Goal: Transaction & Acquisition: Purchase product/service

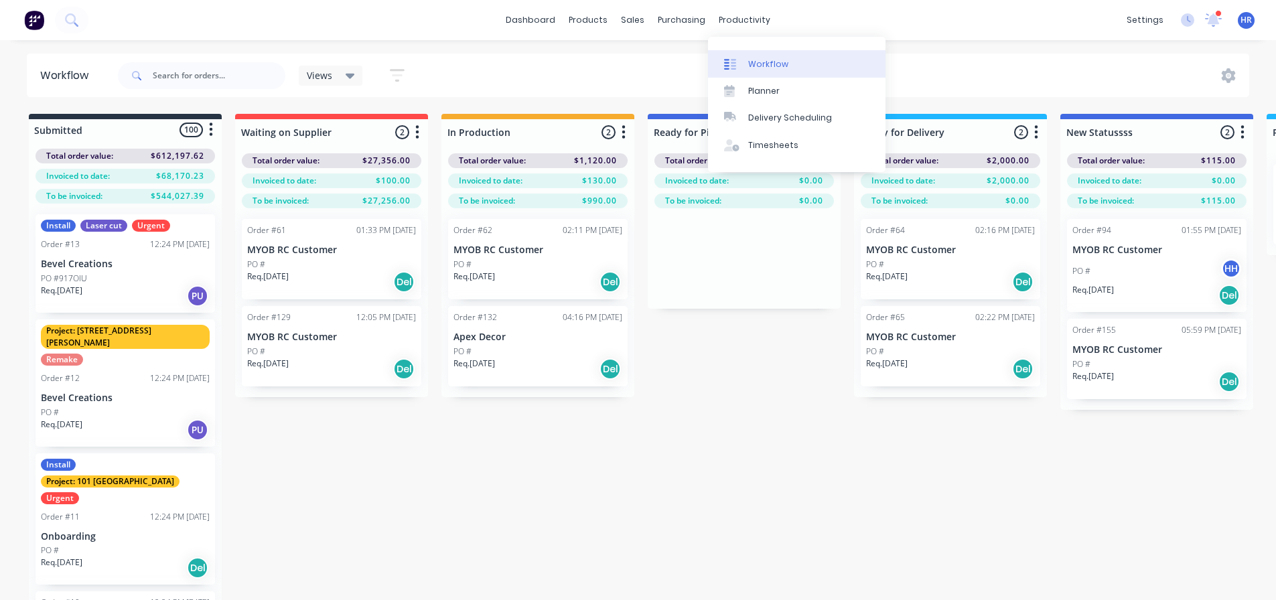
click at [767, 56] on link "Workflow" at bounding box center [796, 63] width 177 height 27
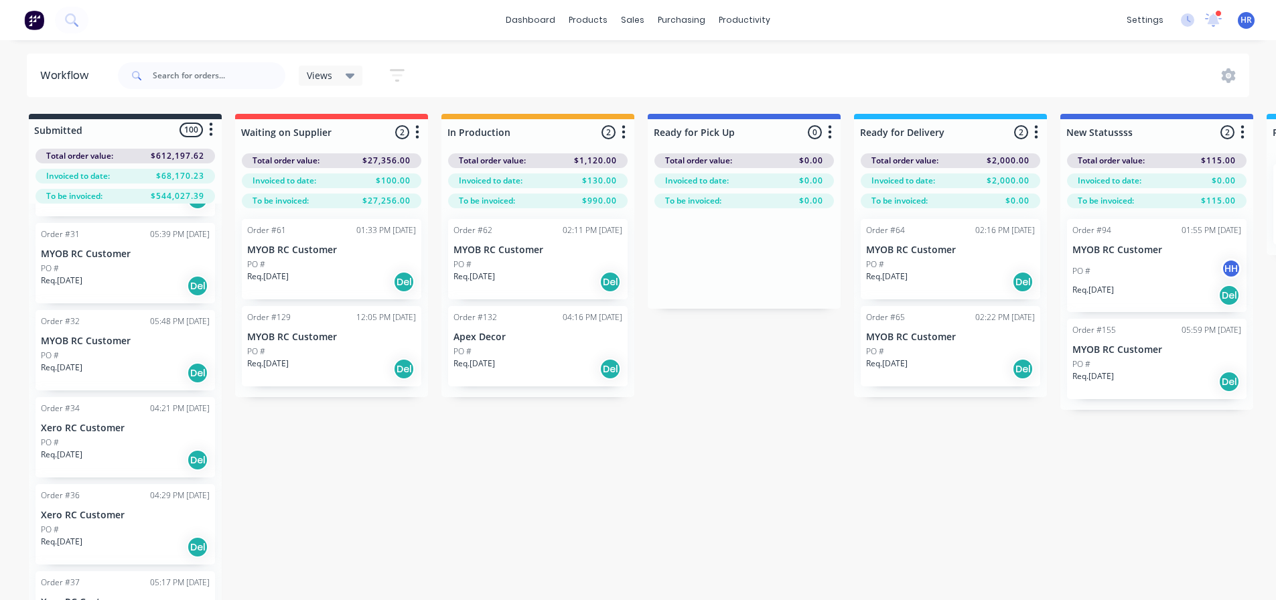
scroll to position [8559, 0]
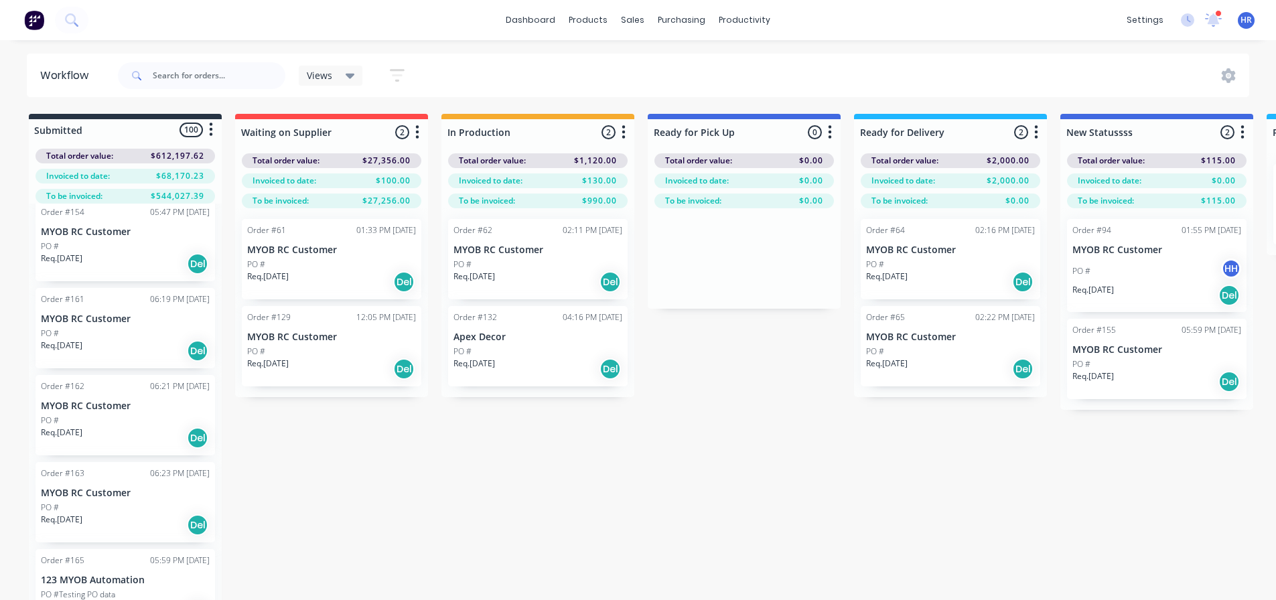
click at [82, 601] on p "Req. [DATE]" at bounding box center [62, 607] width 42 height 12
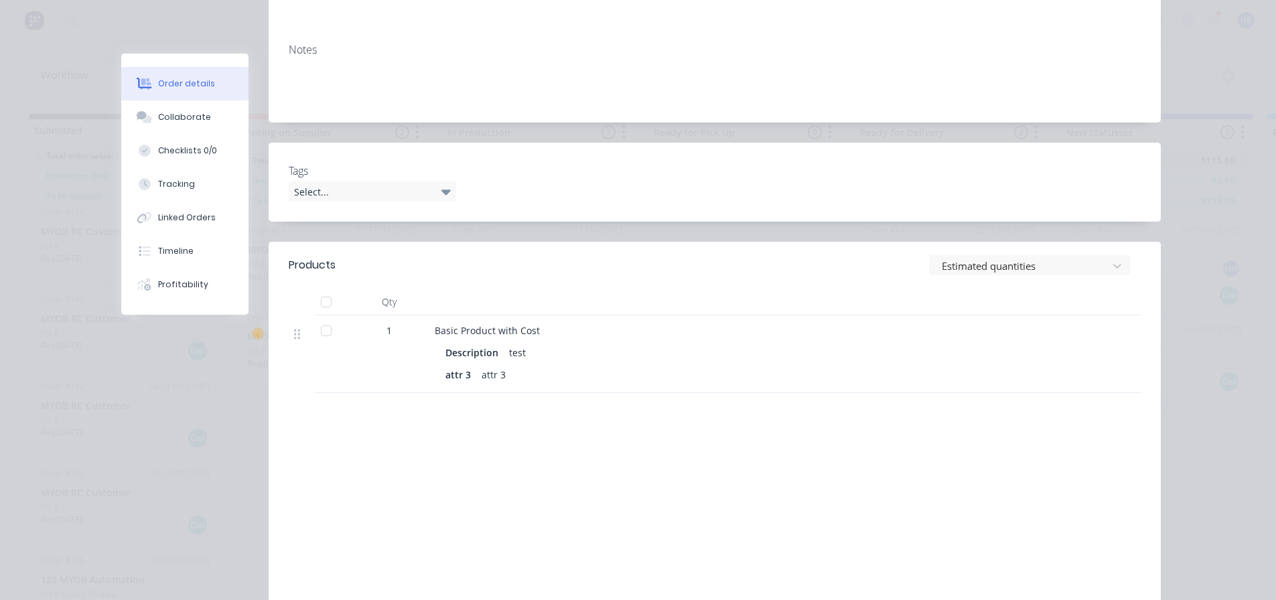
scroll to position [323, 0]
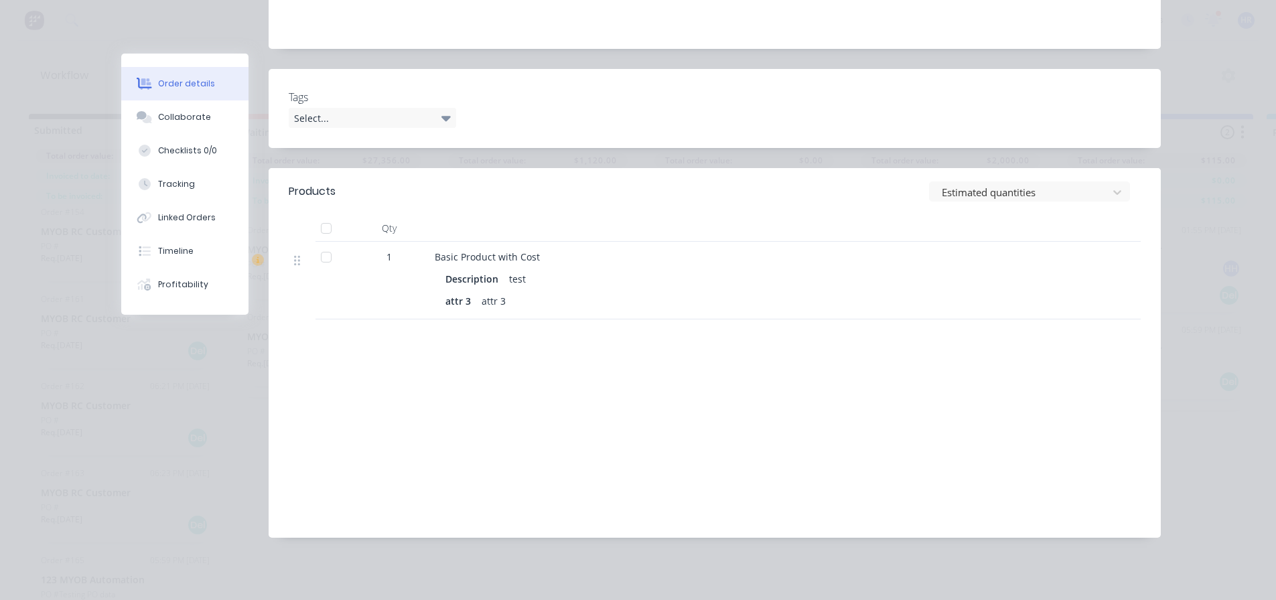
click at [1073, 204] on header "Products Estimated quantities" at bounding box center [715, 191] width 892 height 47
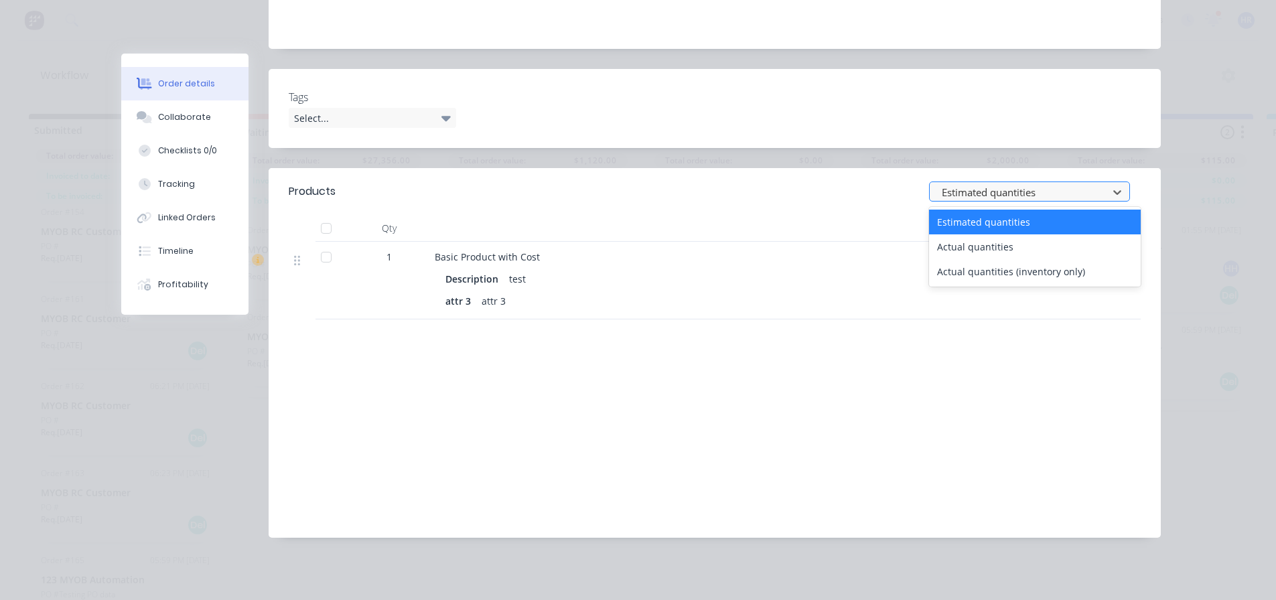
click at [1073, 193] on div at bounding box center [1020, 192] width 161 height 17
click at [998, 245] on div "Actual quantities" at bounding box center [1035, 246] width 212 height 25
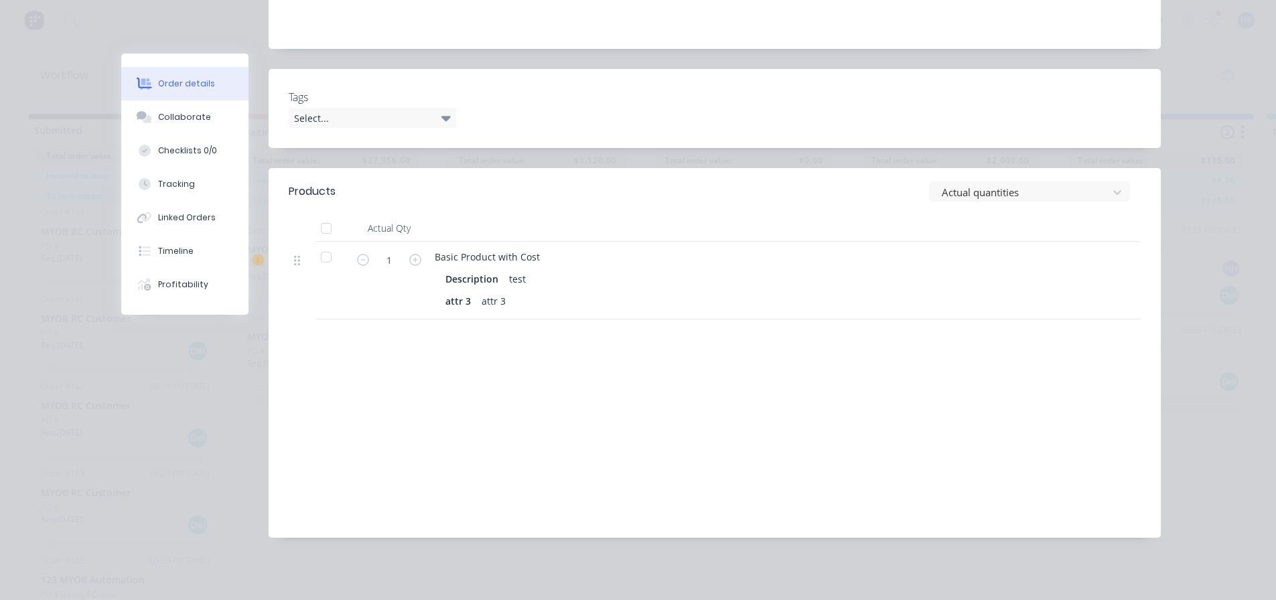
click at [1054, 175] on header "Products Actual quantities" at bounding box center [715, 191] width 892 height 47
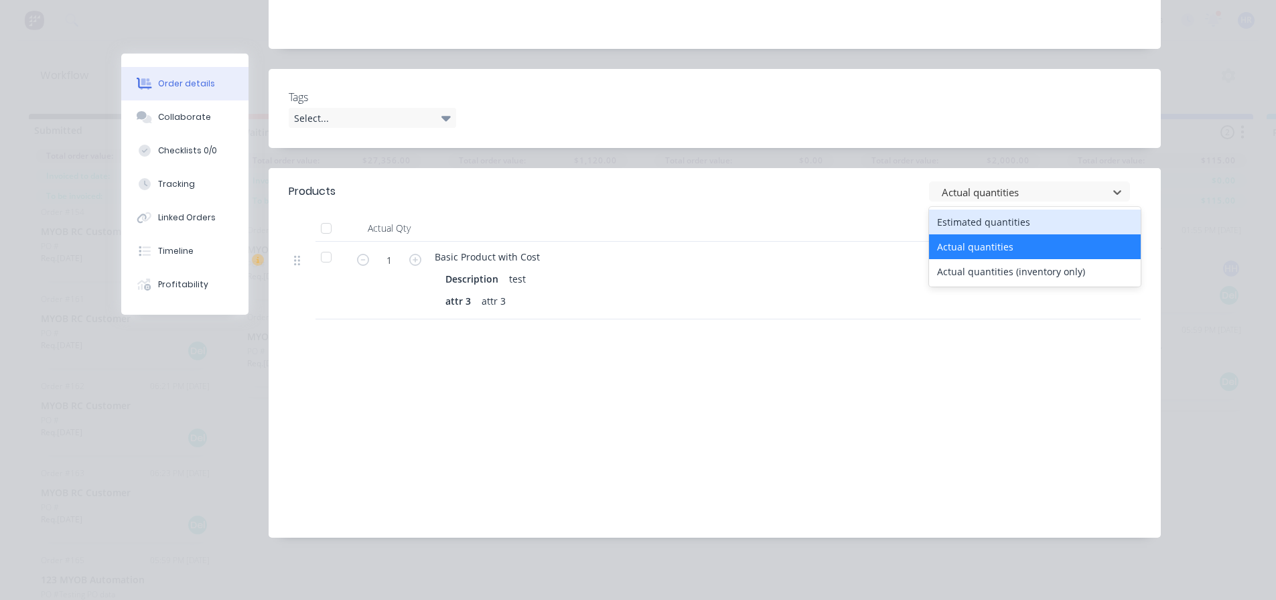
drag, startPoint x: 1024, startPoint y: 198, endPoint x: 1002, endPoint y: 230, distance: 39.9
click at [1026, 197] on div at bounding box center [1020, 192] width 161 height 17
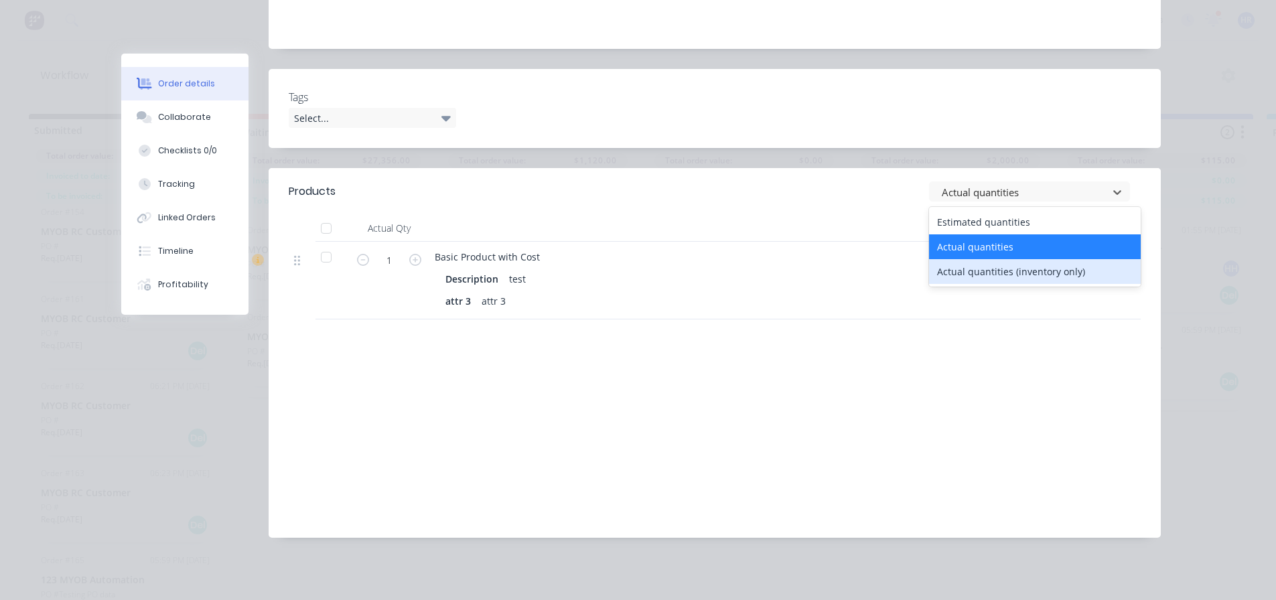
click at [995, 274] on div "Actual quantities (inventory only)" at bounding box center [1035, 271] width 212 height 25
type input "0"
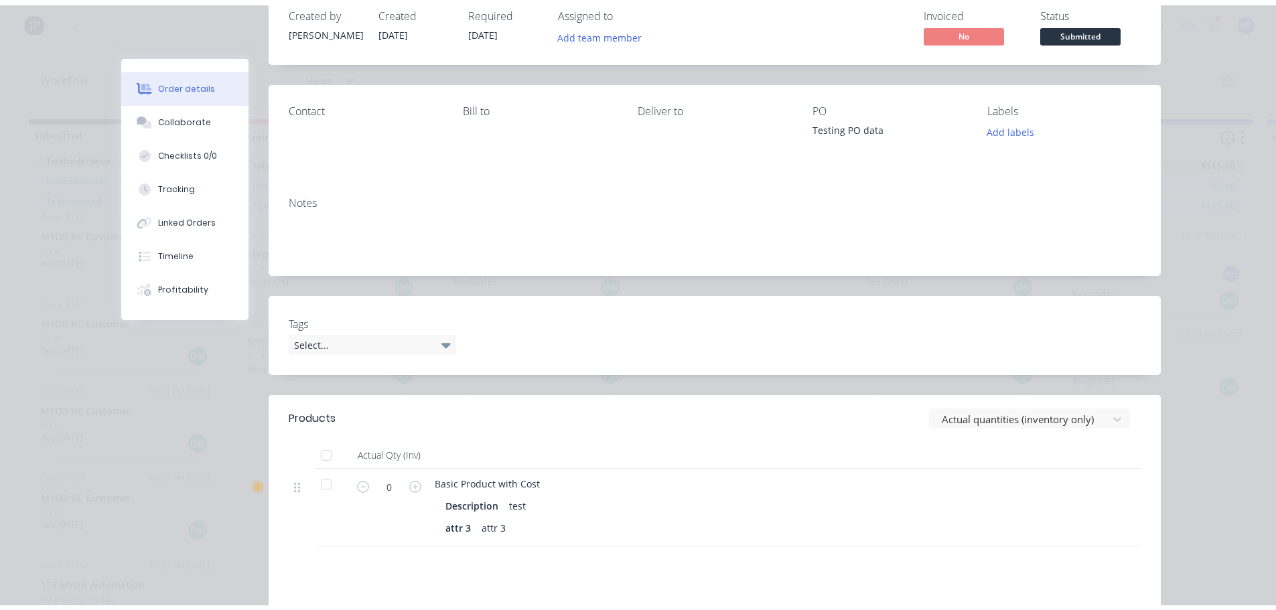
scroll to position [0, 0]
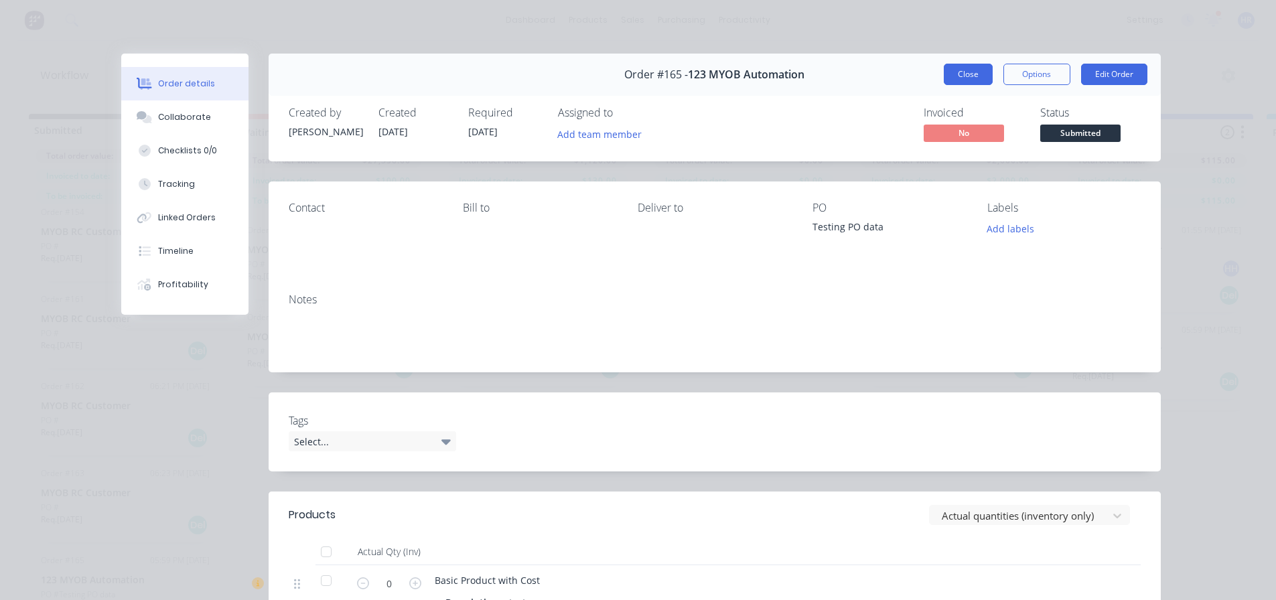
click at [962, 78] on button "Close" at bounding box center [967, 74] width 49 height 21
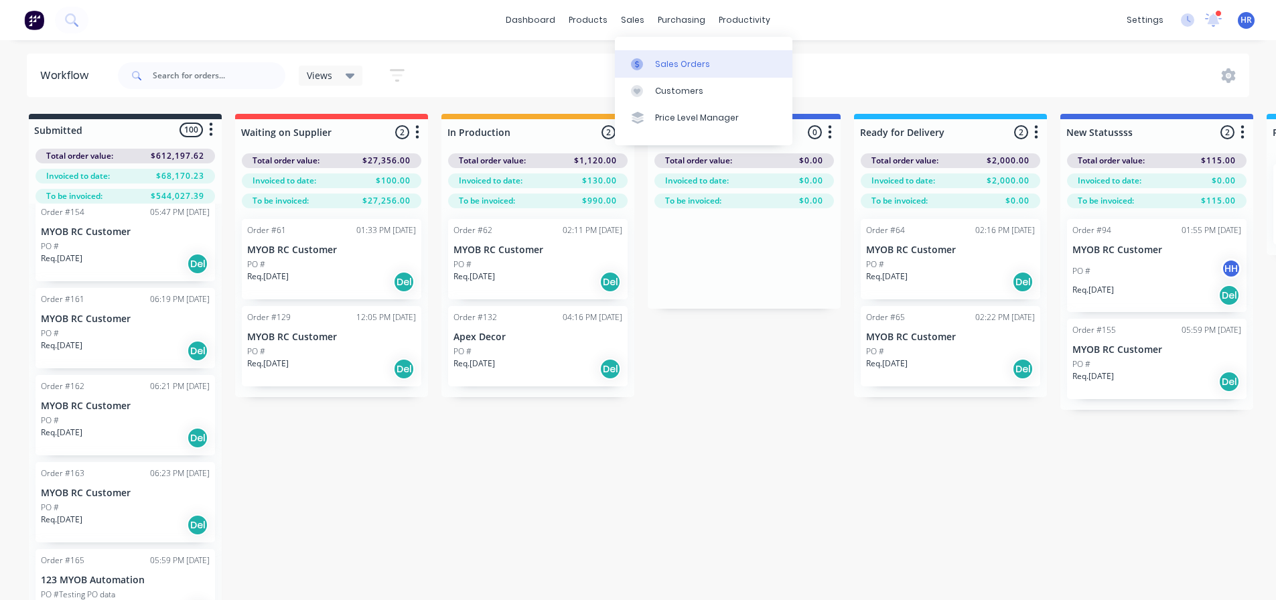
click at [712, 69] on link "Sales Orders" at bounding box center [703, 63] width 177 height 27
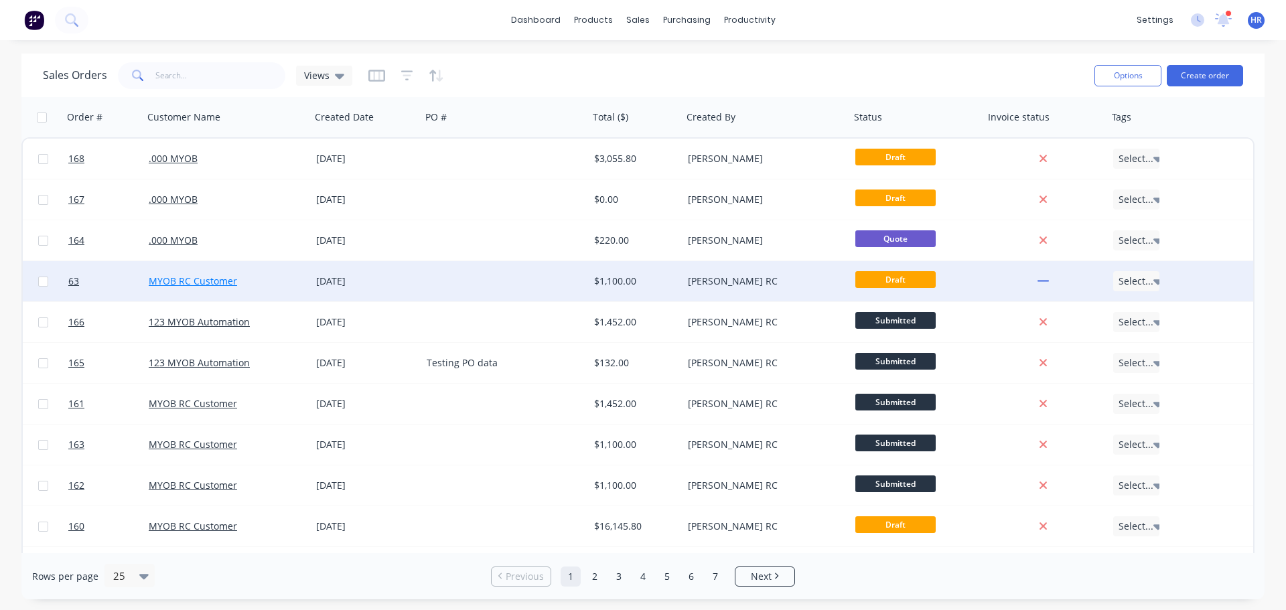
click at [177, 277] on link "MYOB RC Customer" at bounding box center [193, 281] width 88 height 13
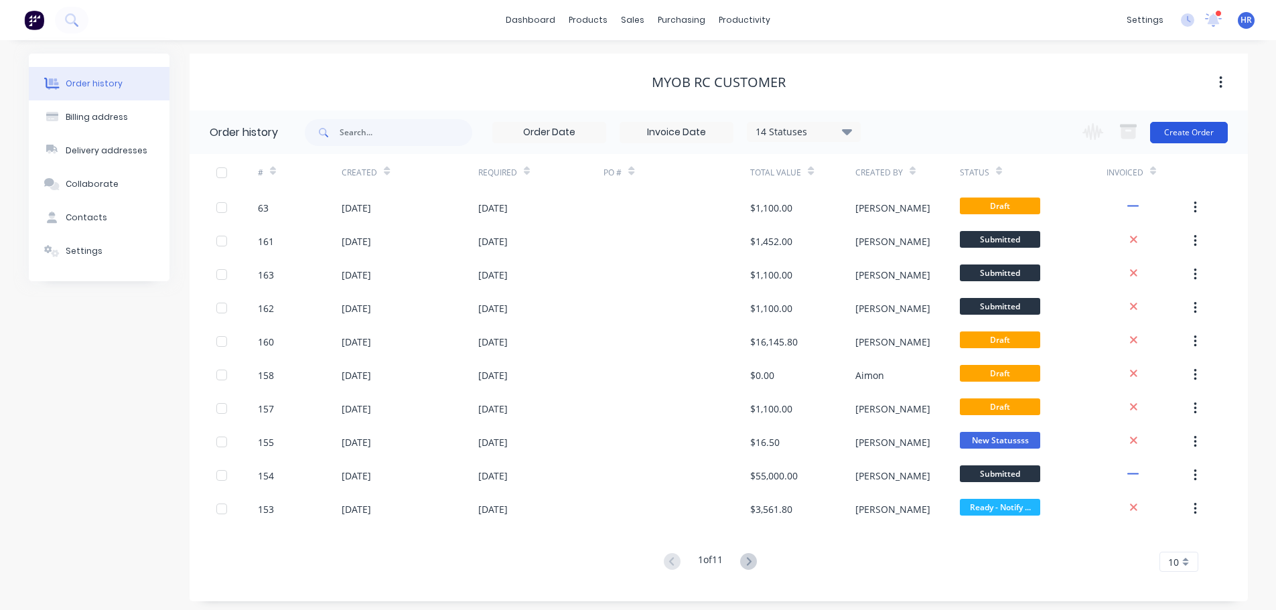
click at [1191, 130] on button "Create Order" at bounding box center [1189, 132] width 78 height 21
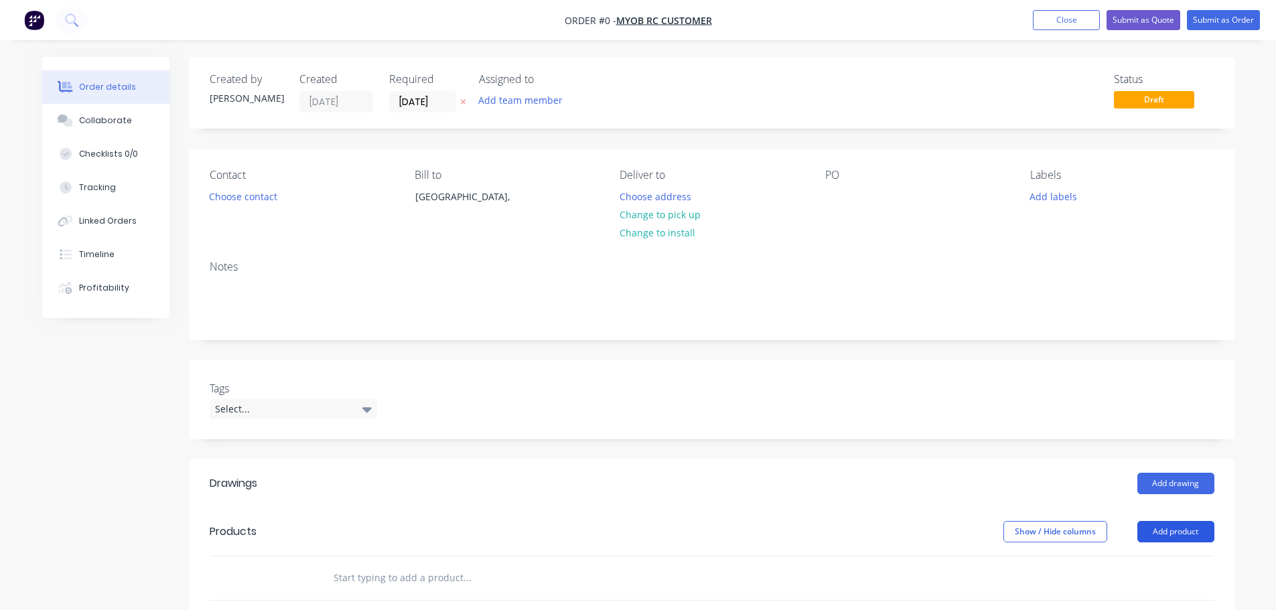
click at [1185, 534] on button "Add product" at bounding box center [1175, 531] width 77 height 21
click at [1124, 563] on div "Product catalogue" at bounding box center [1150, 565] width 103 height 19
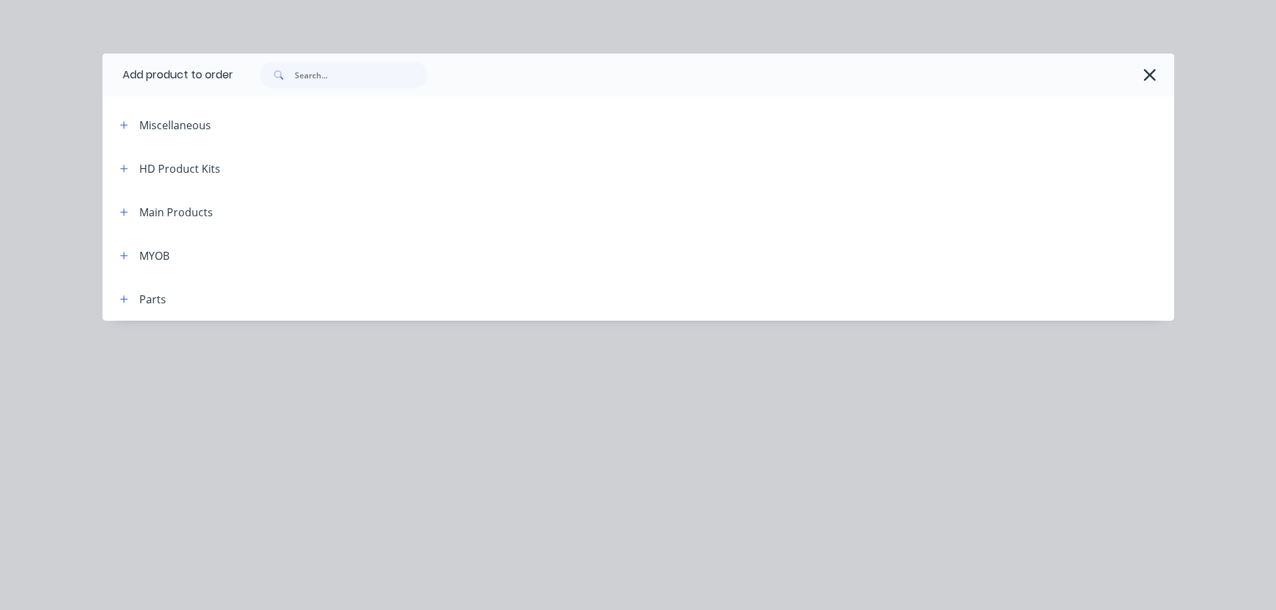
scroll to position [201, 0]
click at [126, 208] on icon "button" at bounding box center [124, 212] width 8 height 9
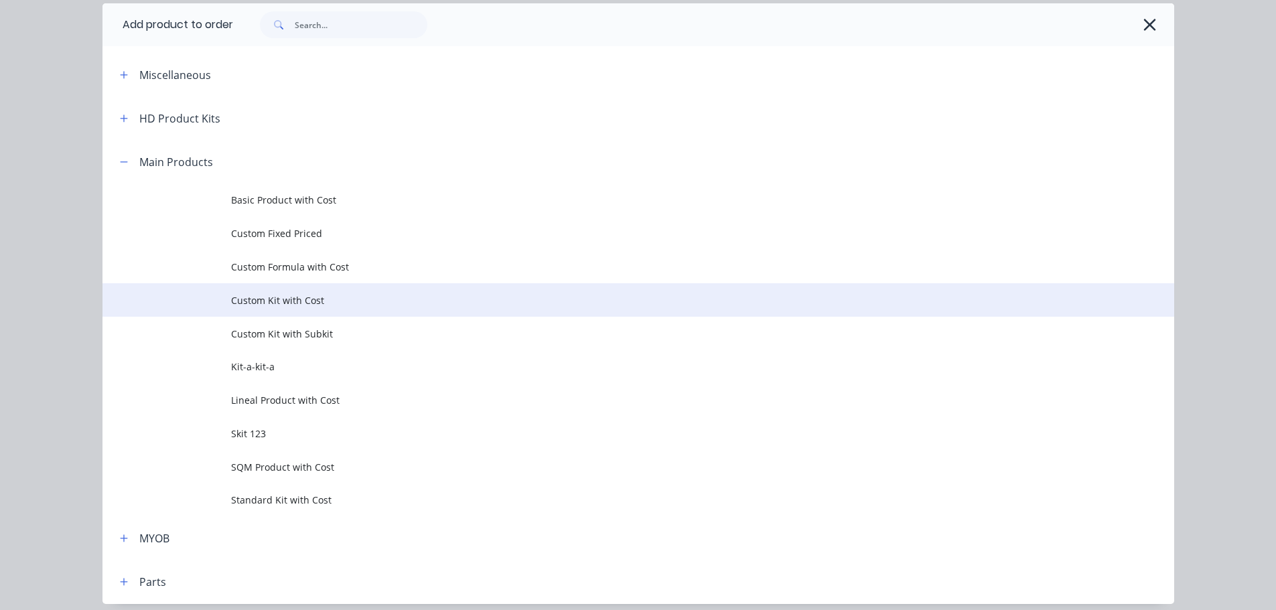
scroll to position [103, 0]
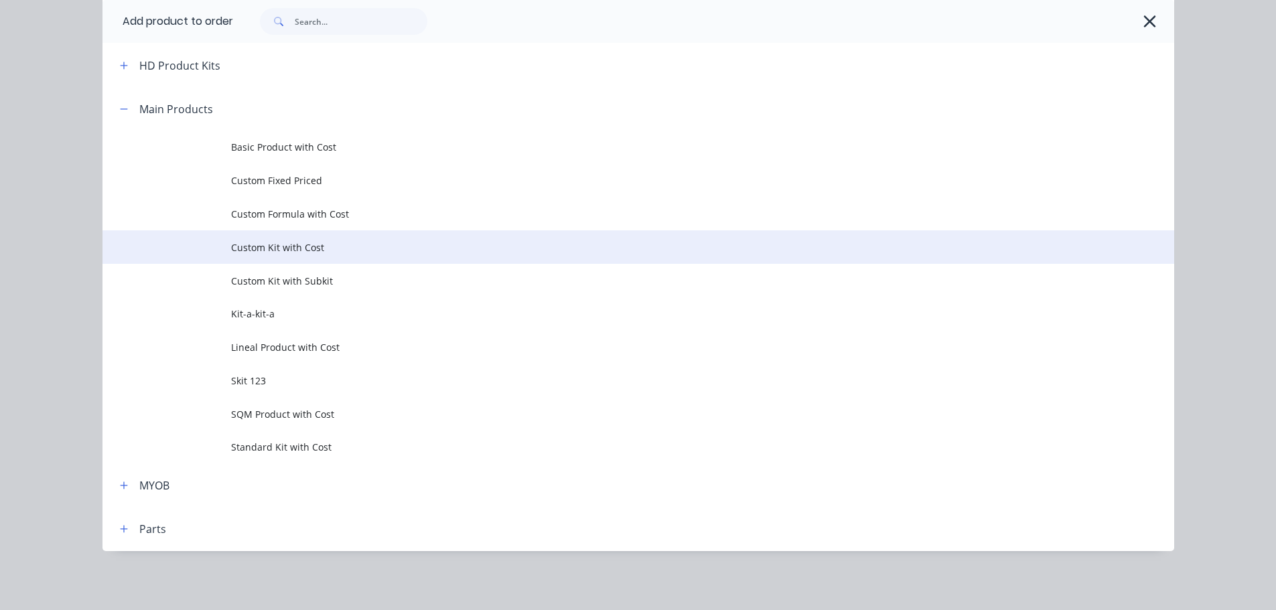
click at [402, 249] on span "Custom Kit with Cost" at bounding box center [608, 247] width 754 height 14
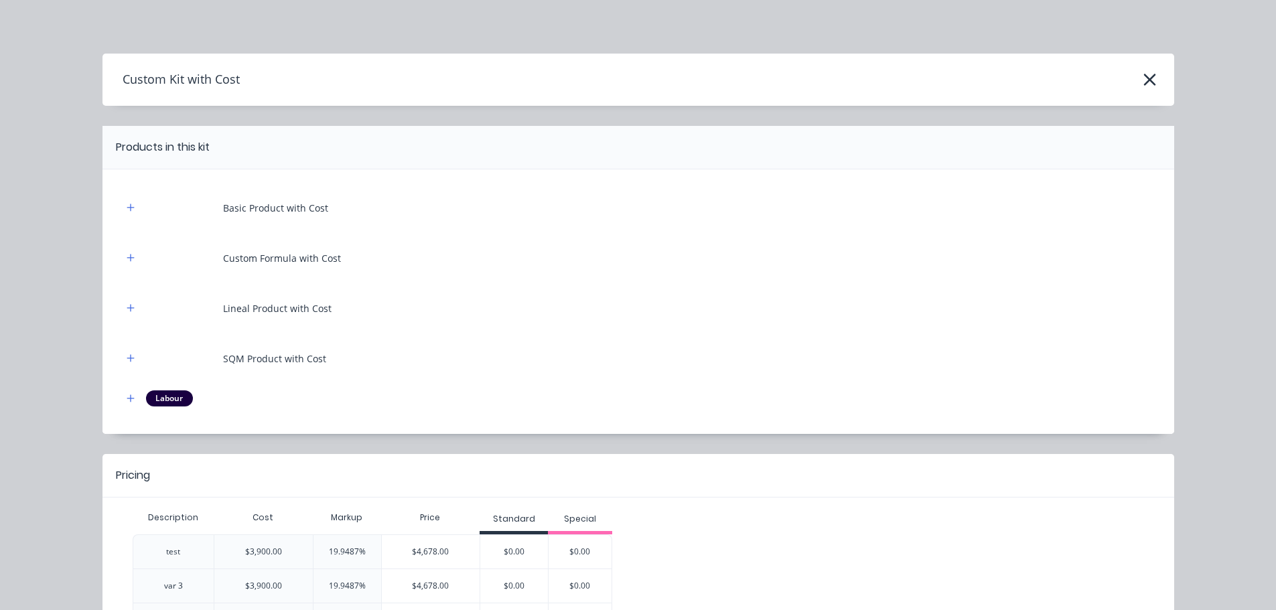
scroll to position [106, 0]
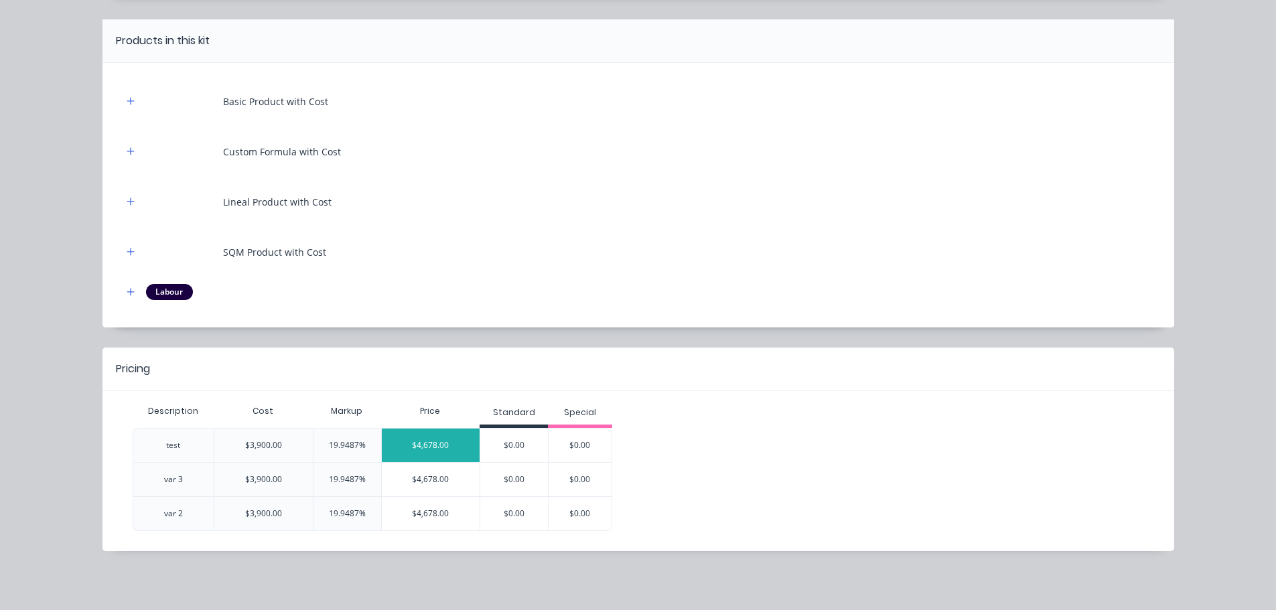
click at [399, 443] on div "$4,678.00" at bounding box center [431, 445] width 98 height 33
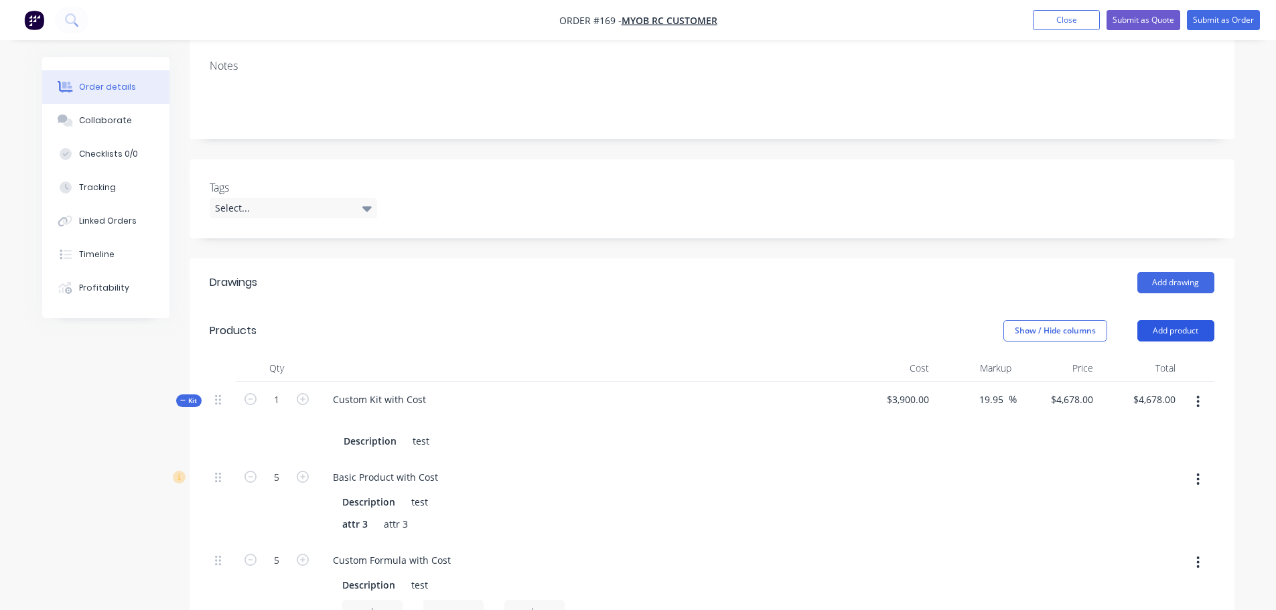
click at [1188, 332] on button "Add product" at bounding box center [1175, 330] width 77 height 21
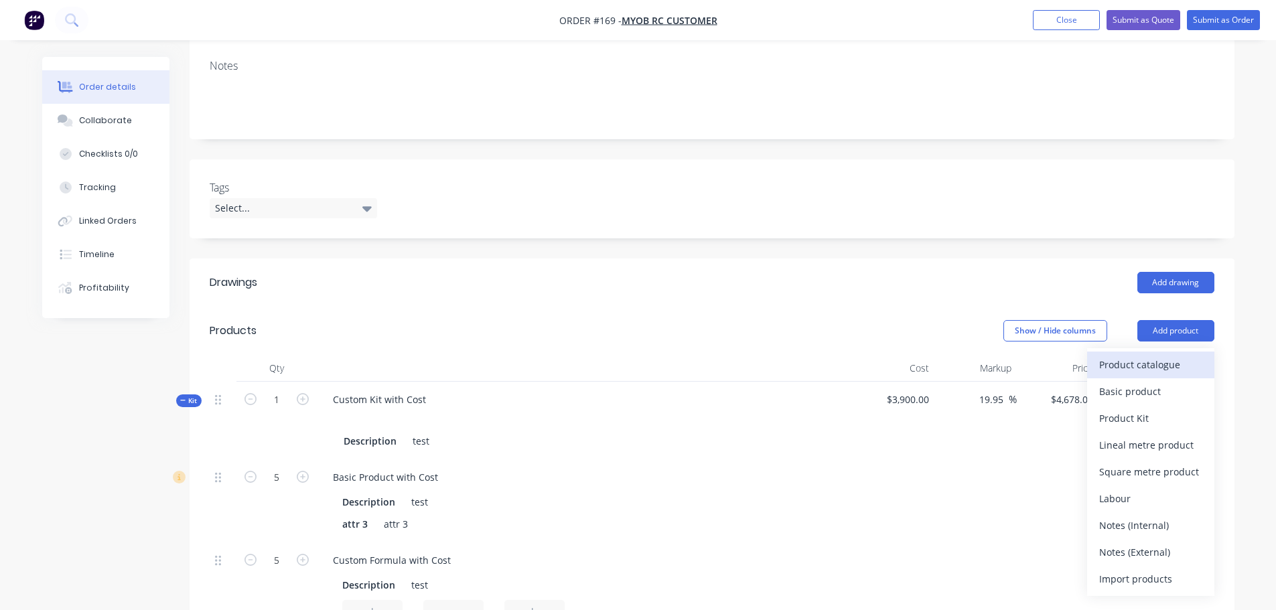
click at [1175, 373] on div "Product catalogue" at bounding box center [1150, 364] width 103 height 19
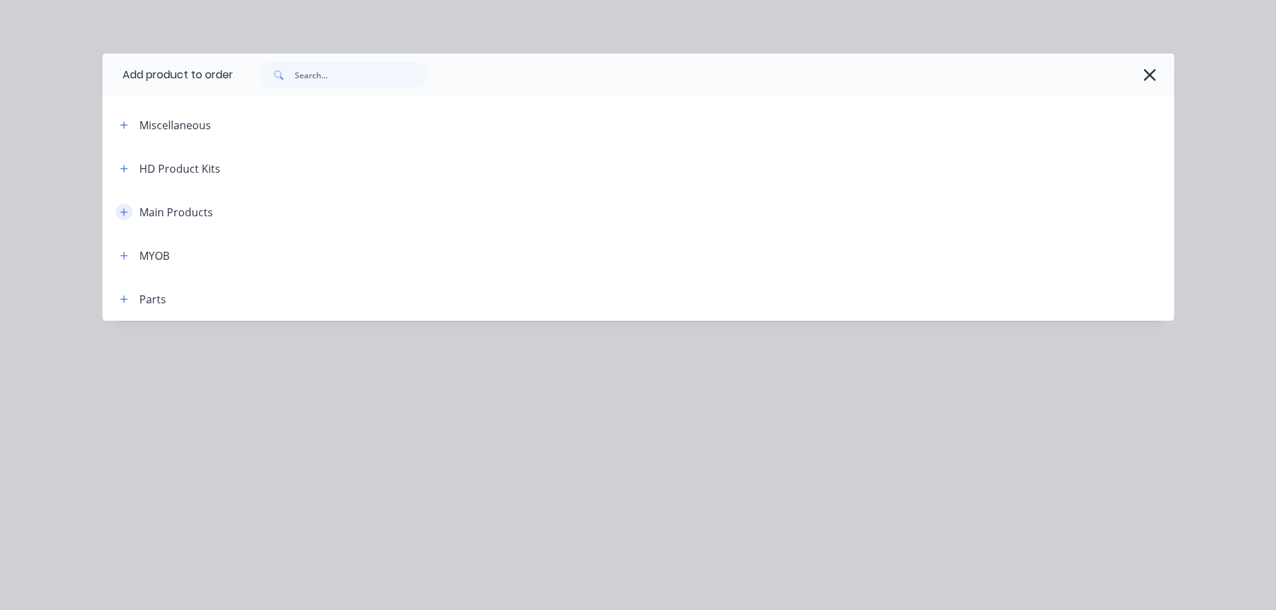
click at [130, 214] on button "button" at bounding box center [124, 212] width 17 height 17
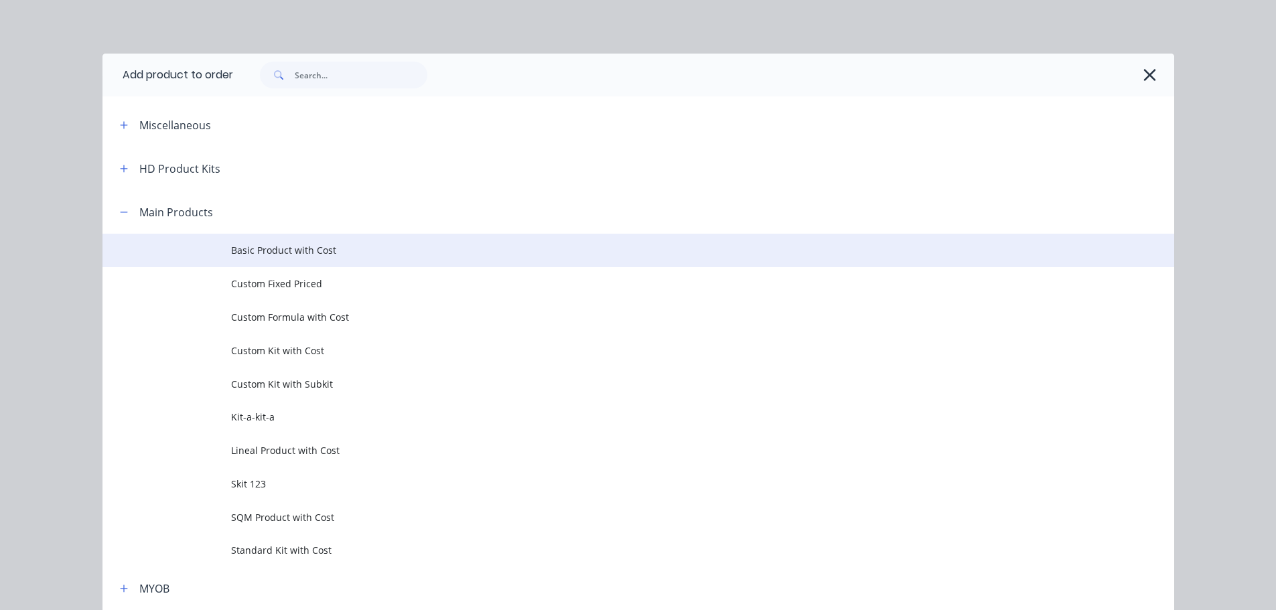
click at [348, 252] on span "Basic Product with Cost" at bounding box center [608, 250] width 754 height 14
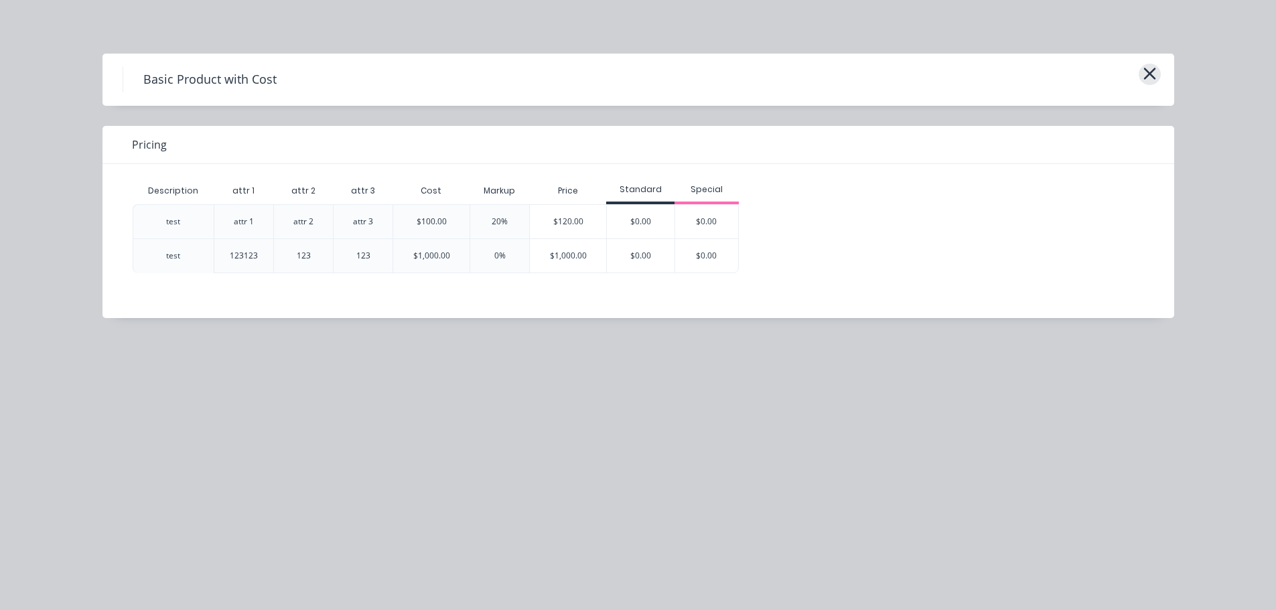
click at [1146, 70] on icon "button" at bounding box center [1149, 73] width 14 height 19
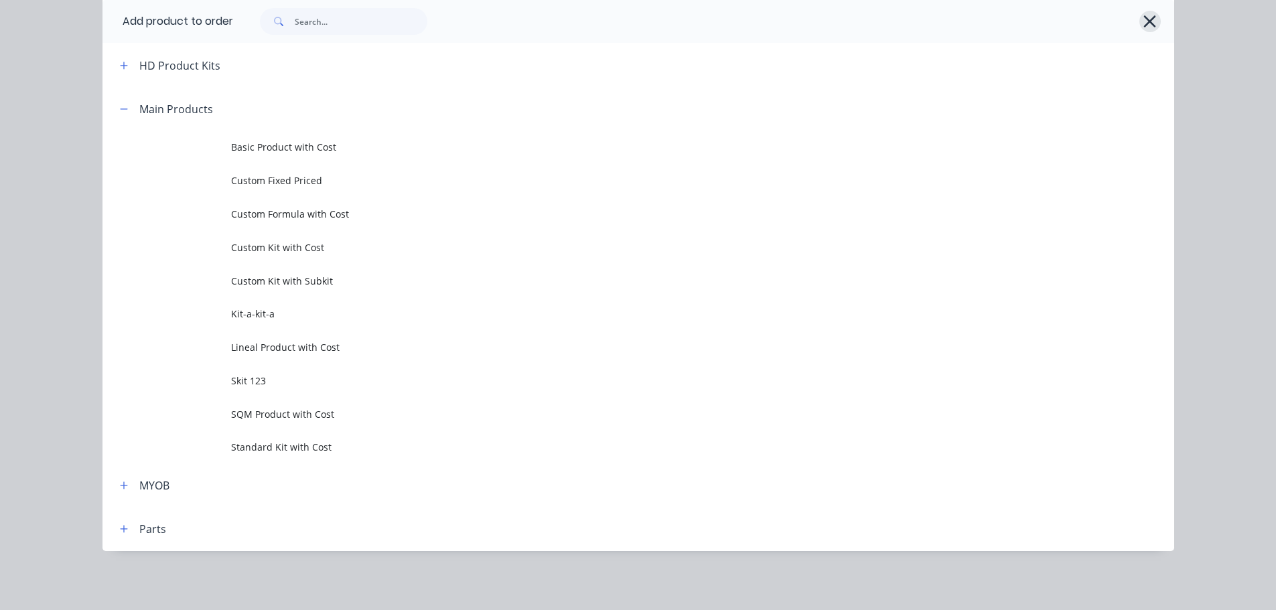
click at [1142, 17] on icon "button" at bounding box center [1149, 21] width 14 height 19
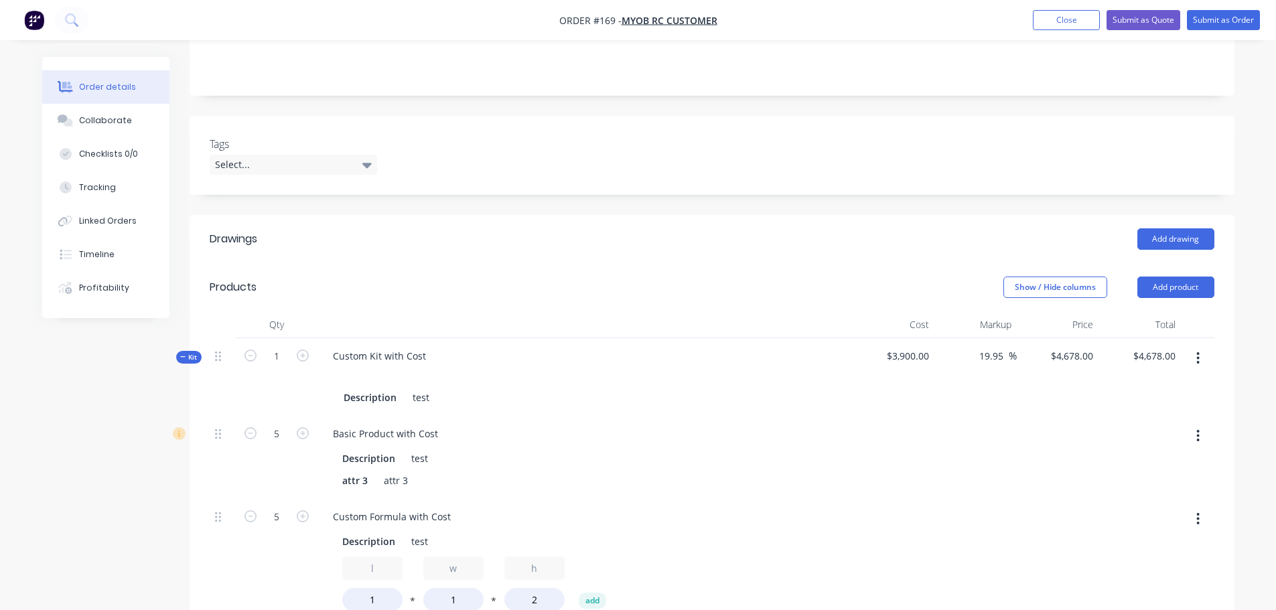
scroll to position [268, 0]
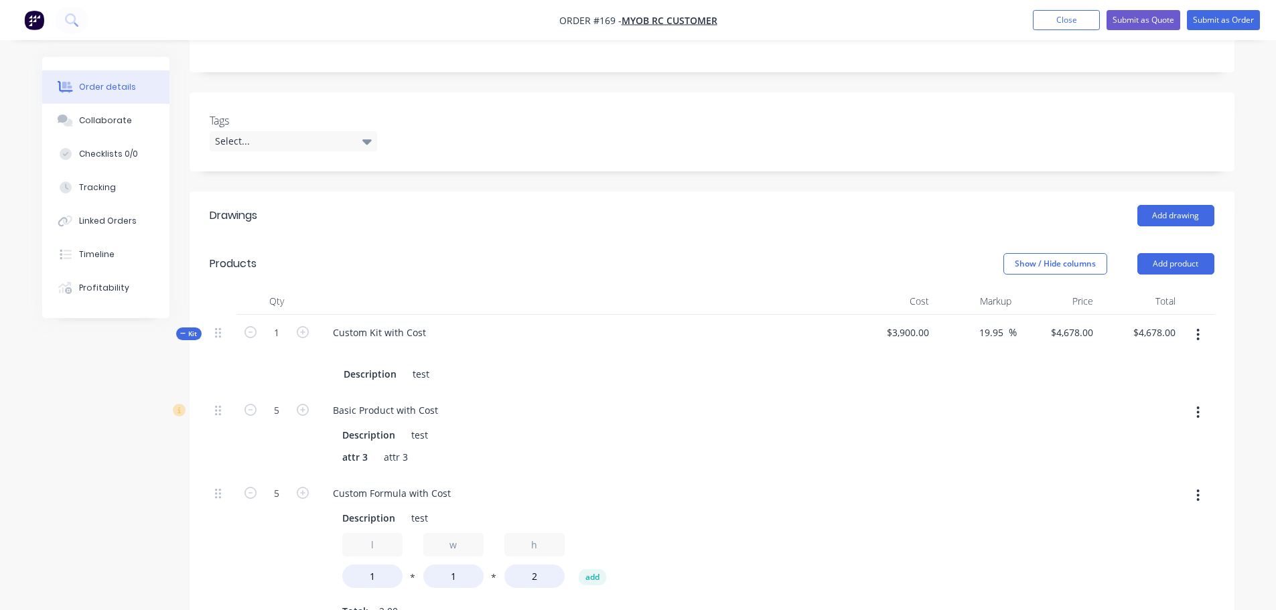
drag, startPoint x: 1202, startPoint y: 413, endPoint x: 1192, endPoint y: 428, distance: 17.8
click at [1203, 412] on button "button" at bounding box center [1197, 412] width 31 height 24
click at [1150, 498] on div "Delete" at bounding box center [1150, 500] width 103 height 19
type input "$4,078.2564"
type input "$4,078.26"
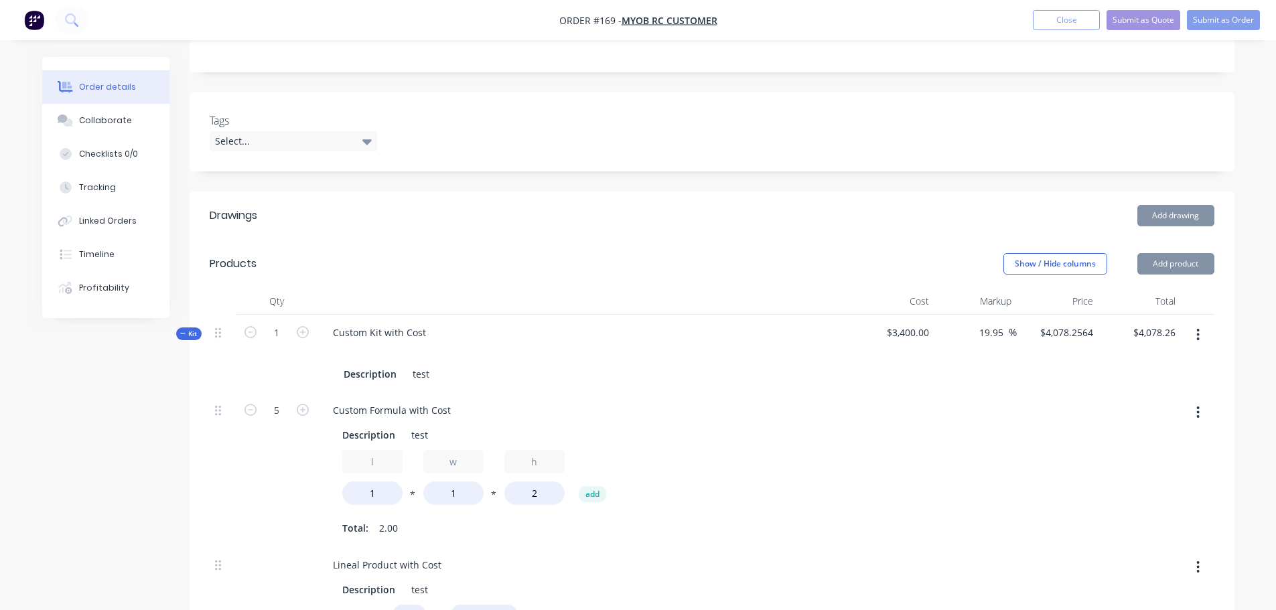
click at [1202, 410] on button "button" at bounding box center [1197, 412] width 31 height 24
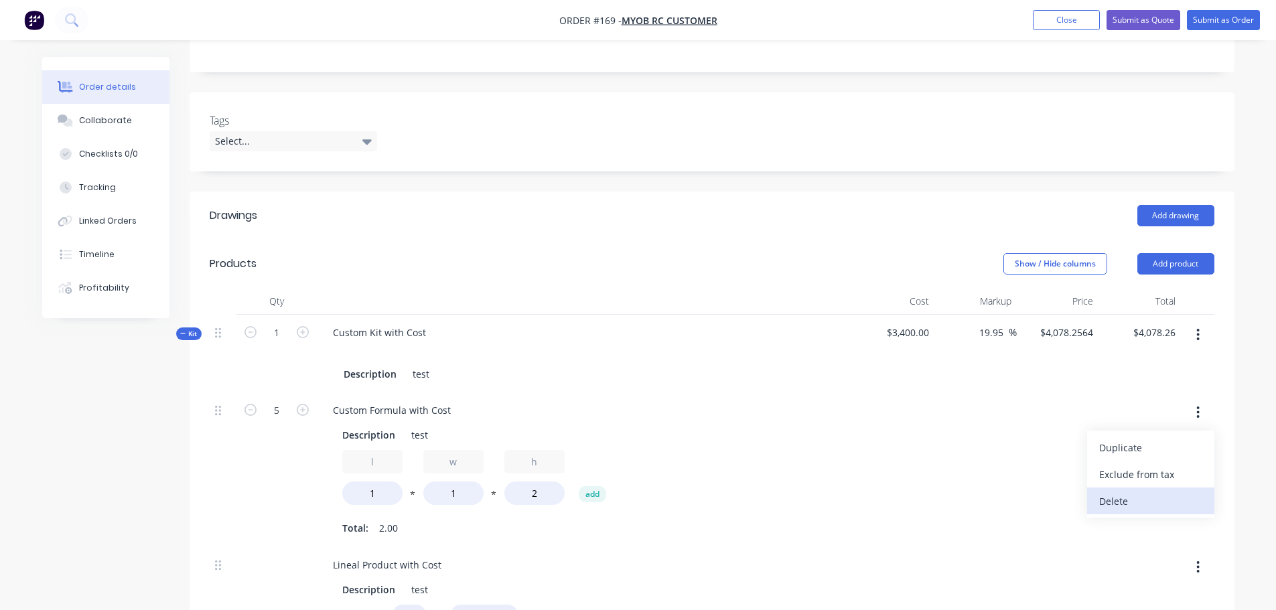
click at [1154, 499] on div "Delete" at bounding box center [1150, 500] width 103 height 19
type input "$2,878.7692"
type input "$2,878.77"
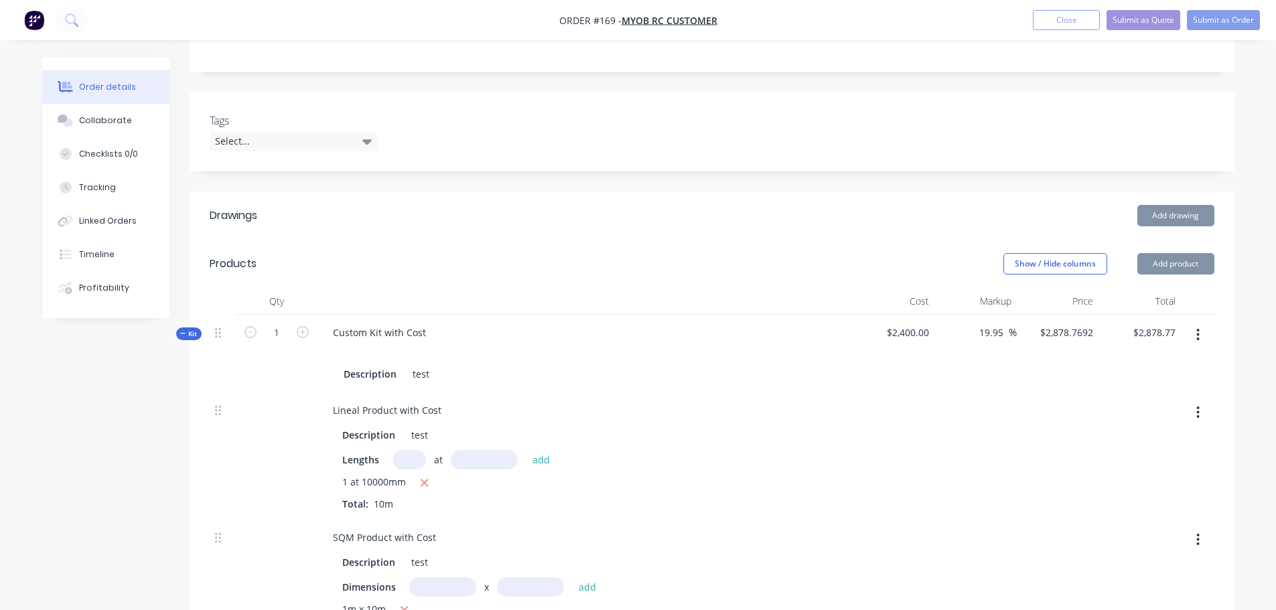
click at [1205, 416] on button "button" at bounding box center [1197, 412] width 31 height 24
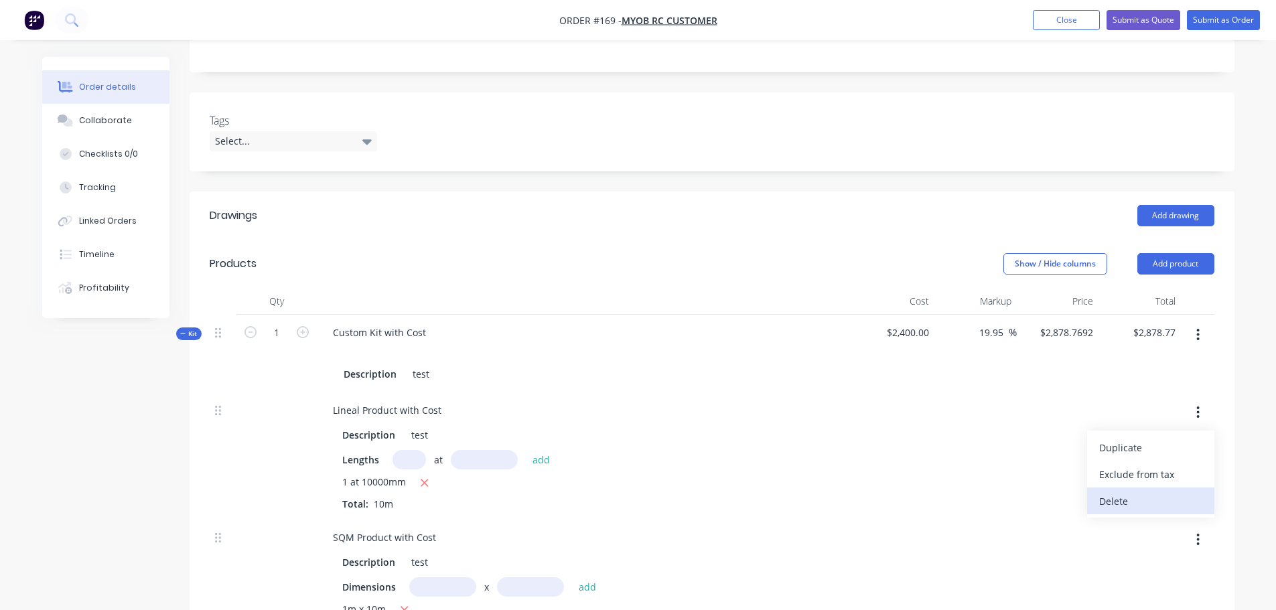
click at [1157, 502] on div "Delete" at bounding box center [1150, 500] width 103 height 19
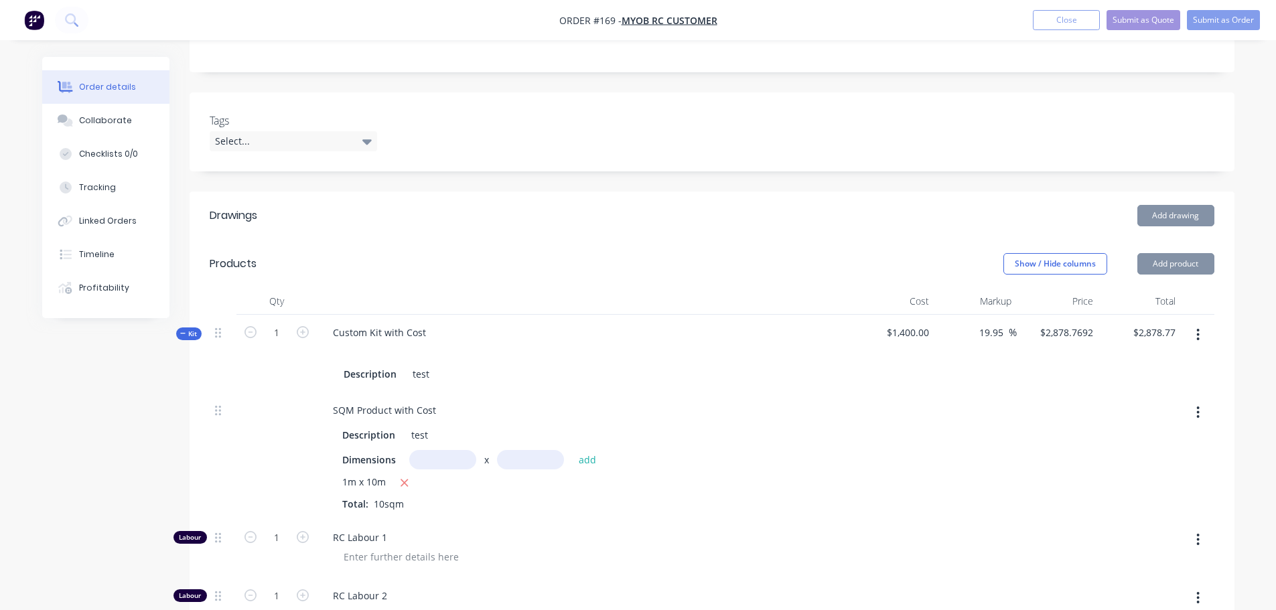
type input "$1,679.2821"
type input "$1,679.28"
click at [1202, 414] on button "button" at bounding box center [1197, 412] width 31 height 24
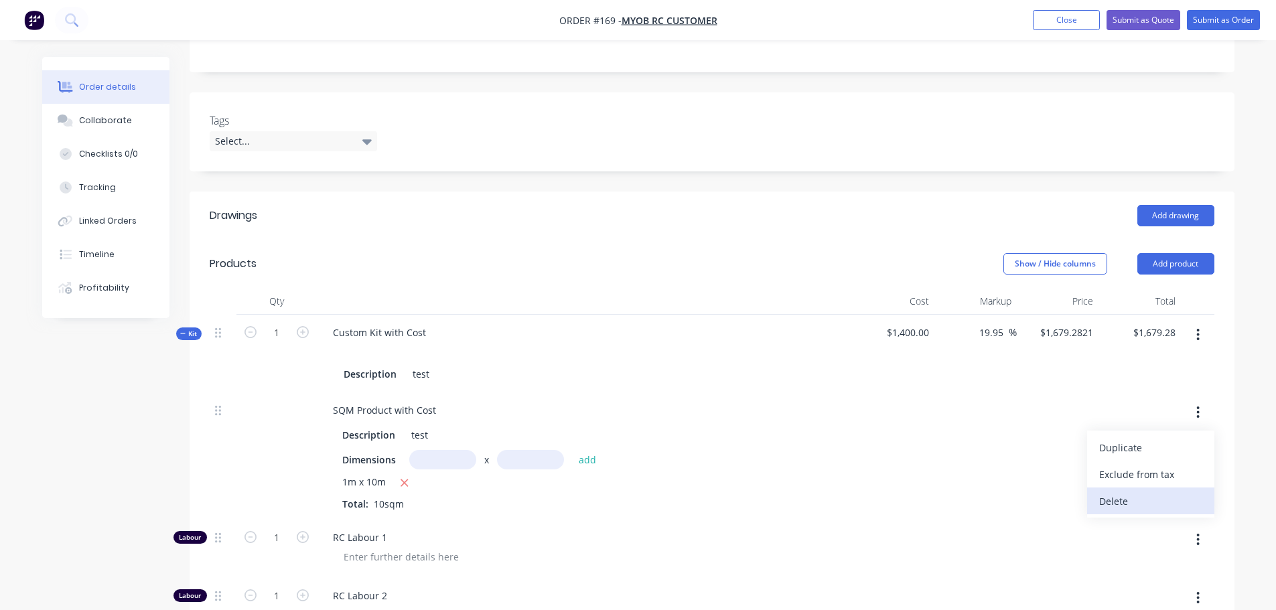
click at [1139, 508] on div "Delete" at bounding box center [1150, 500] width 103 height 19
type input "$479.7949"
type input "$479.79"
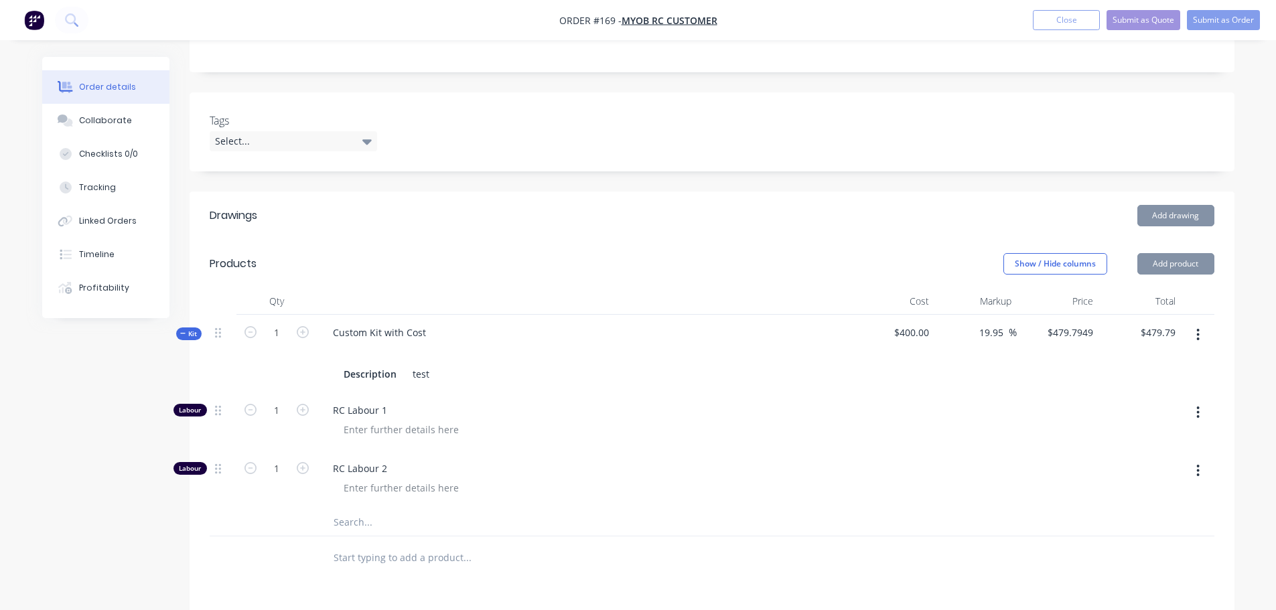
click at [1206, 410] on button "button" at bounding box center [1197, 412] width 31 height 24
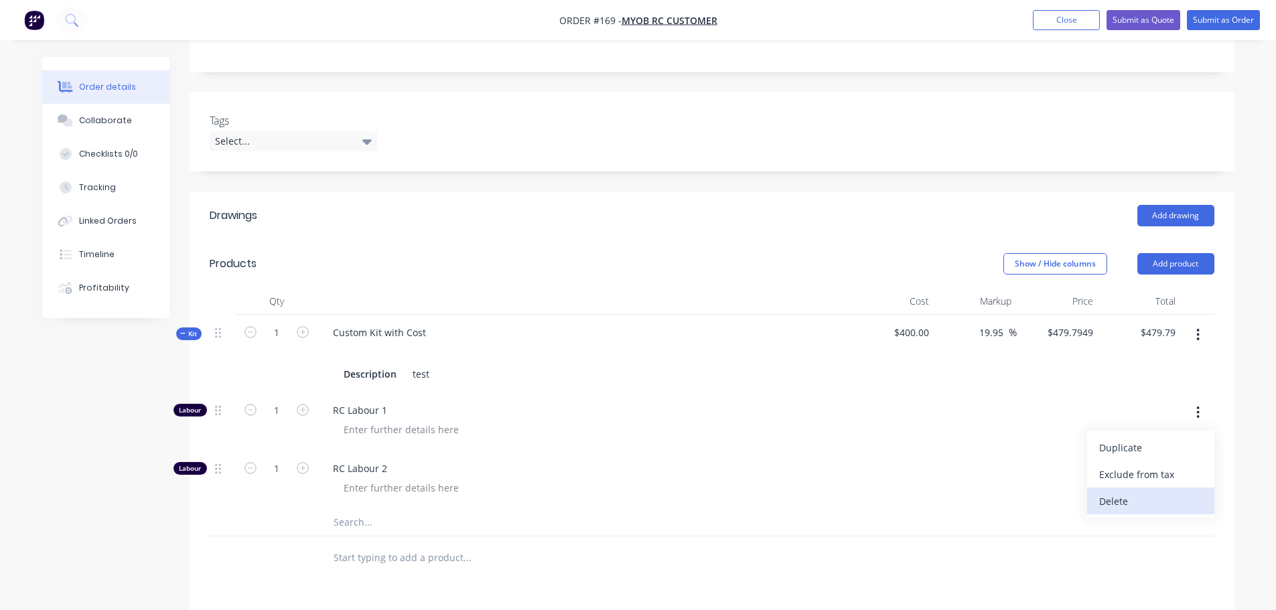
click at [1166, 503] on div "Delete" at bounding box center [1150, 500] width 103 height 19
type input "$299.8718"
type input "$299.87"
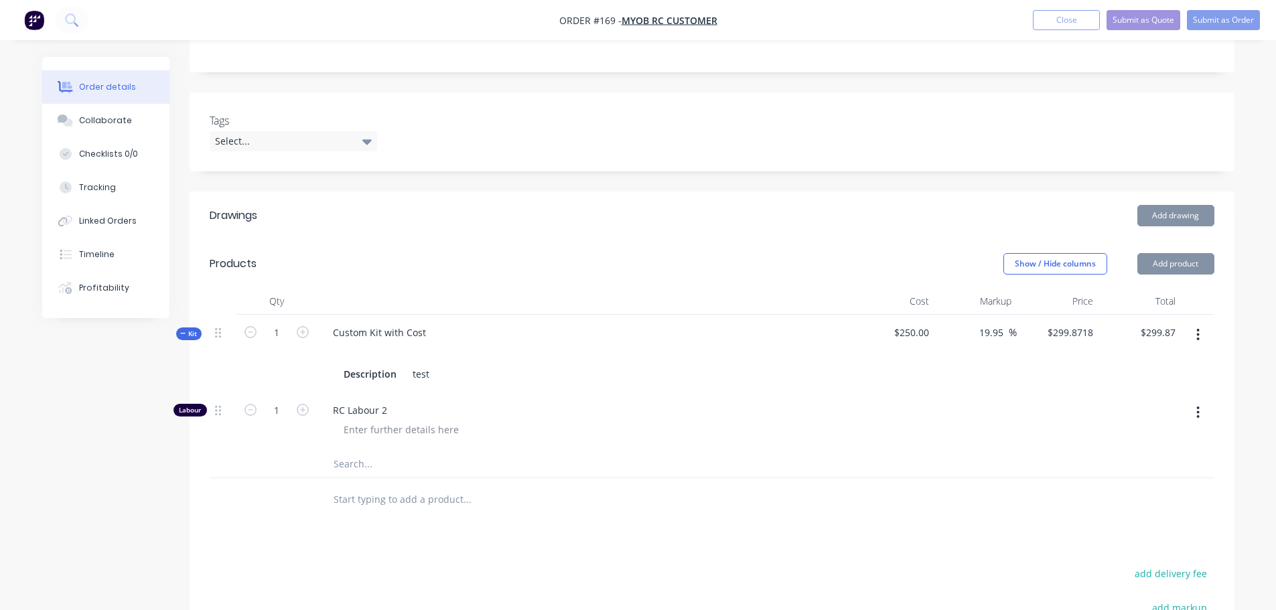
drag, startPoint x: 1201, startPoint y: 413, endPoint x: 1194, endPoint y: 423, distance: 12.1
click at [1201, 413] on button "button" at bounding box center [1197, 412] width 31 height 24
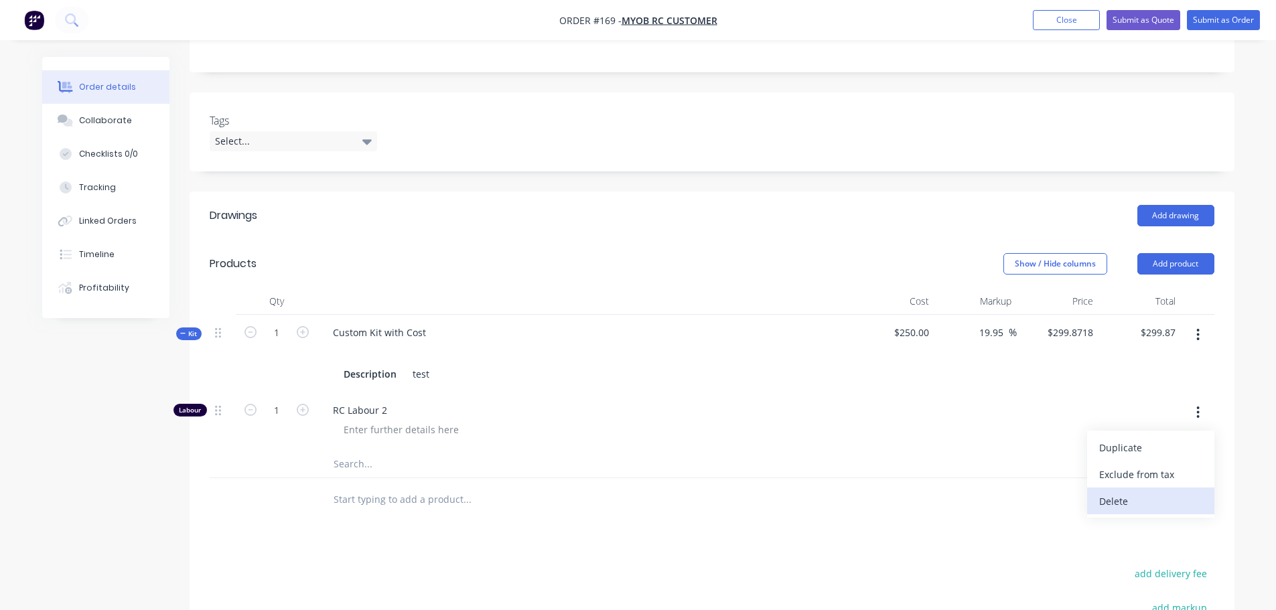
click at [1127, 506] on div "Delete" at bounding box center [1150, 500] width 103 height 19
type input "$0.00"
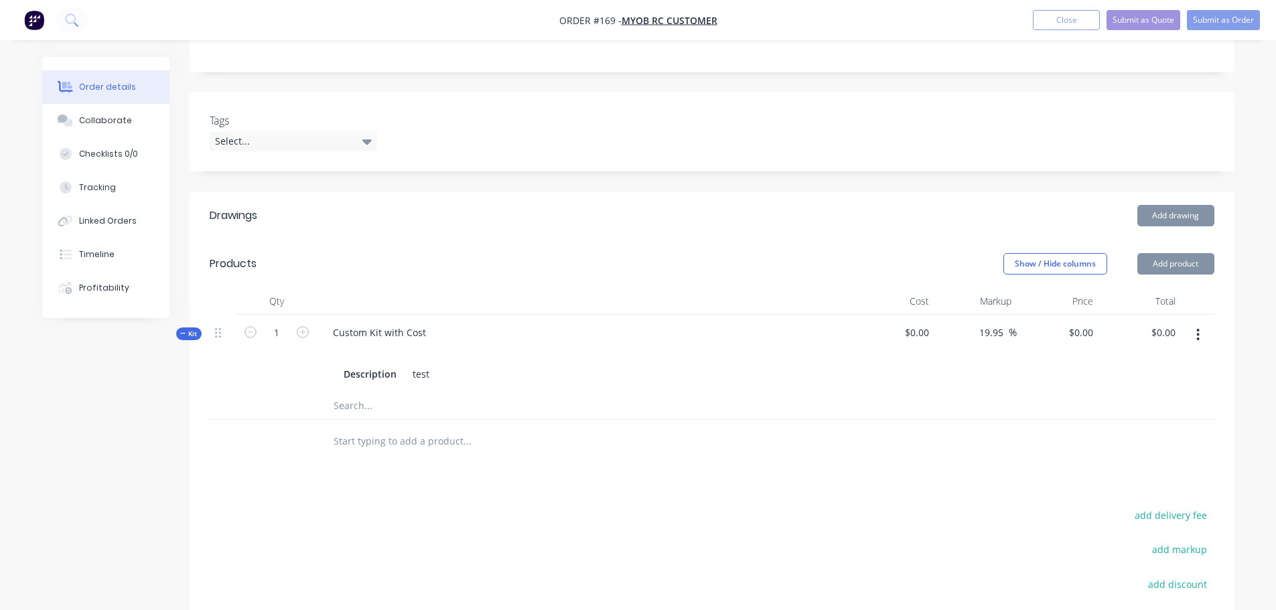
click at [1200, 325] on button "button" at bounding box center [1197, 335] width 31 height 24
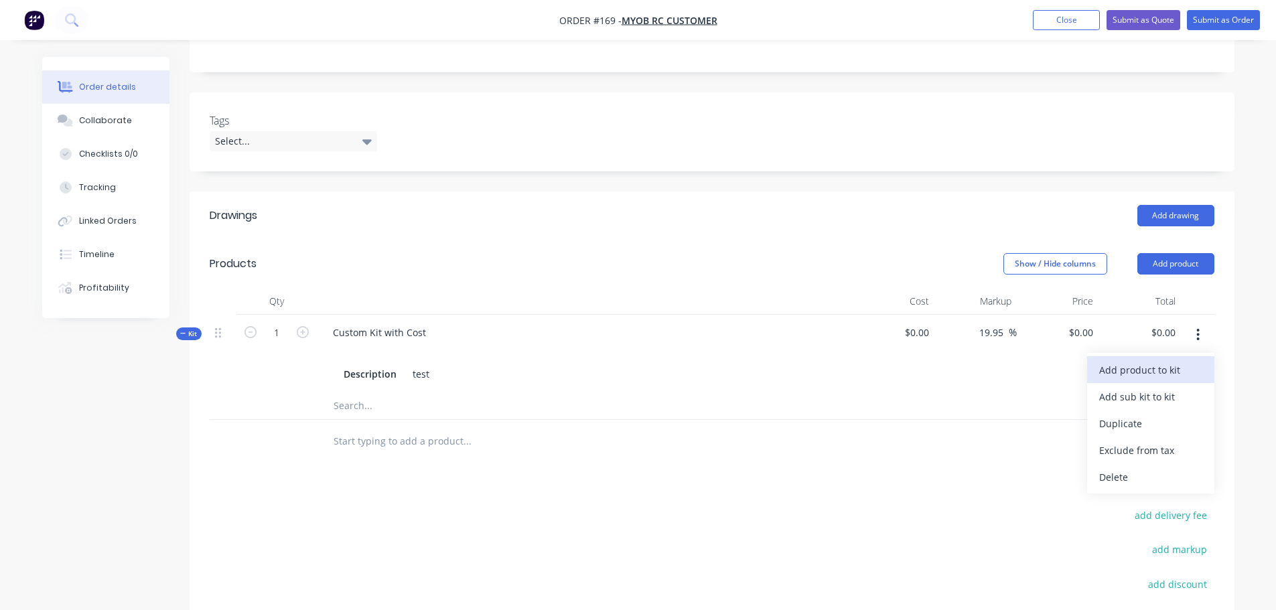
click at [1172, 369] on div "Add product to kit" at bounding box center [1150, 369] width 103 height 19
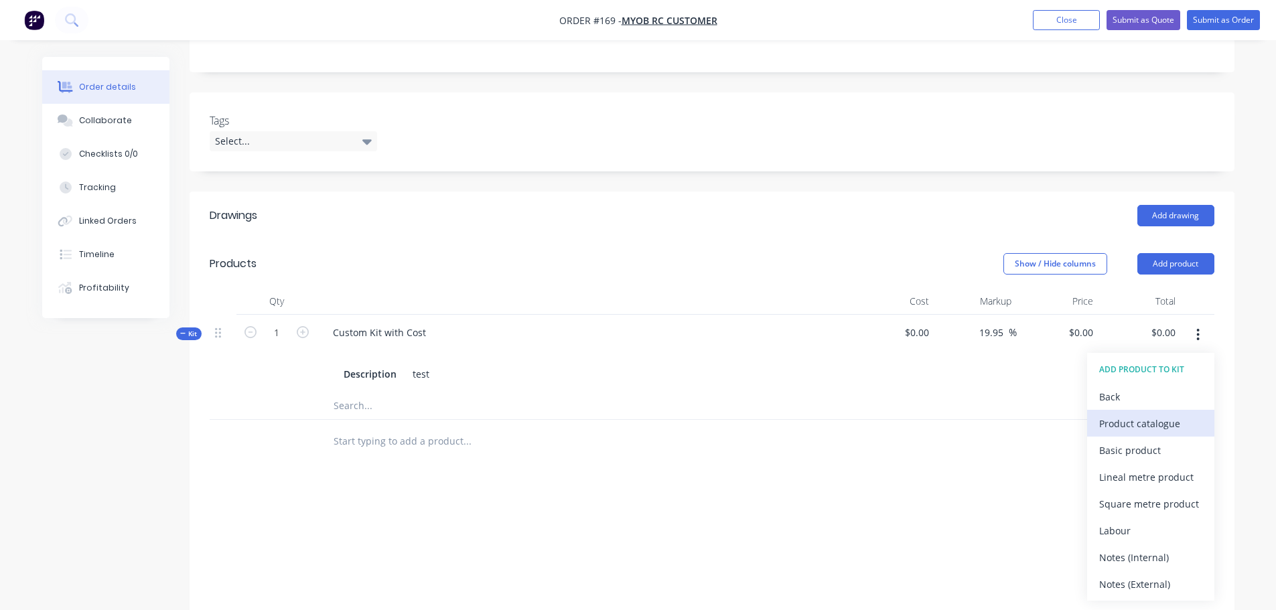
click at [1193, 427] on div "Product catalogue" at bounding box center [1150, 423] width 103 height 19
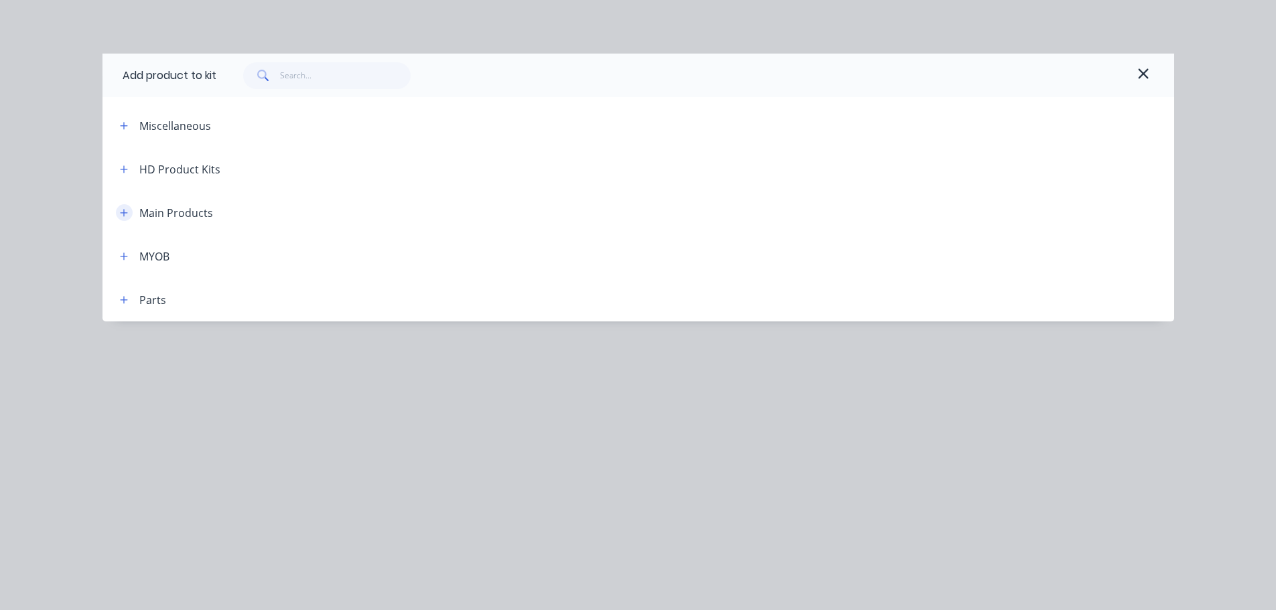
click at [123, 211] on button "button" at bounding box center [124, 212] width 17 height 17
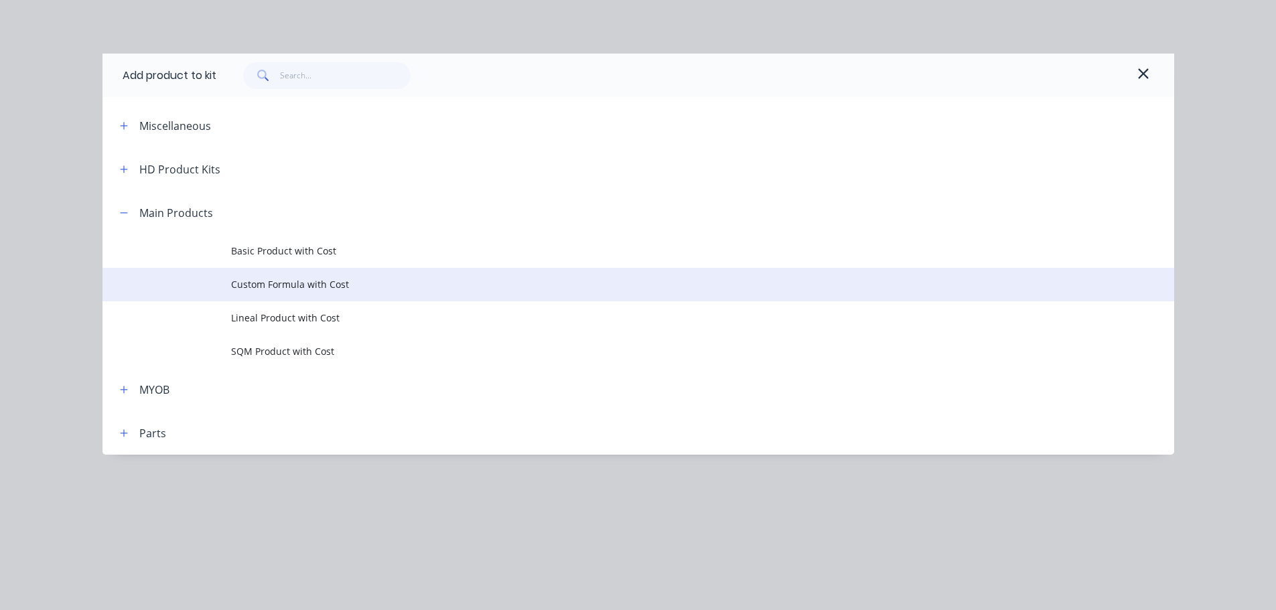
click at [299, 289] on span "Custom Formula with Cost" at bounding box center [608, 284] width 754 height 14
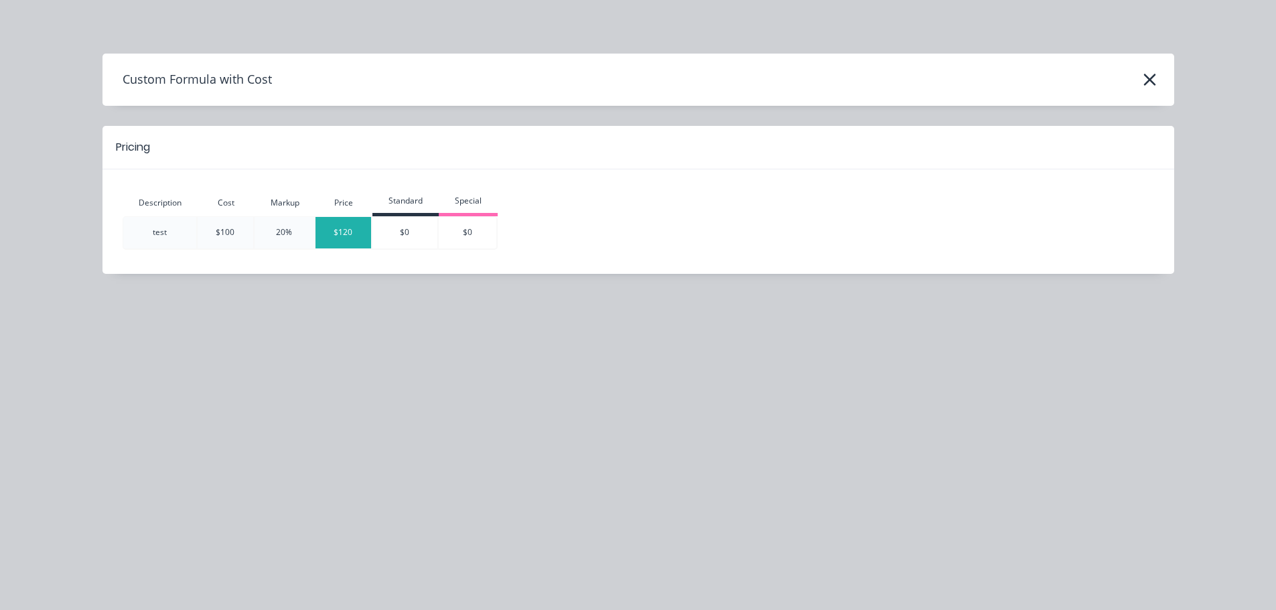
type input "$239.8974"
type input "$239.90"
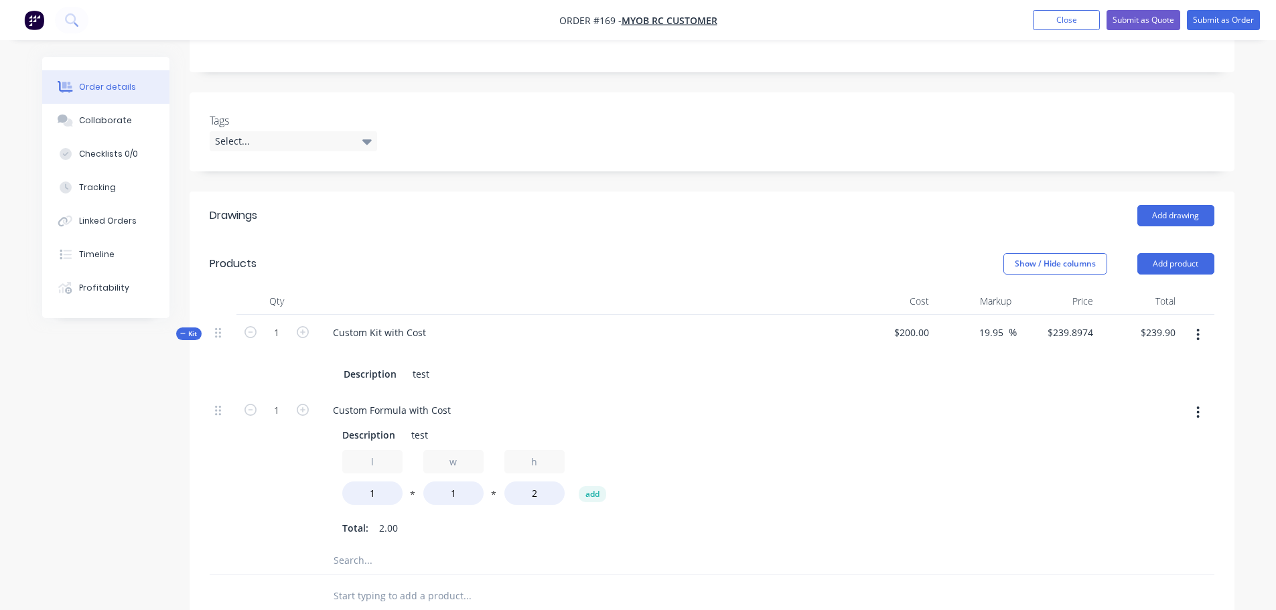
click at [1194, 331] on button "button" at bounding box center [1197, 335] width 31 height 24
click at [1063, 126] on div "Tags Select..." at bounding box center [711, 131] width 1045 height 79
click at [1065, 24] on button "Close" at bounding box center [1066, 20] width 67 height 20
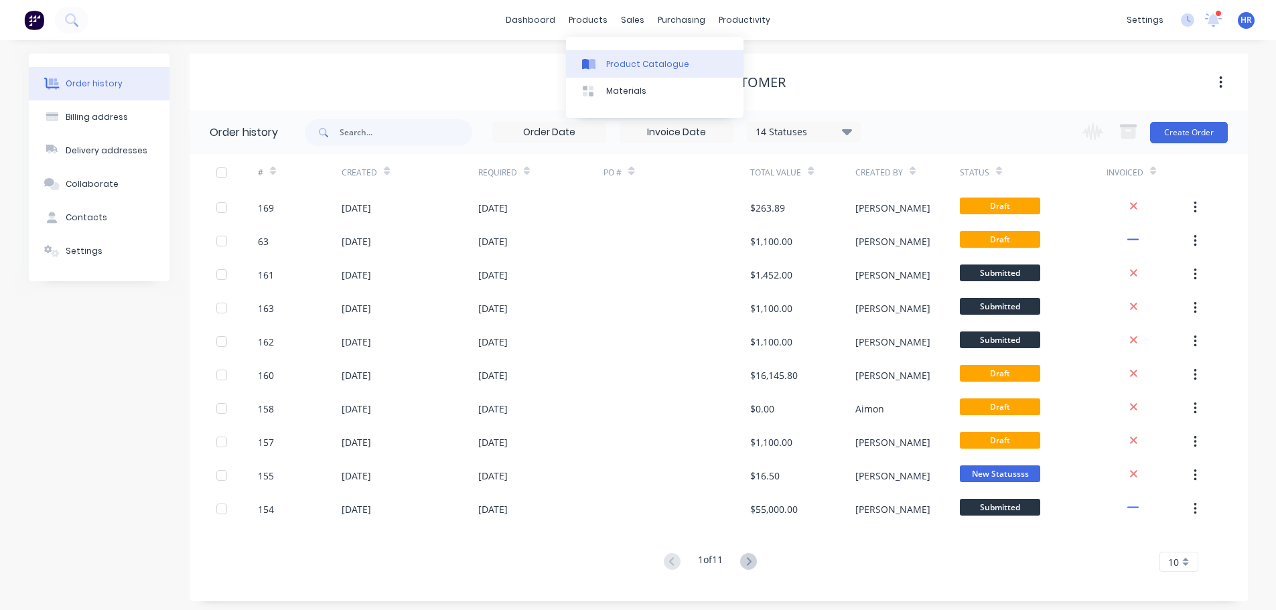
click at [634, 64] on div "Product Catalogue" at bounding box center [647, 64] width 83 height 12
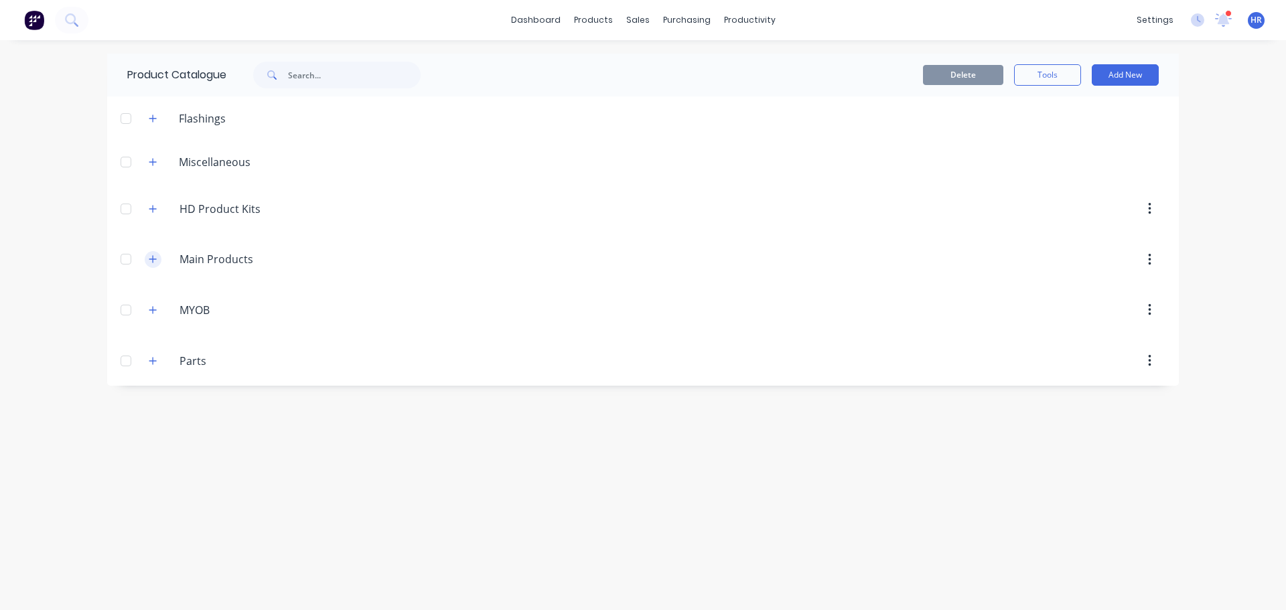
click at [149, 255] on icon "button" at bounding box center [153, 258] width 8 height 9
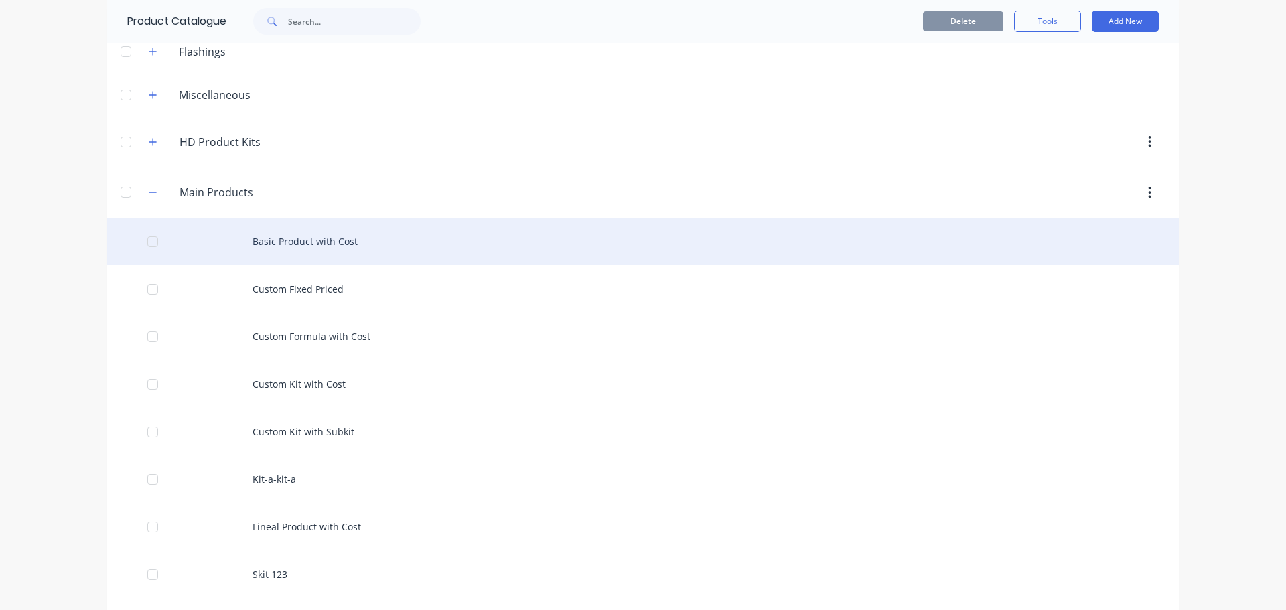
scroll to position [201, 0]
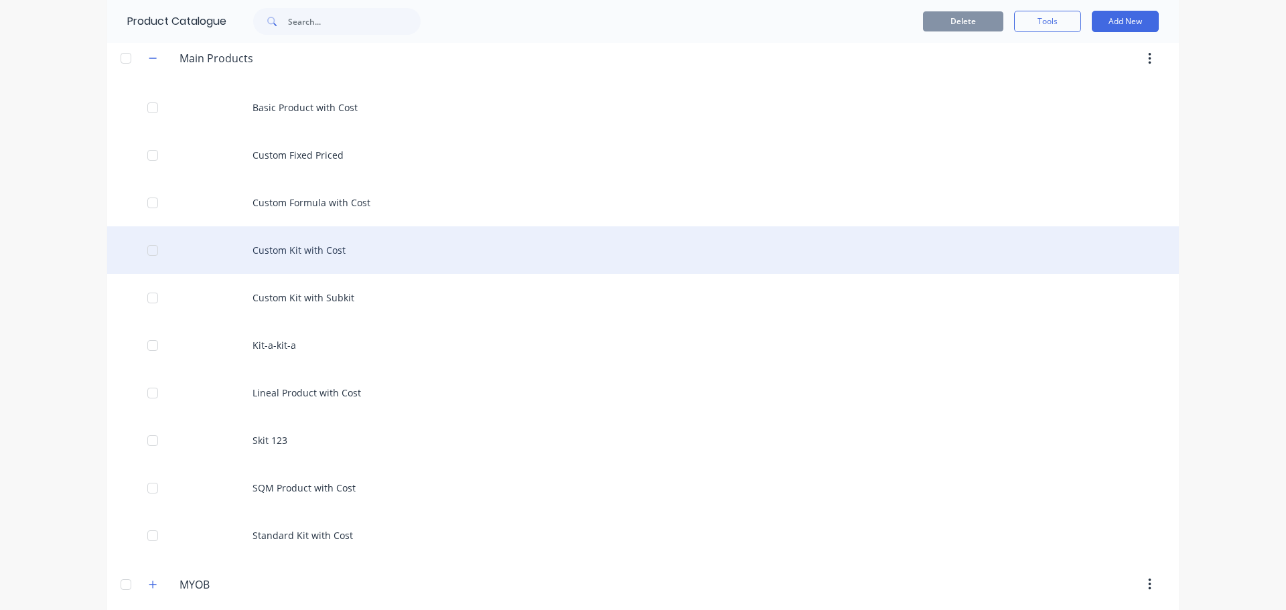
click at [142, 252] on div at bounding box center [152, 250] width 27 height 27
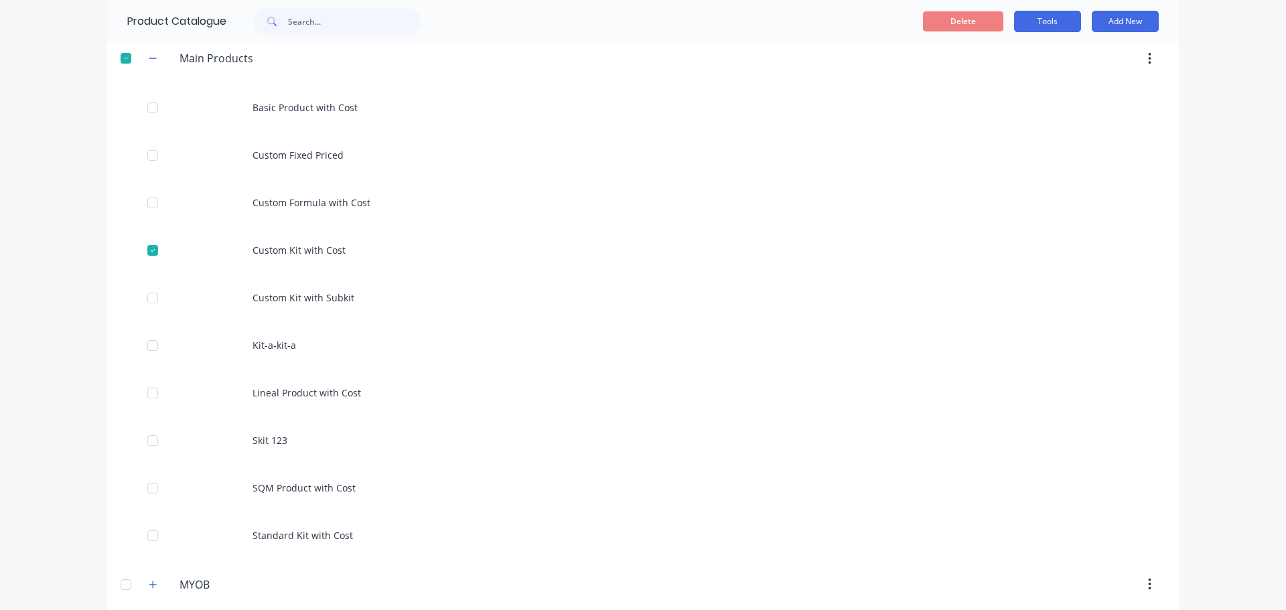
click at [1037, 21] on button "Tools" at bounding box center [1047, 21] width 67 height 21
click at [1022, 62] on span "Duplicate product" at bounding box center [1016, 56] width 100 height 14
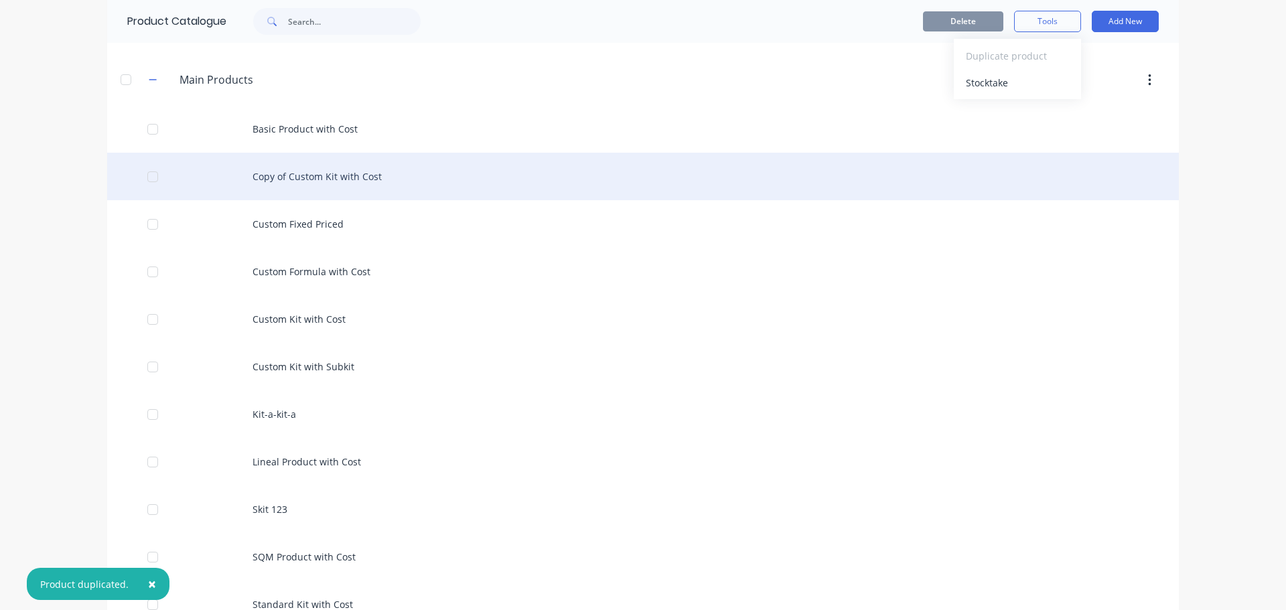
scroll to position [178, 0]
click at [320, 184] on div "Copy of Custom Kit with Cost" at bounding box center [642, 178] width 1071 height 48
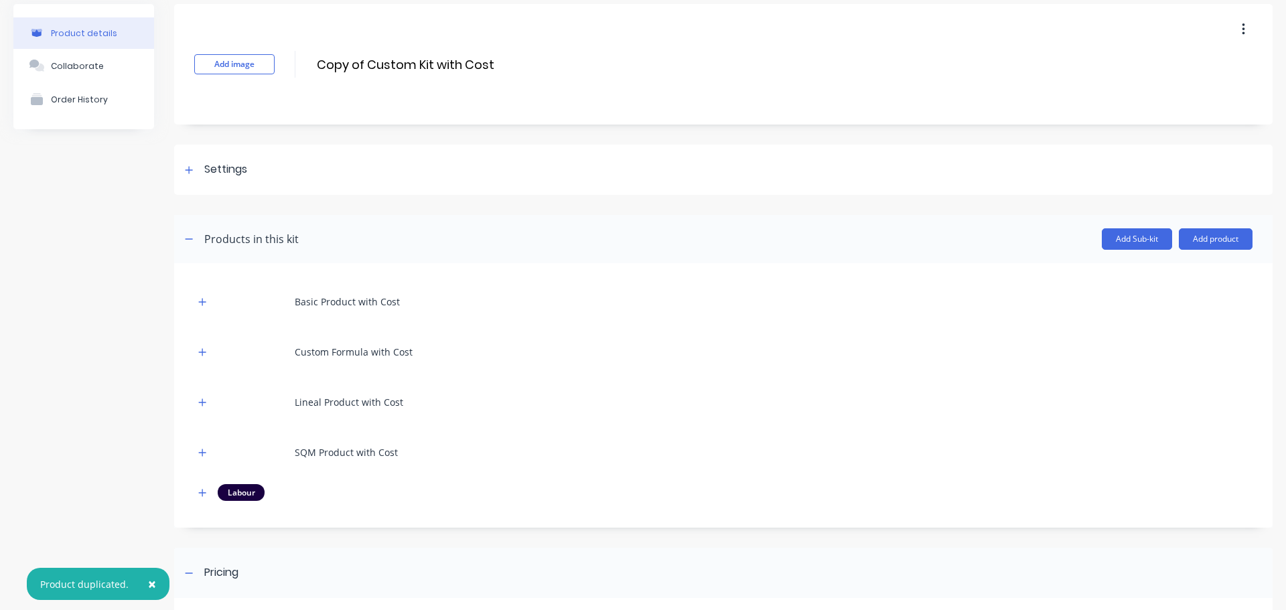
scroll to position [134, 0]
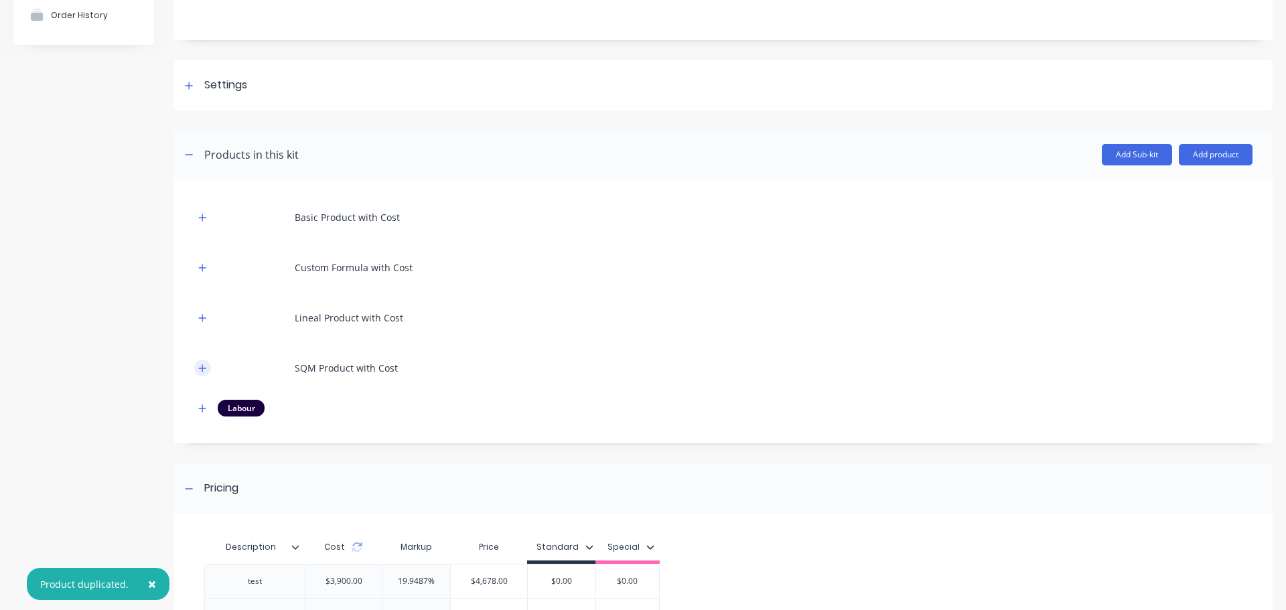
click at [200, 362] on button "button" at bounding box center [202, 368] width 17 height 17
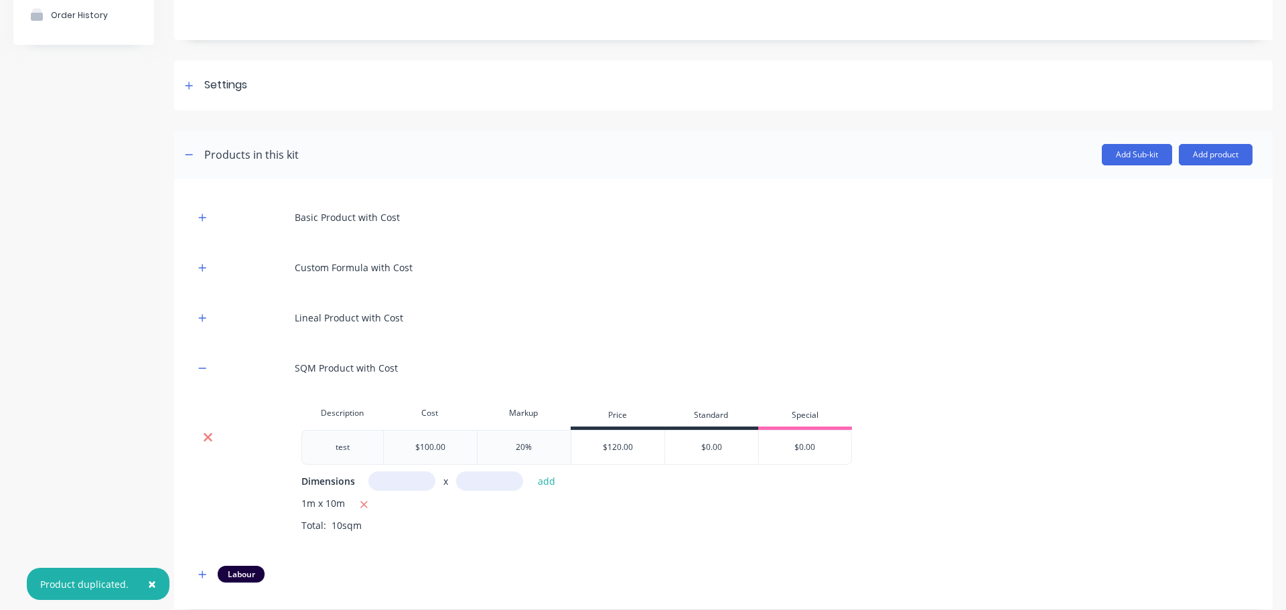
click at [205, 437] on icon at bounding box center [208, 437] width 10 height 13
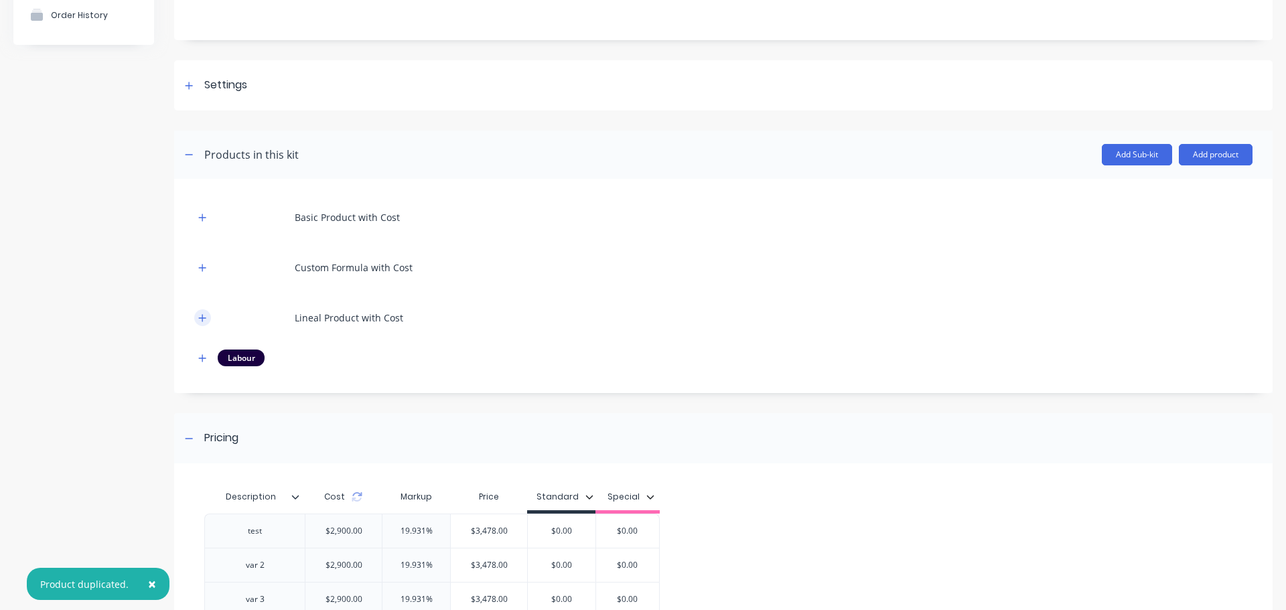
click at [207, 317] on button "button" at bounding box center [202, 317] width 17 height 17
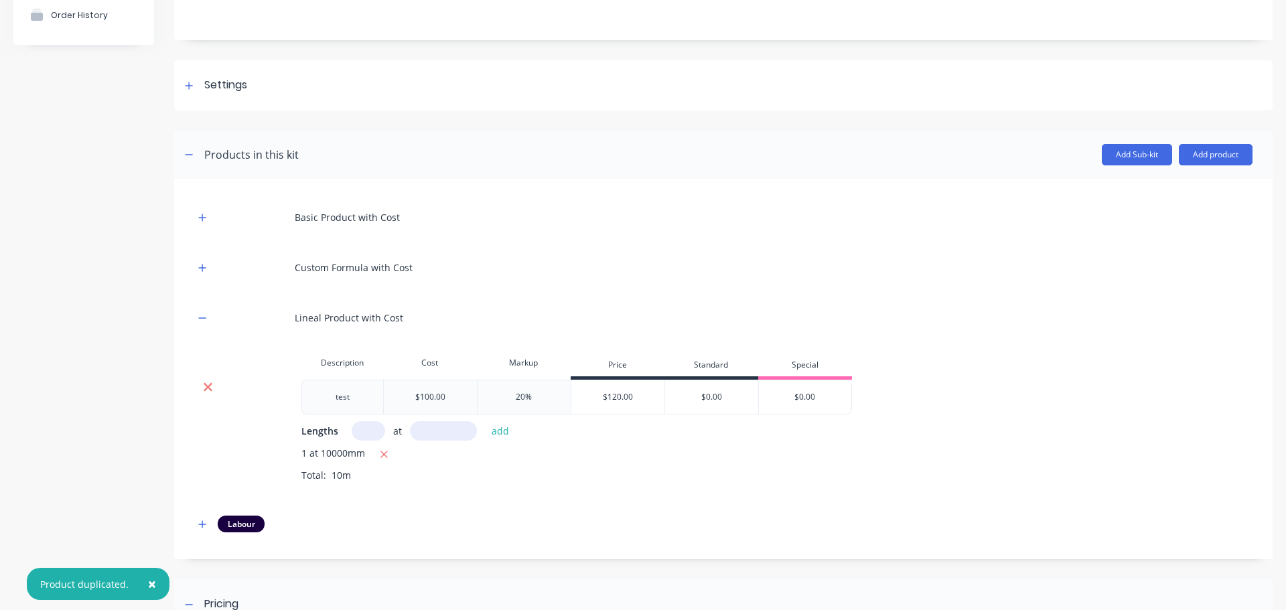
click at [210, 385] on icon at bounding box center [208, 387] width 9 height 9
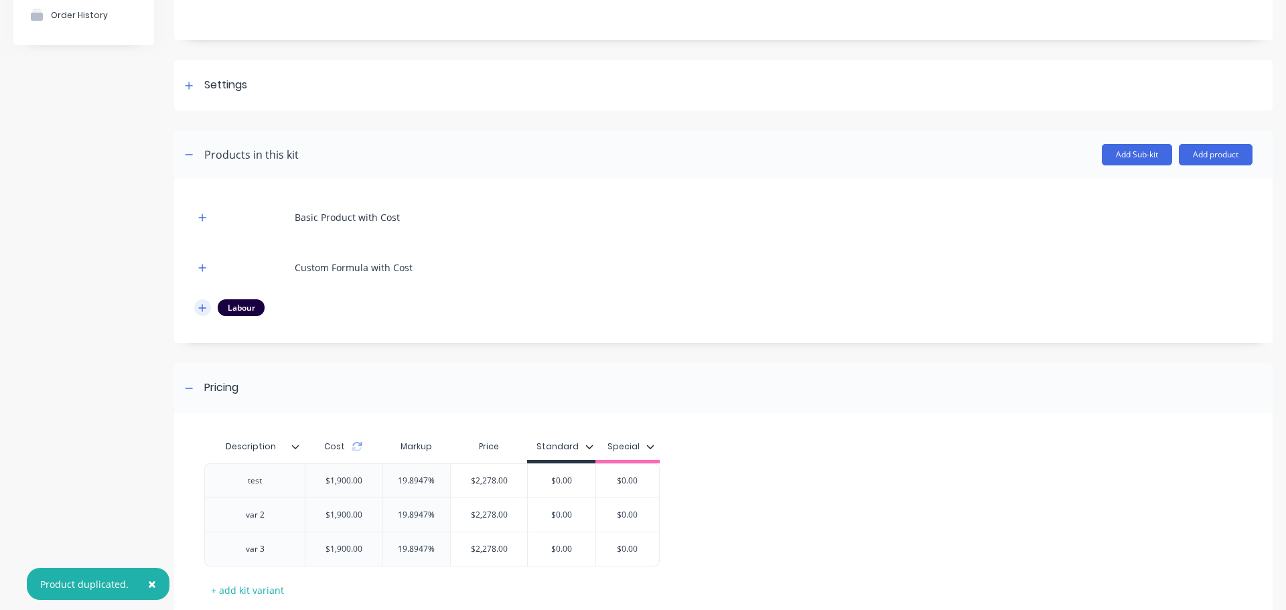
click at [200, 313] on button "button" at bounding box center [202, 307] width 17 height 17
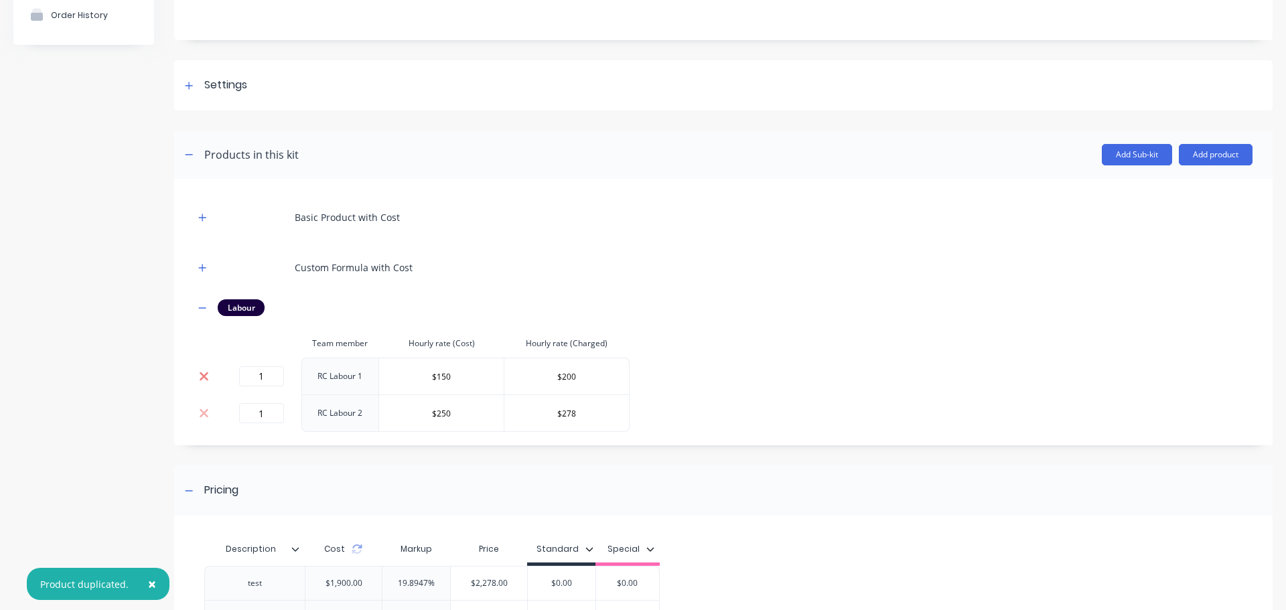
click at [203, 376] on icon at bounding box center [204, 376] width 9 height 9
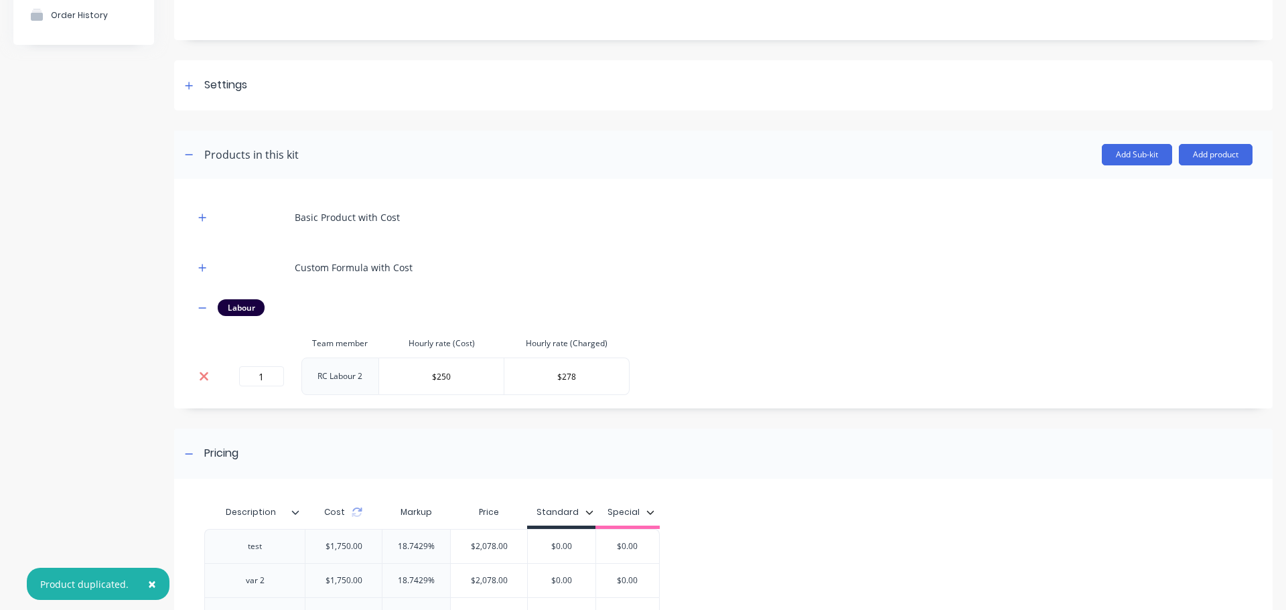
click at [203, 376] on icon at bounding box center [204, 376] width 9 height 9
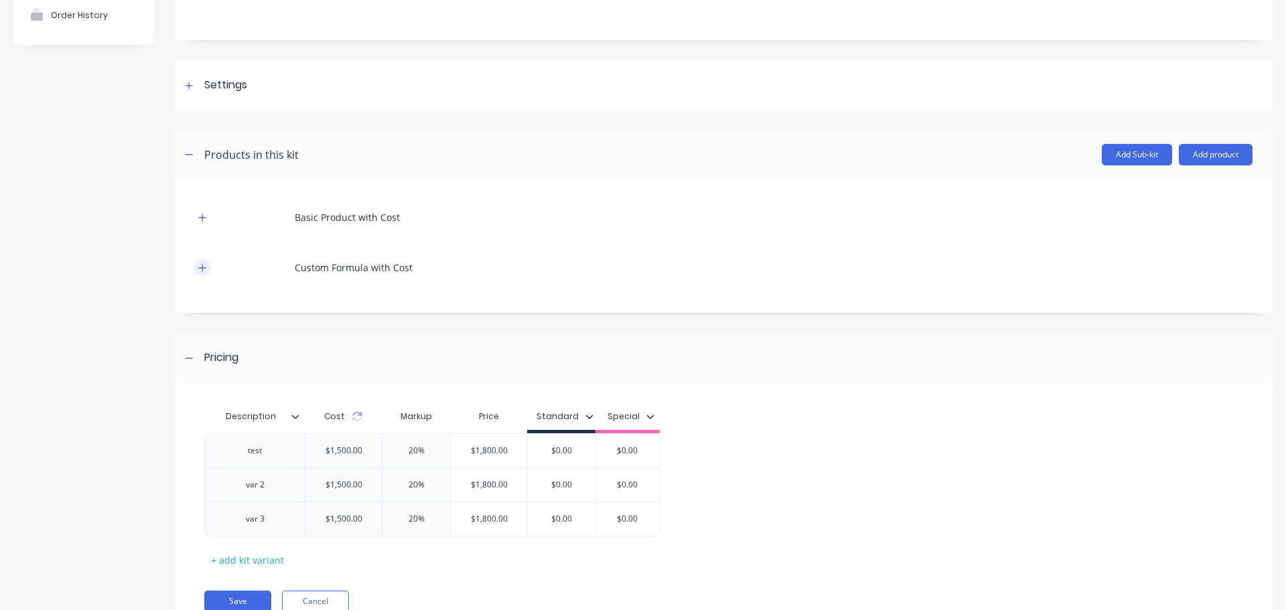
click at [198, 269] on button "button" at bounding box center [202, 267] width 17 height 17
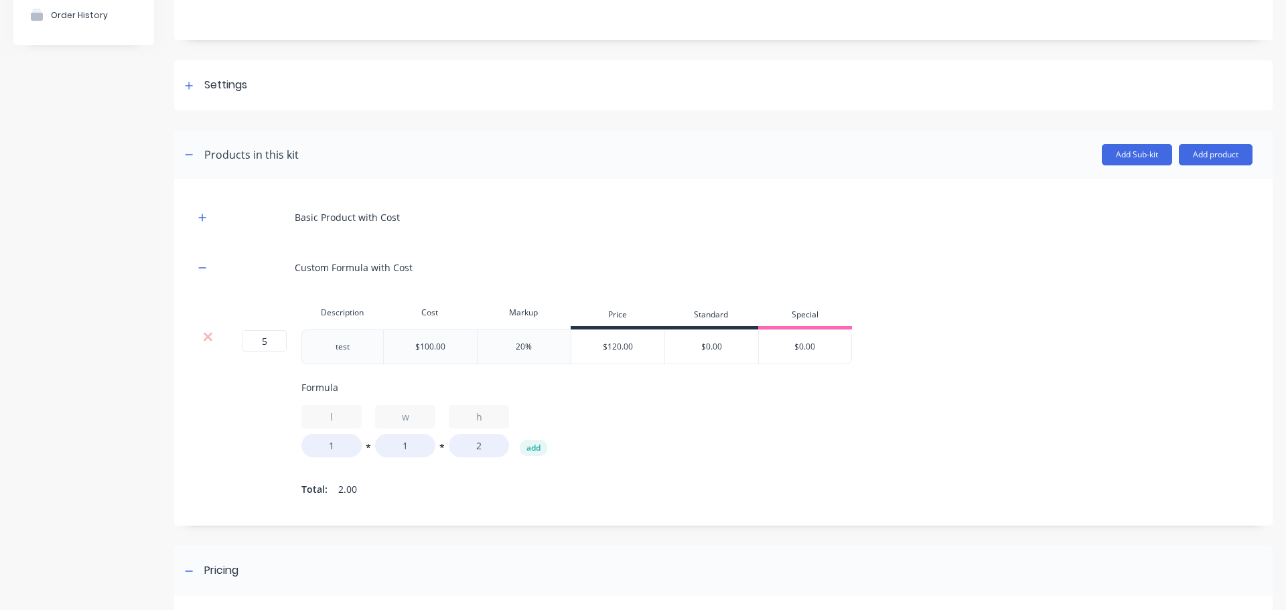
click at [214, 335] on div at bounding box center [207, 336] width 25 height 13
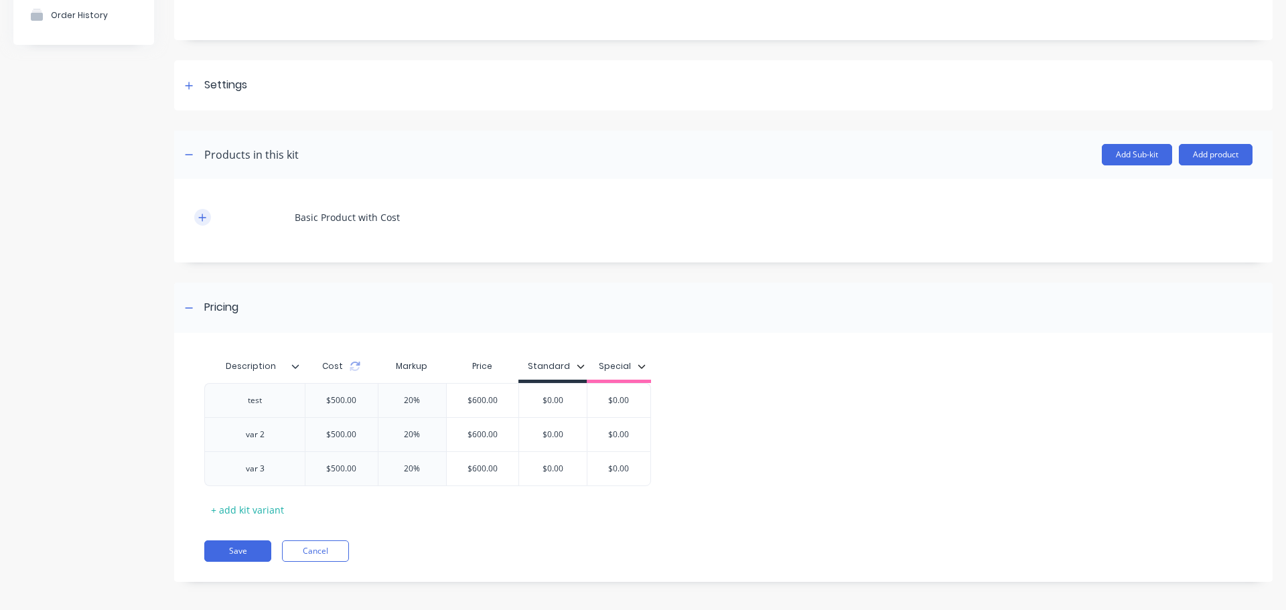
click at [201, 218] on icon "button" at bounding box center [202, 217] width 8 height 9
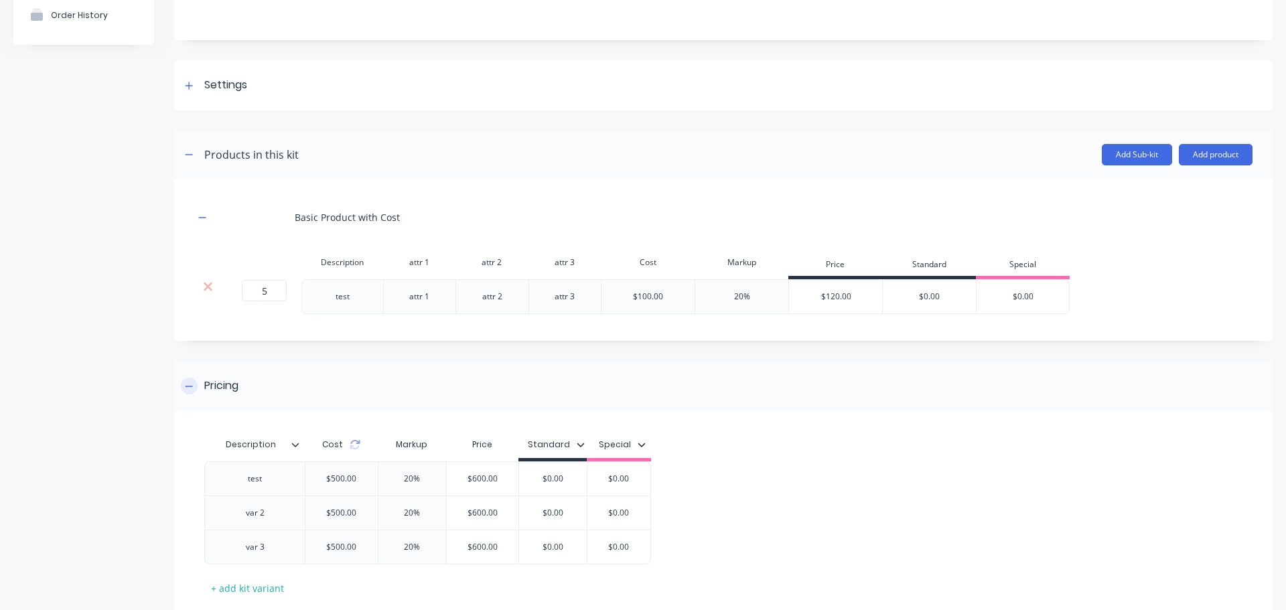
click at [214, 284] on div at bounding box center [207, 286] width 25 height 13
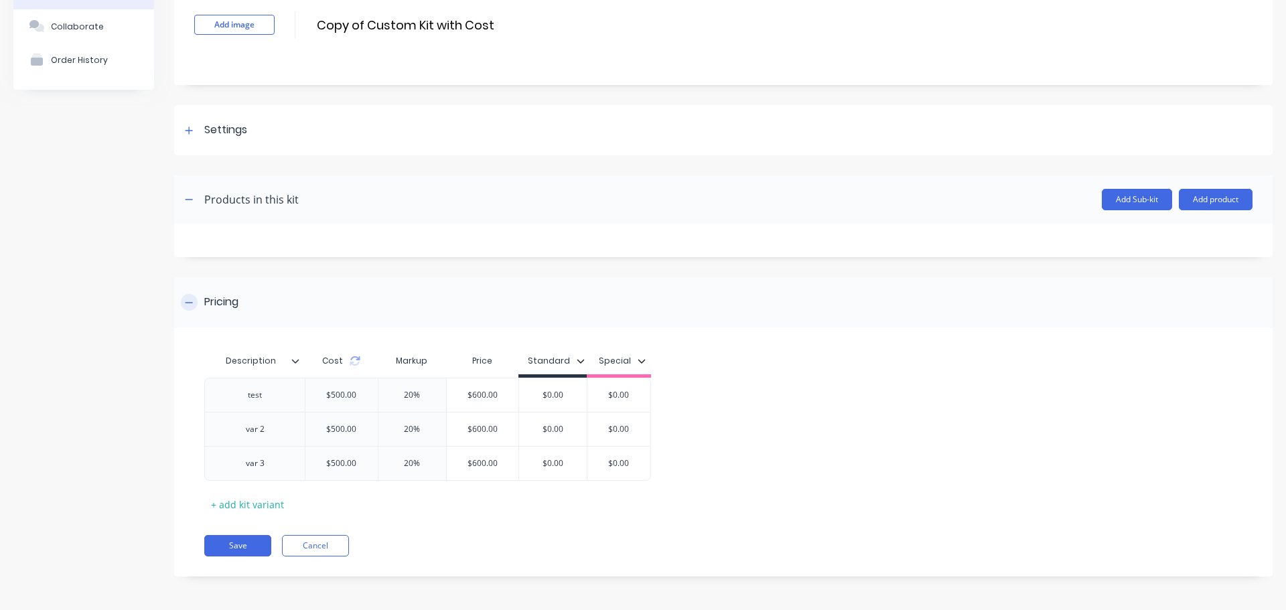
scroll to position [89, 0]
click at [1185, 196] on button "Add product" at bounding box center [1215, 199] width 74 height 21
click at [1157, 230] on div "Product catalogue" at bounding box center [1188, 233] width 103 height 19
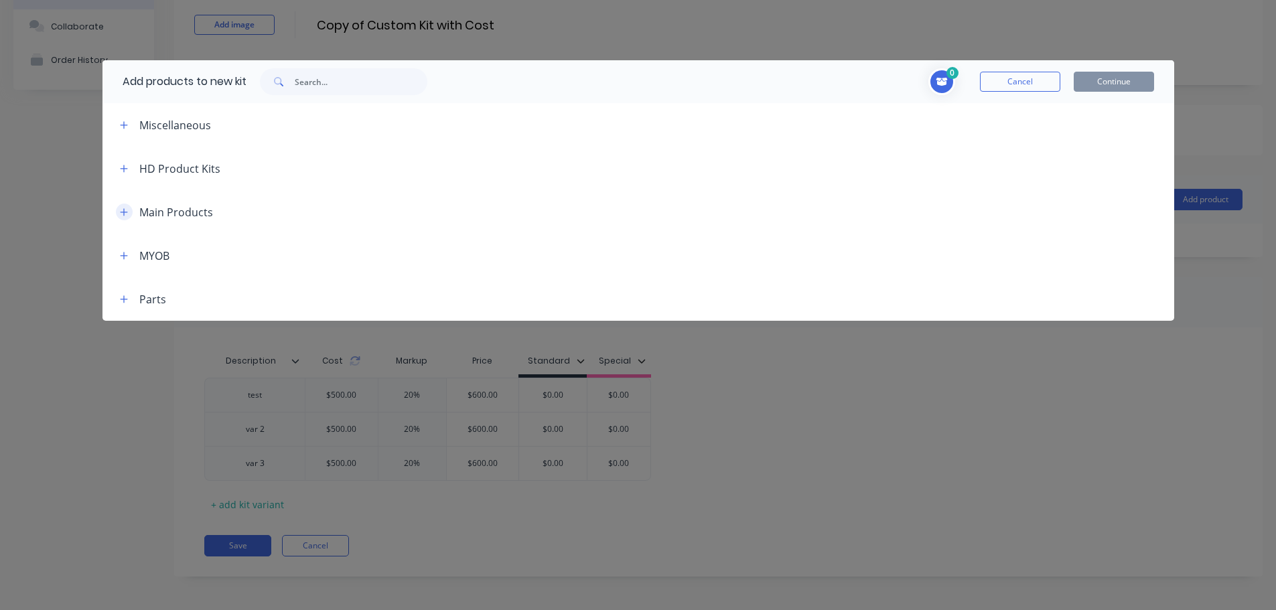
click at [123, 216] on icon "button" at bounding box center [124, 212] width 8 height 9
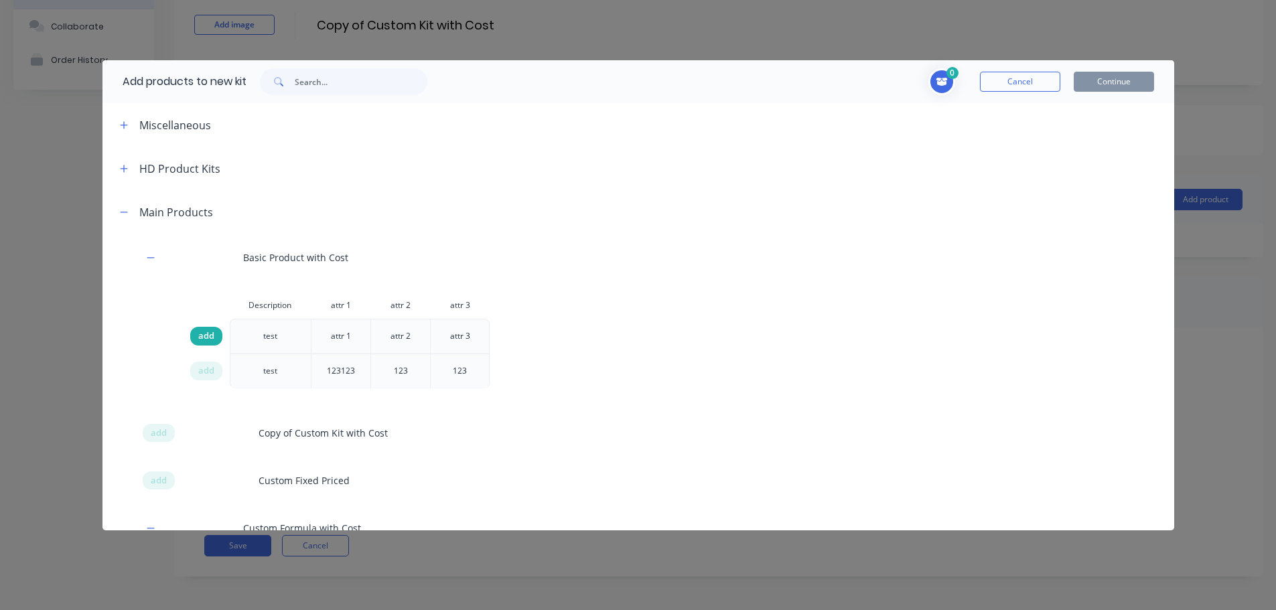
click at [207, 334] on span "add" at bounding box center [206, 335] width 16 height 13
click at [1117, 78] on button "Continue" at bounding box center [1113, 82] width 80 height 20
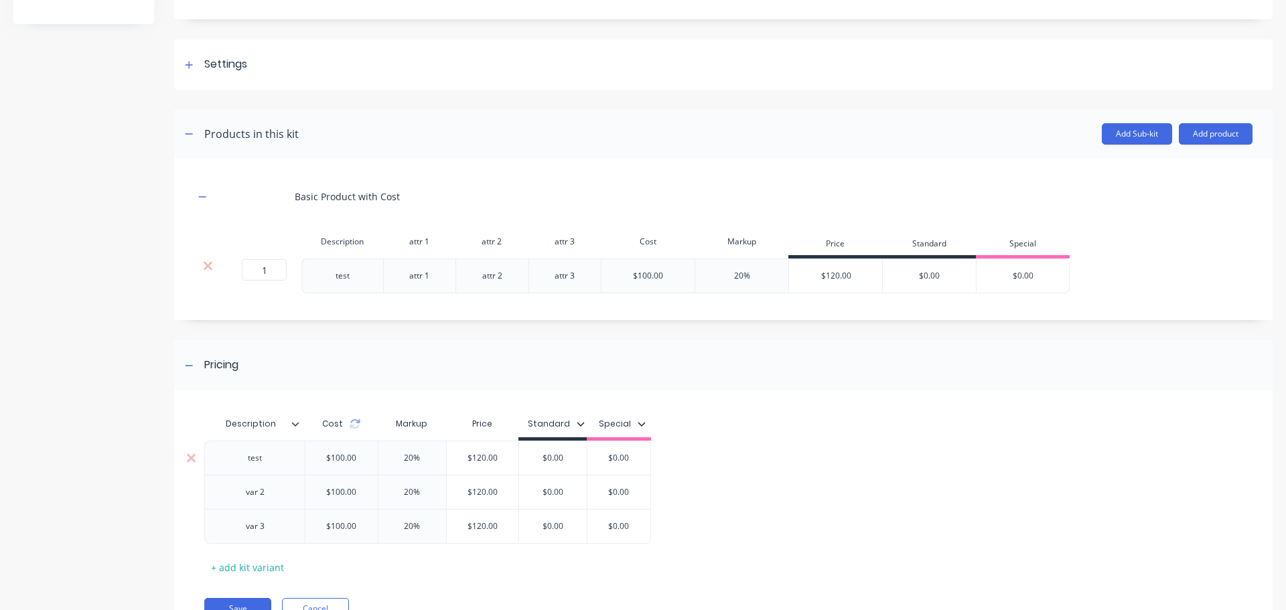
scroll to position [218, 0]
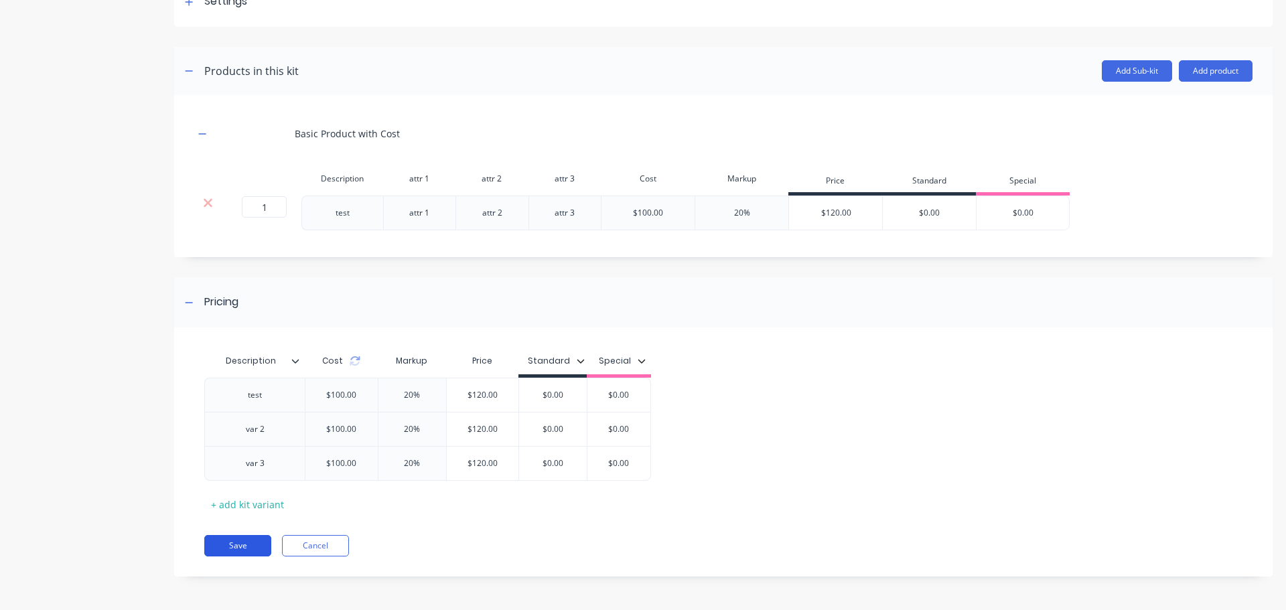
click at [256, 545] on button "Save" at bounding box center [237, 545] width 67 height 21
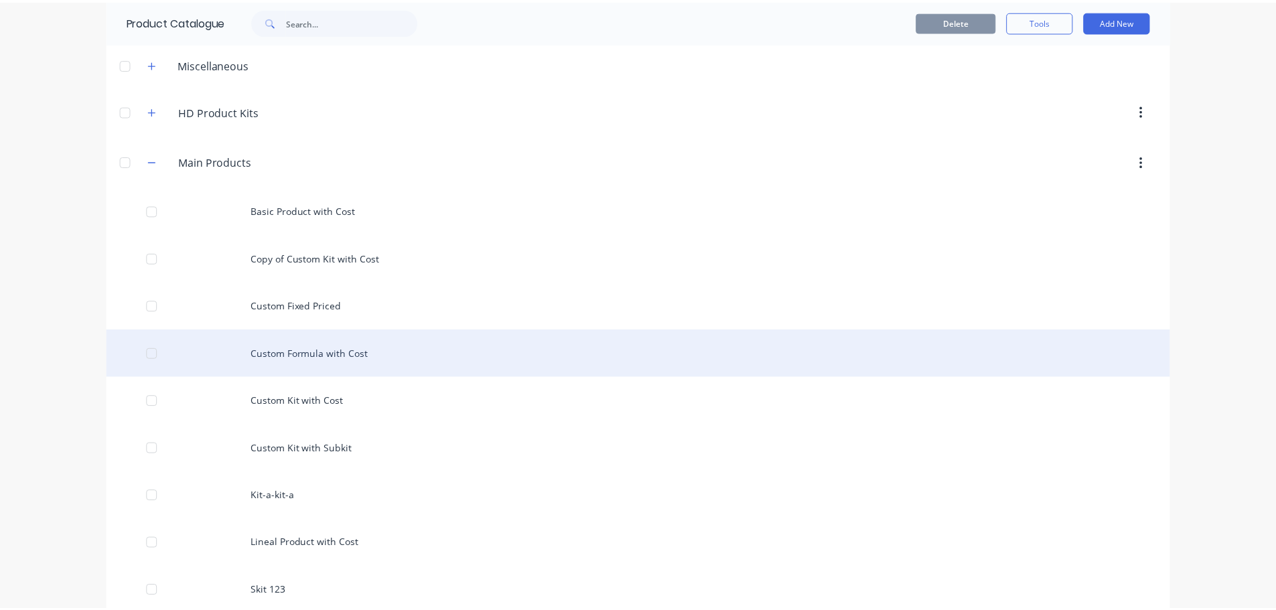
scroll to position [201, 0]
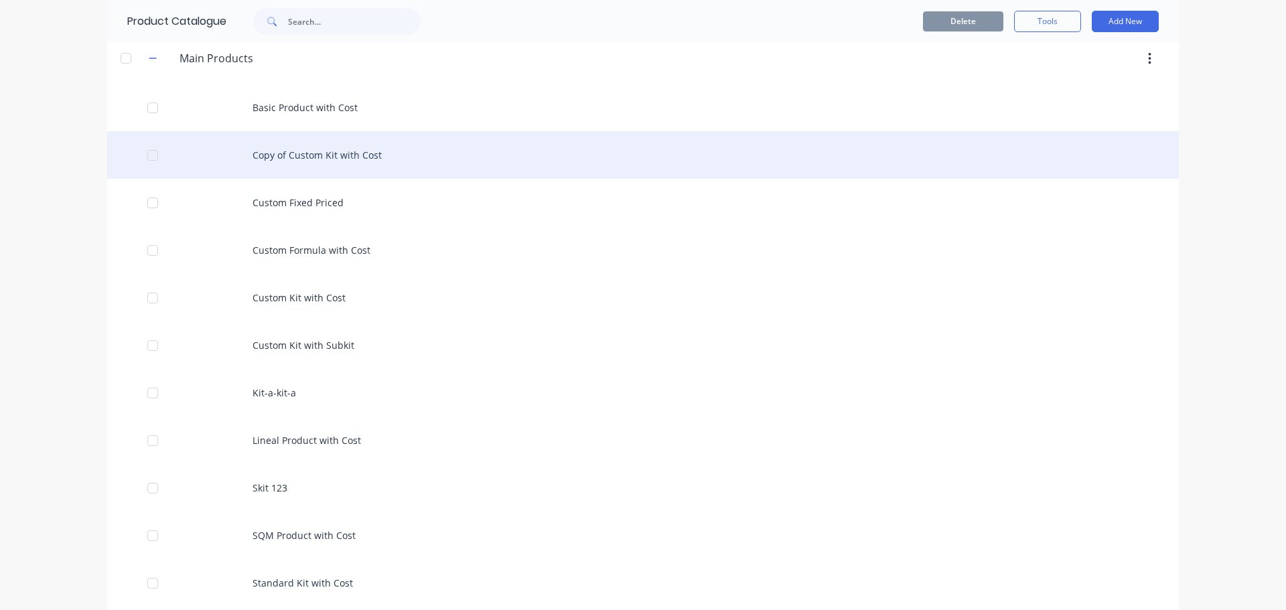
click at [388, 151] on div "Copy of Custom Kit with Cost" at bounding box center [642, 155] width 1071 height 48
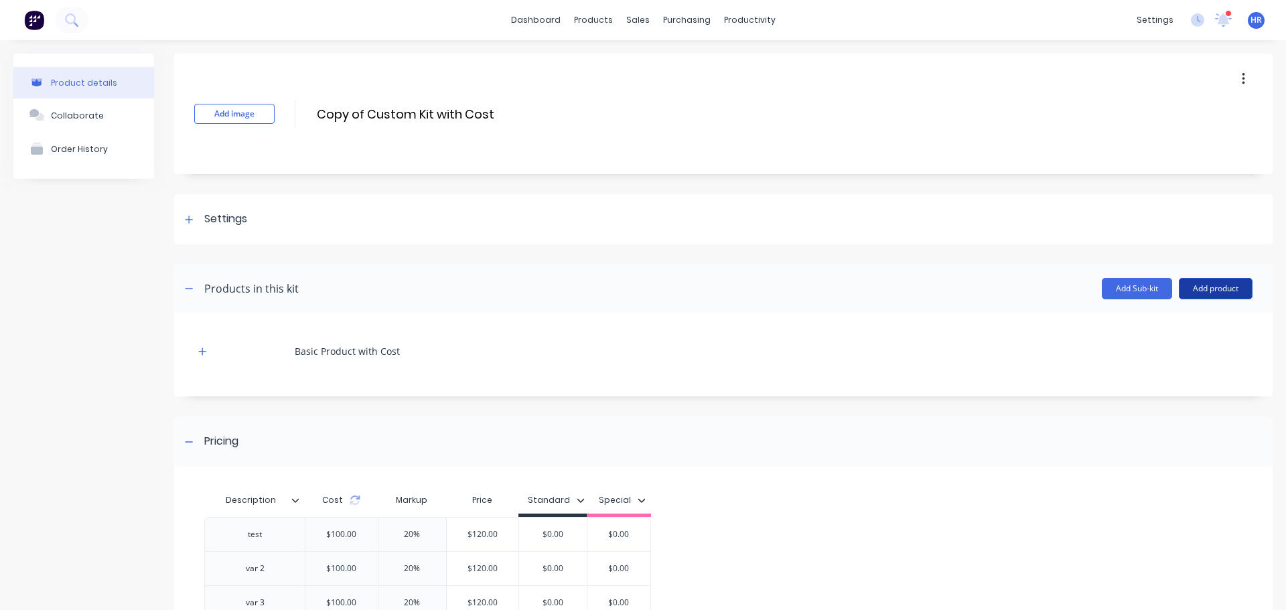
click at [1198, 281] on button "Add product" at bounding box center [1215, 288] width 74 height 21
click at [945, 323] on div "Basic Product with Cost" at bounding box center [723, 355] width 1098 height 84
click at [200, 349] on button "button" at bounding box center [202, 351] width 17 height 17
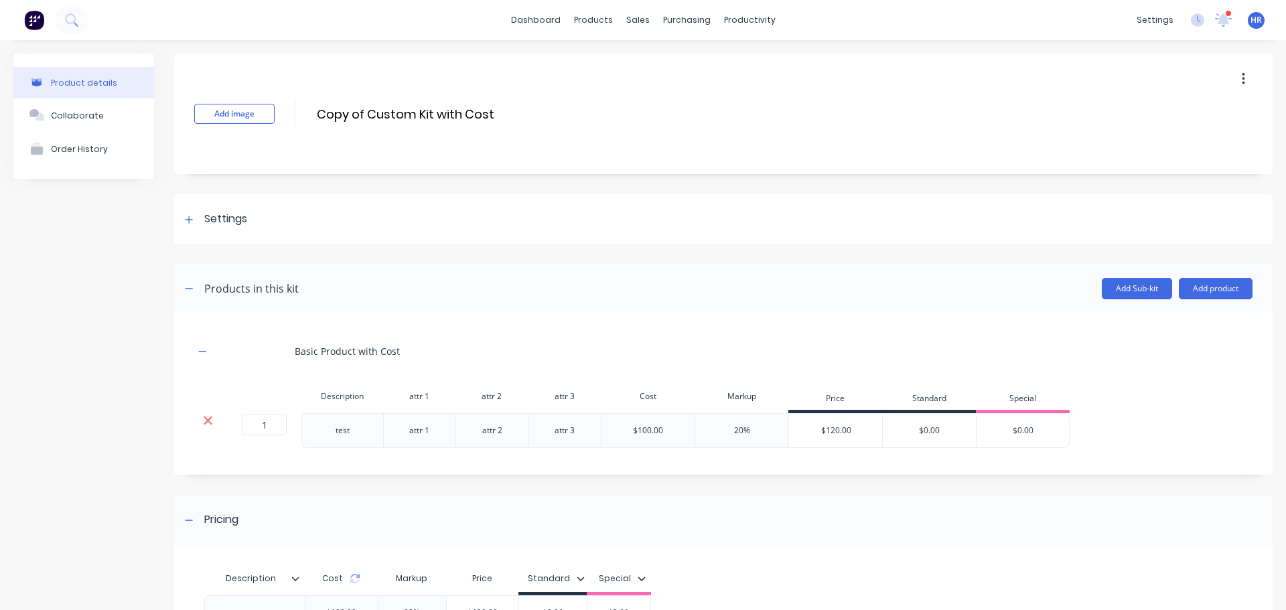
click at [212, 416] on icon at bounding box center [208, 420] width 10 height 13
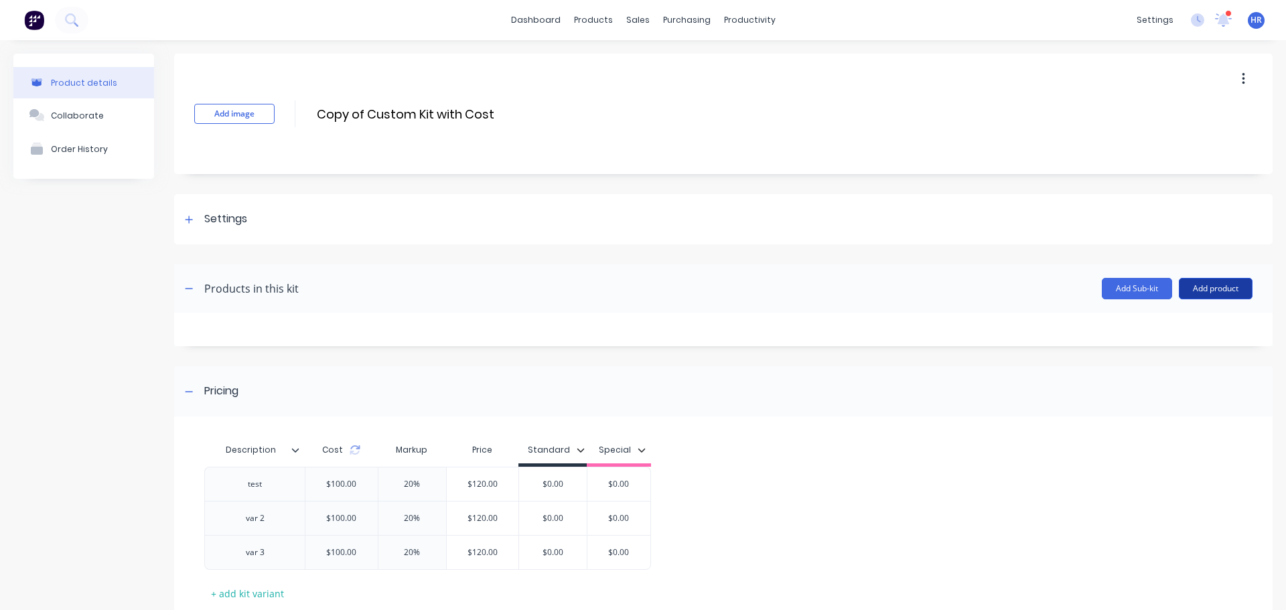
click at [1207, 287] on button "Add product" at bounding box center [1215, 288] width 74 height 21
click at [1156, 332] on div "Product catalogue" at bounding box center [1188, 322] width 103 height 19
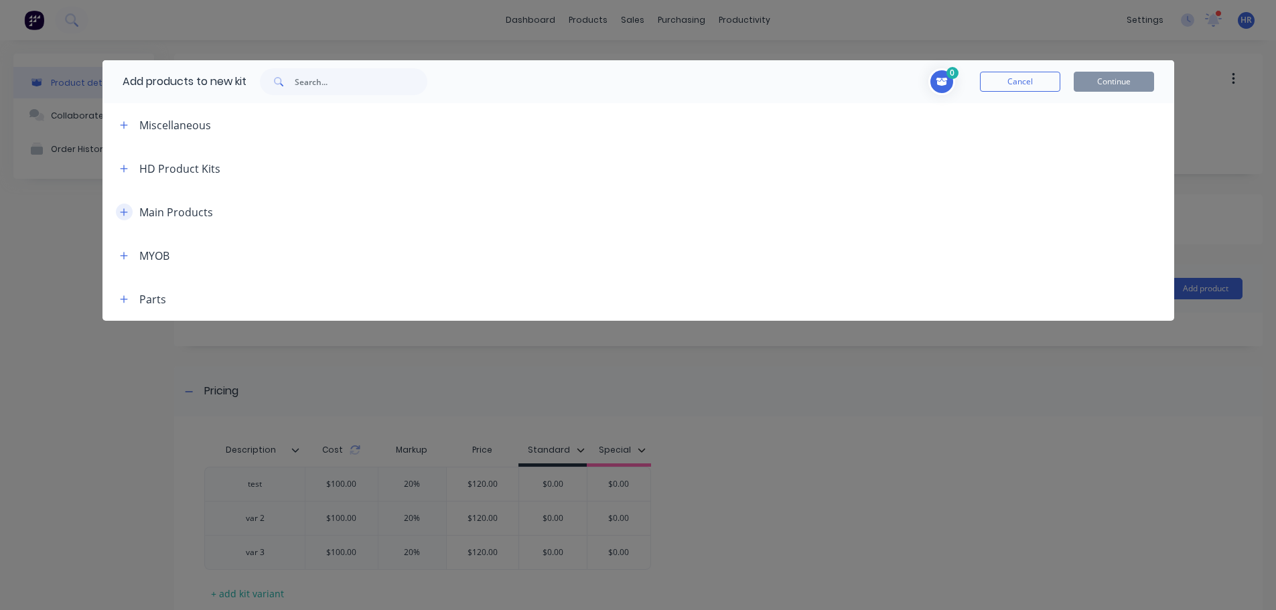
click at [120, 216] on icon "button" at bounding box center [124, 212] width 8 height 9
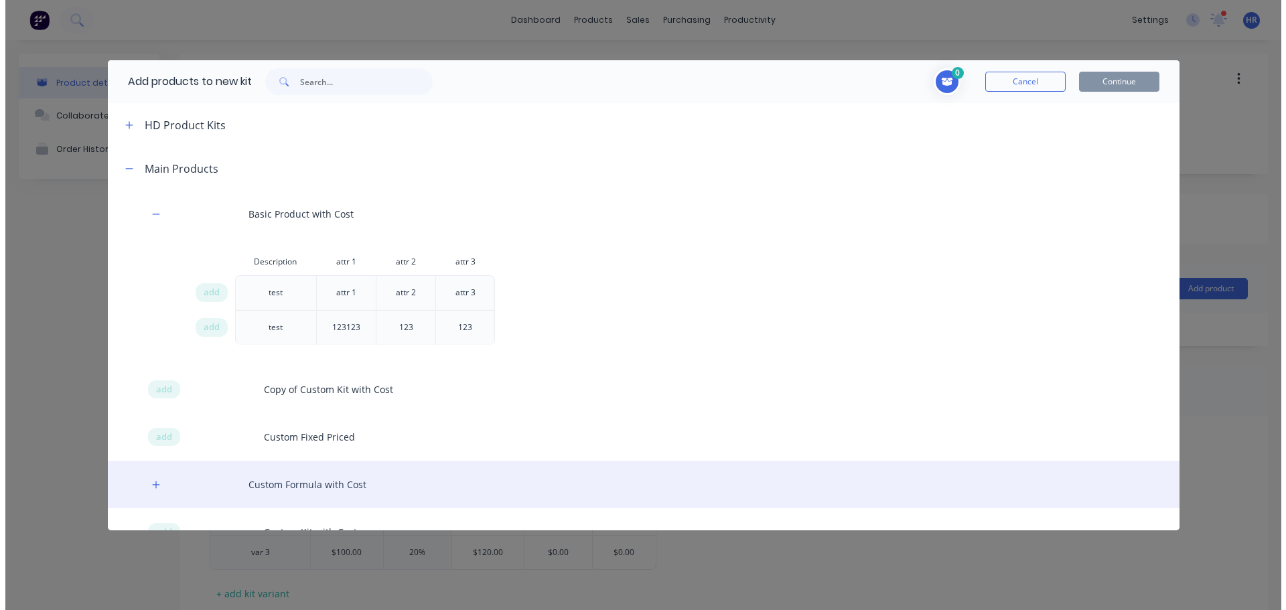
scroll to position [67, 0]
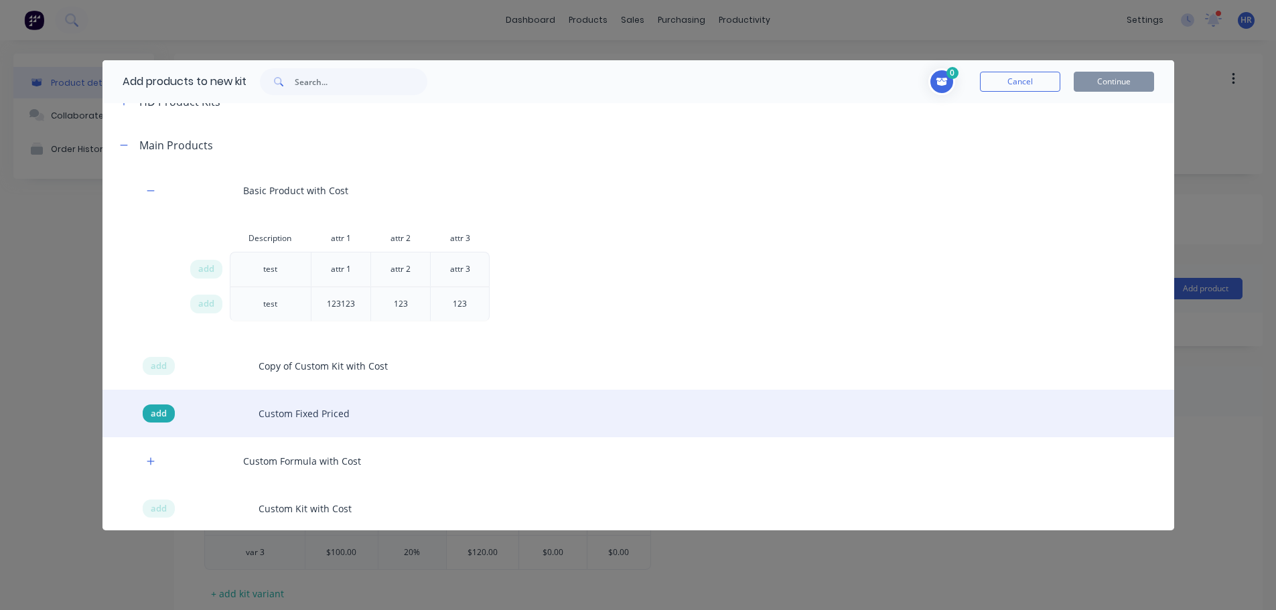
click at [153, 416] on span "add" at bounding box center [159, 413] width 16 height 13
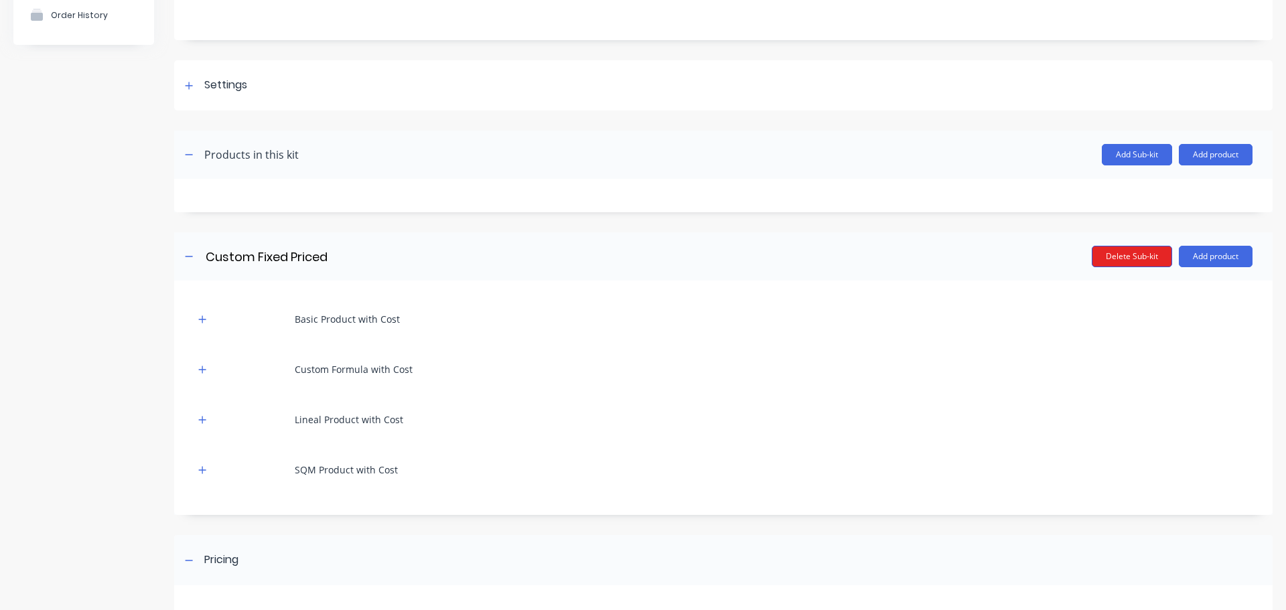
click at [1126, 265] on button "Delete Sub-kit" at bounding box center [1131, 256] width 80 height 21
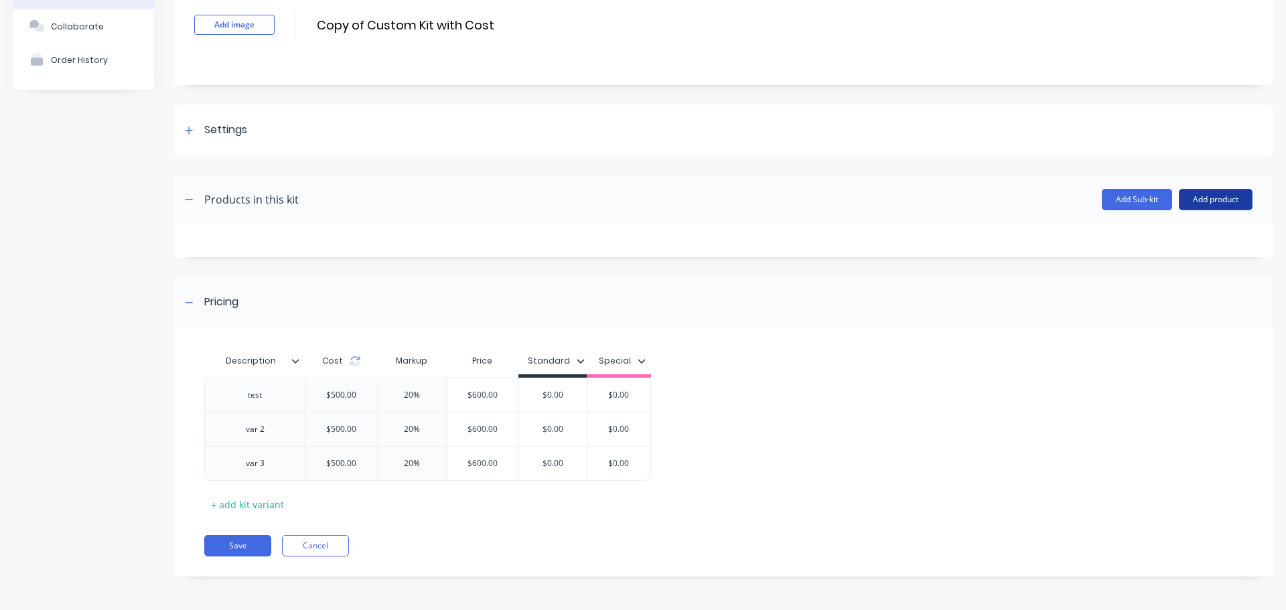
click at [1198, 201] on button "Add product" at bounding box center [1215, 199] width 74 height 21
click at [1137, 238] on div "Product catalogue" at bounding box center [1188, 233] width 103 height 19
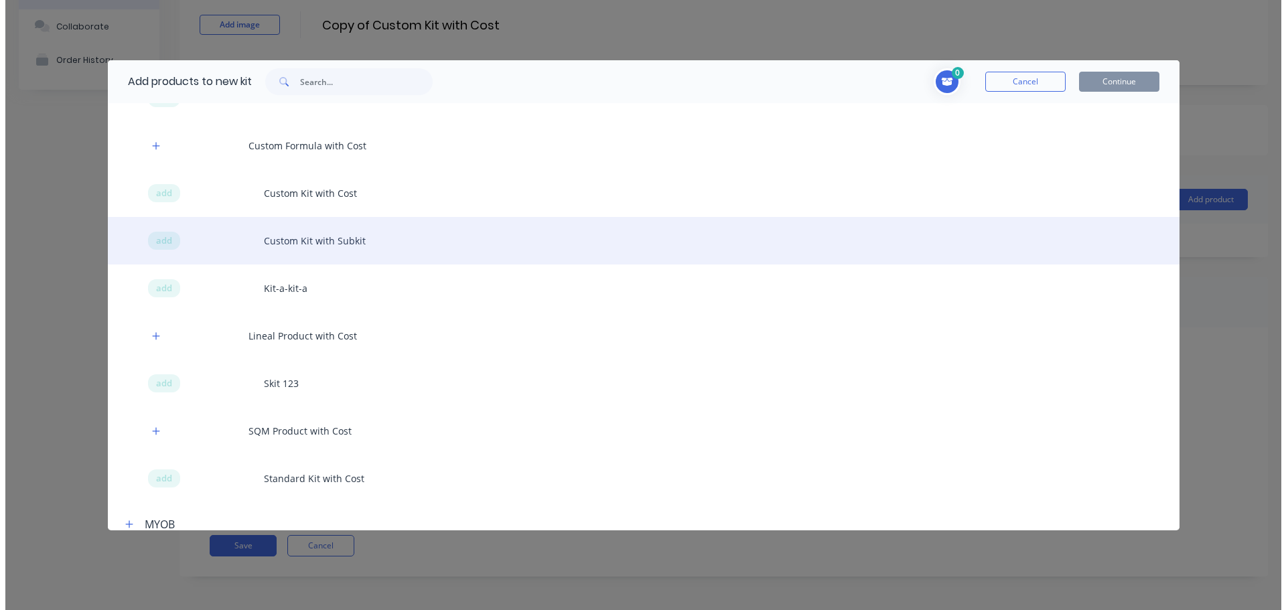
scroll to position [402, 0]
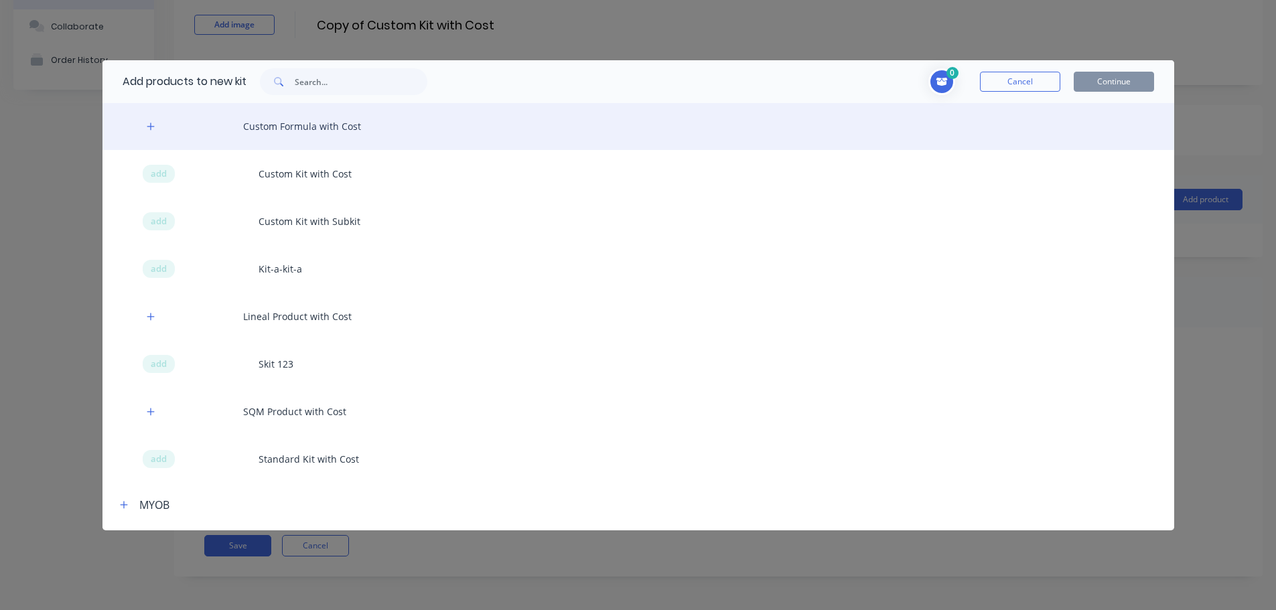
drag, startPoint x: 143, startPoint y: 126, endPoint x: 144, endPoint y: 135, distance: 8.8
click at [143, 126] on button "button" at bounding box center [151, 126] width 17 height 17
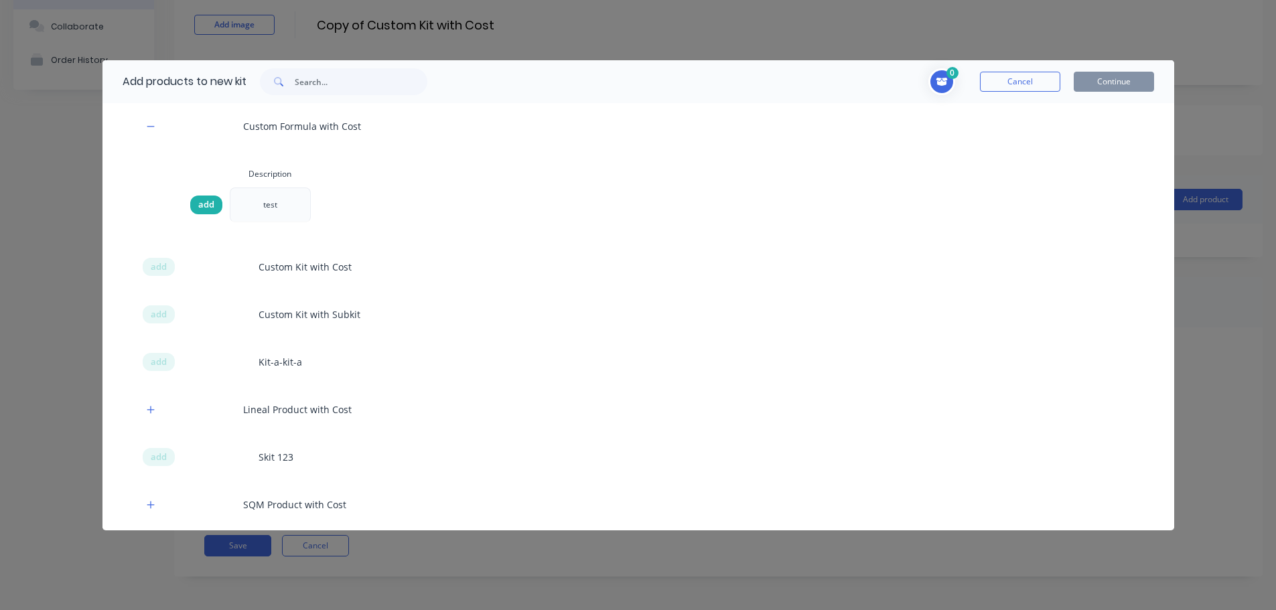
click at [195, 200] on div "add" at bounding box center [206, 205] width 32 height 19
click at [1126, 84] on button "Continue" at bounding box center [1113, 82] width 80 height 20
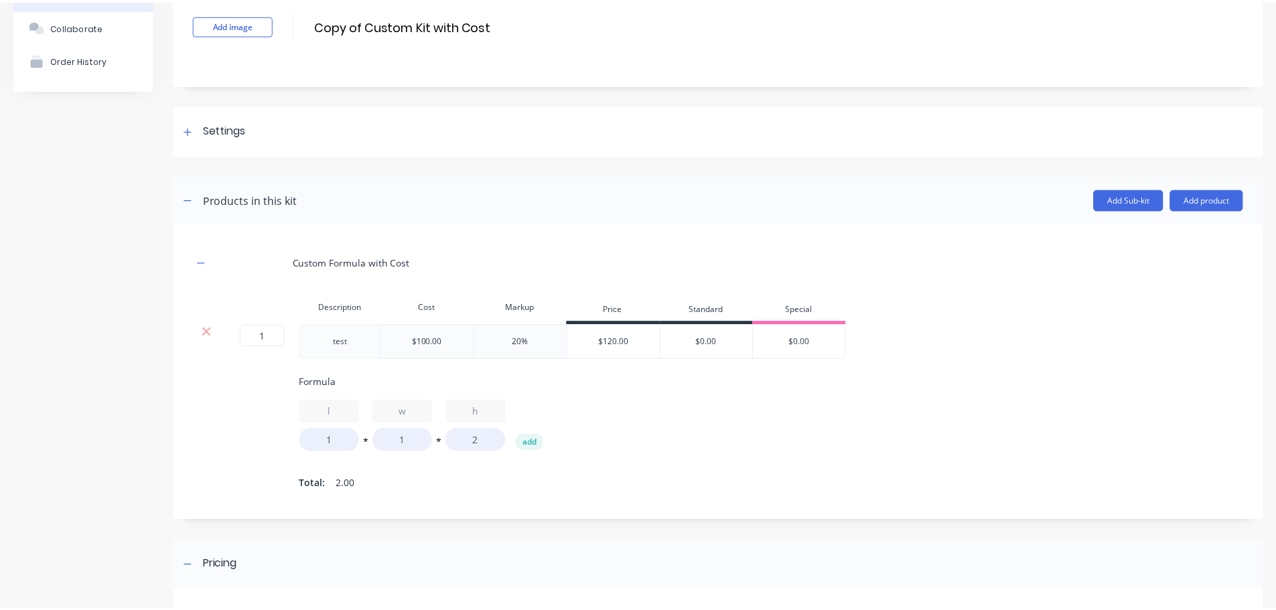
scroll to position [362, 0]
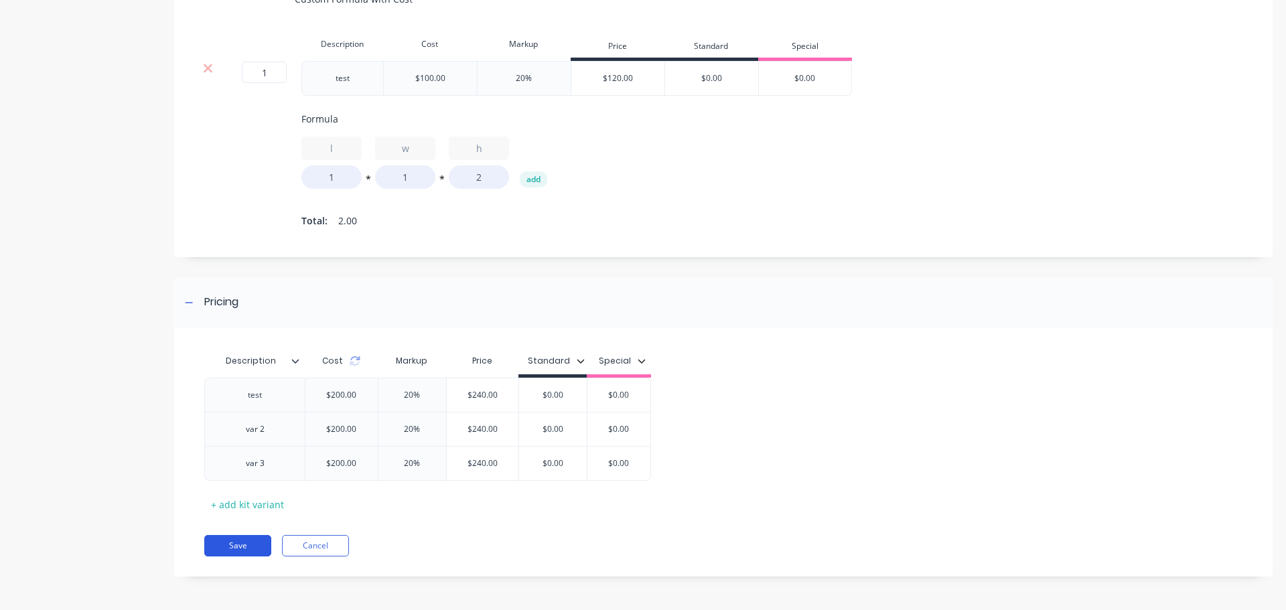
click at [269, 536] on button "Save" at bounding box center [237, 545] width 67 height 21
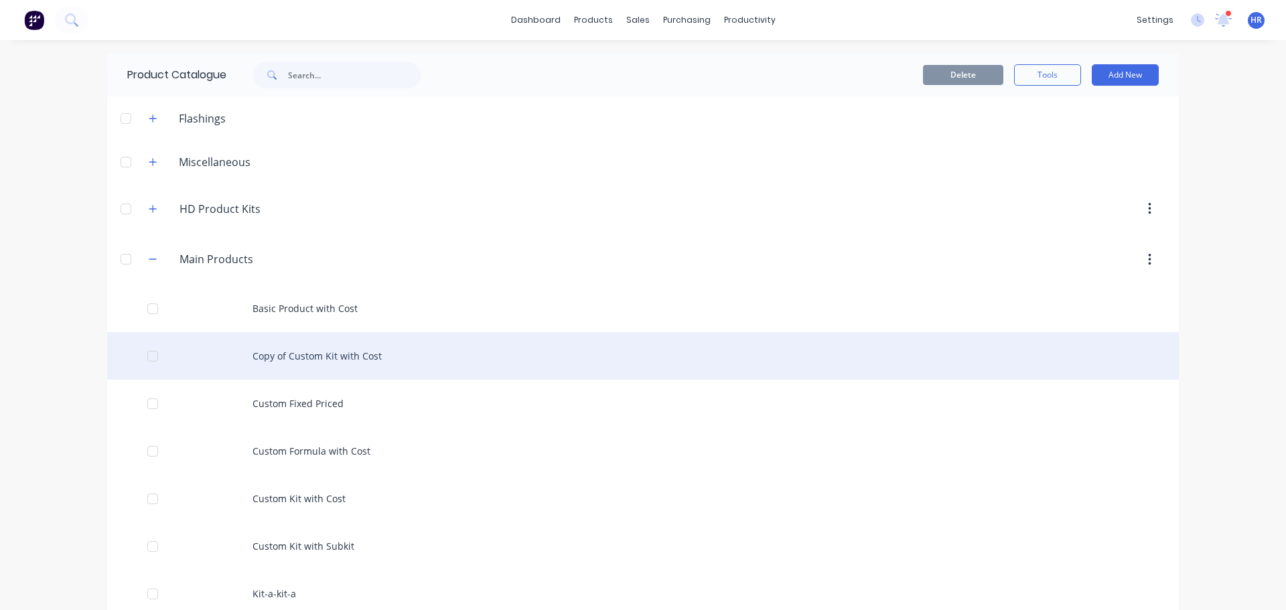
click at [372, 358] on div "Copy of Custom Kit with Cost" at bounding box center [642, 356] width 1071 height 48
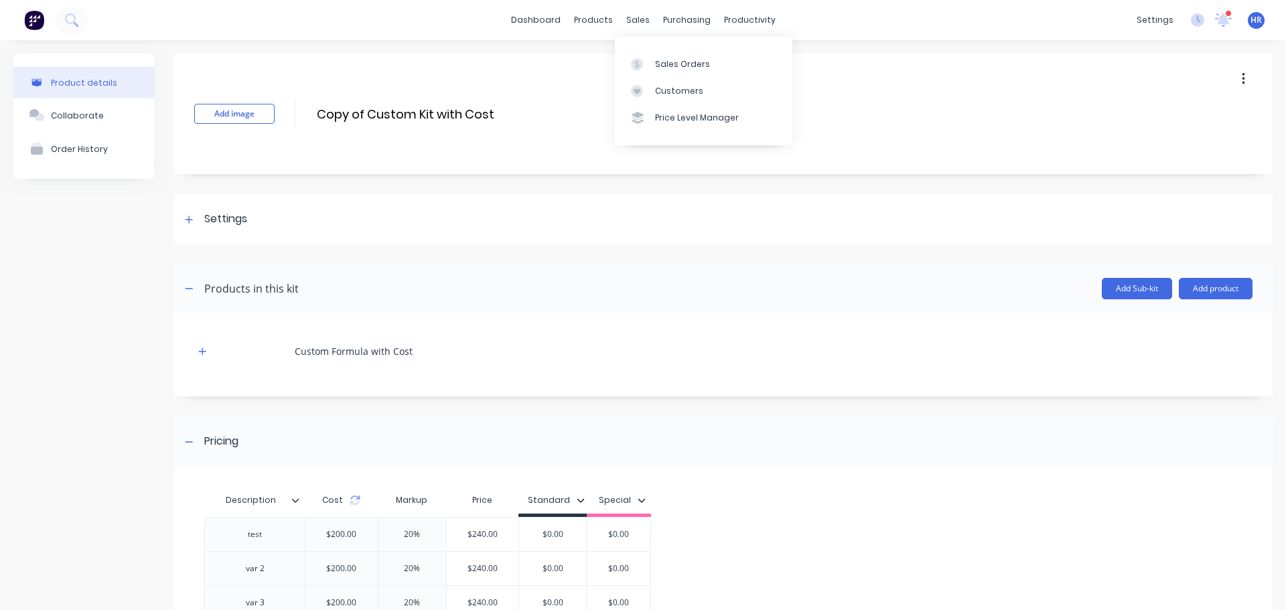
click at [681, 42] on div "Sales Orders Customers Price Level Manager" at bounding box center [703, 91] width 177 height 108
click at [670, 59] on div "Sales Orders" at bounding box center [682, 64] width 55 height 12
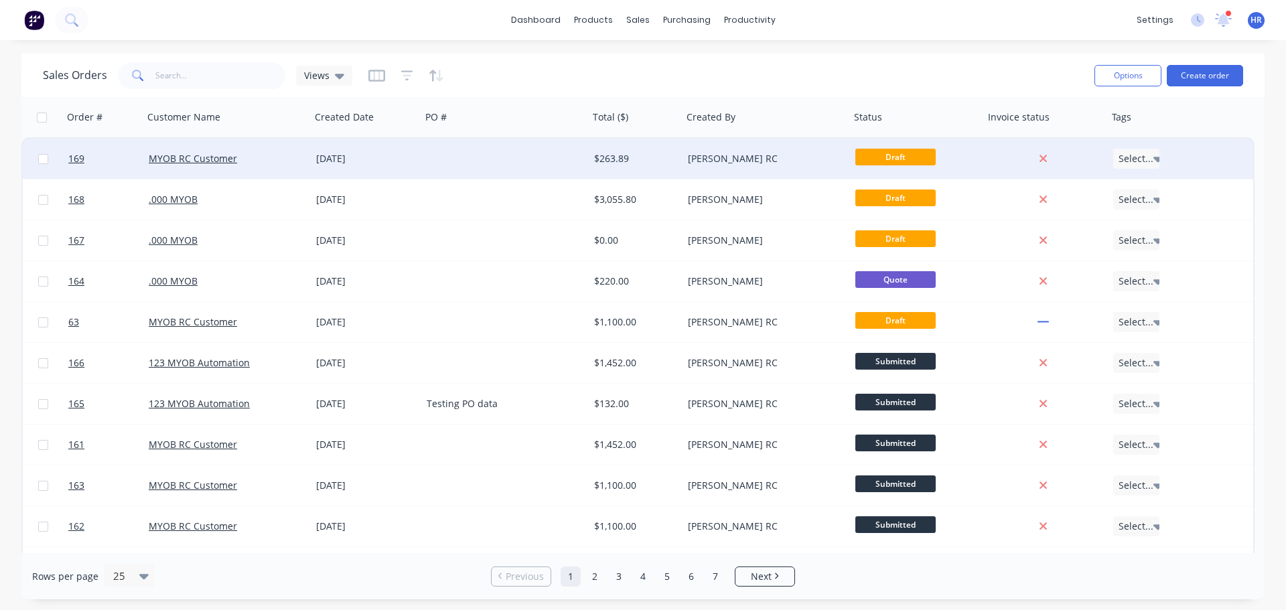
click at [299, 157] on div "MYOB RC Customer" at bounding box center [227, 158] width 157 height 13
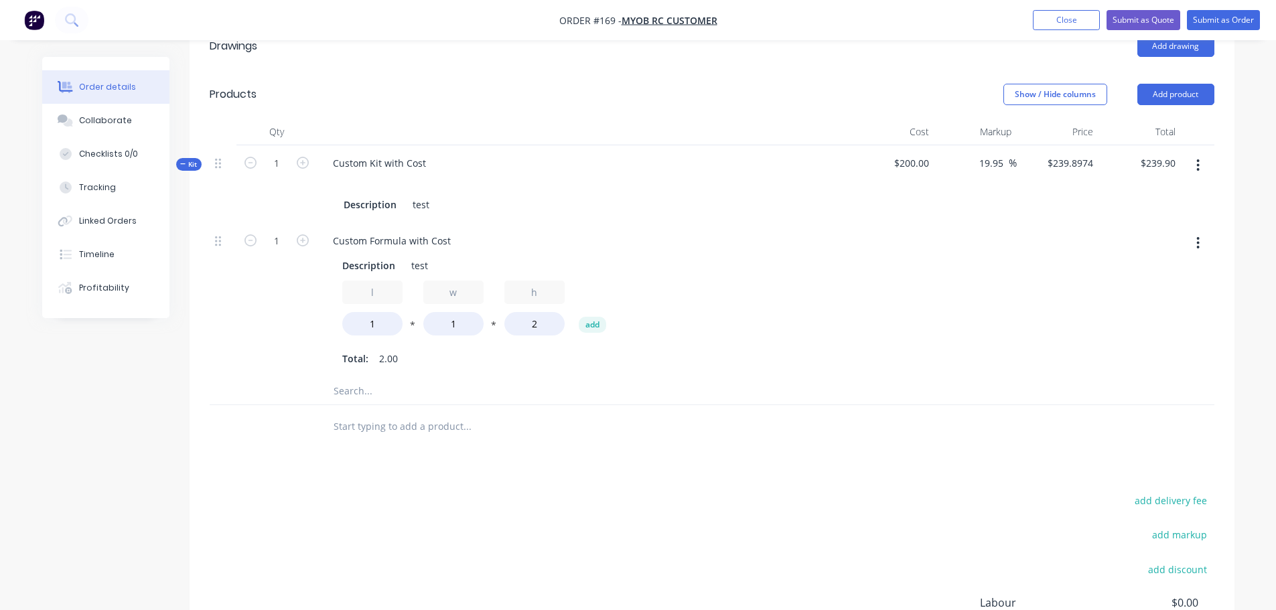
scroll to position [469, 0]
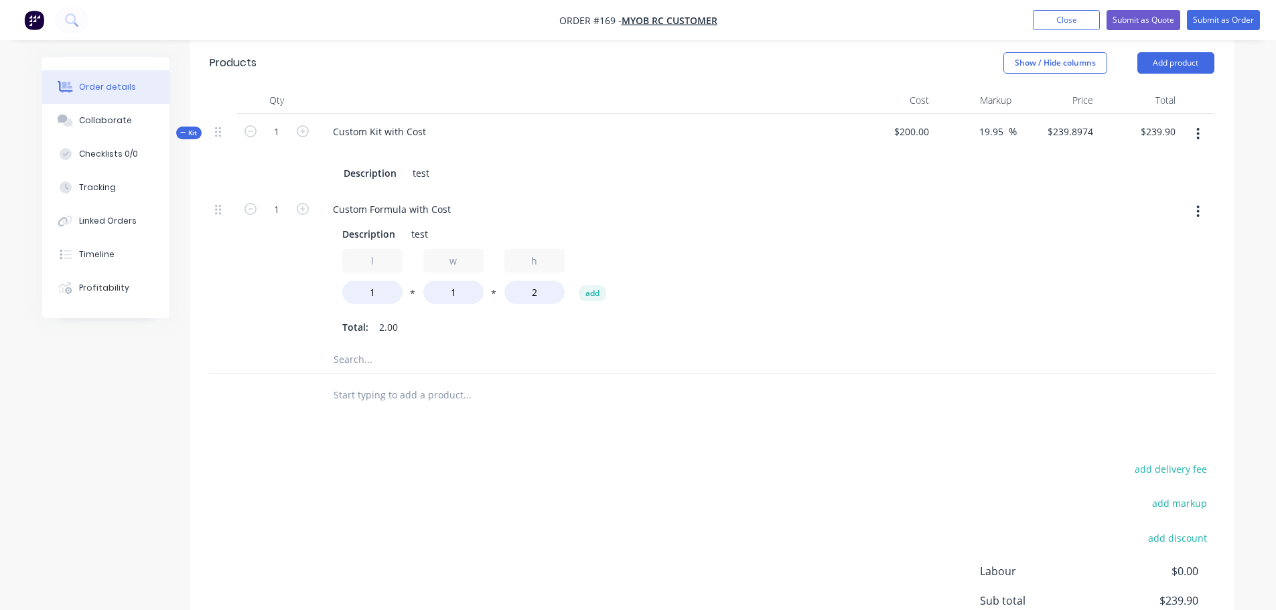
click at [1201, 137] on button "button" at bounding box center [1197, 134] width 31 height 24
click at [1158, 277] on div "Delete" at bounding box center [1150, 275] width 103 height 19
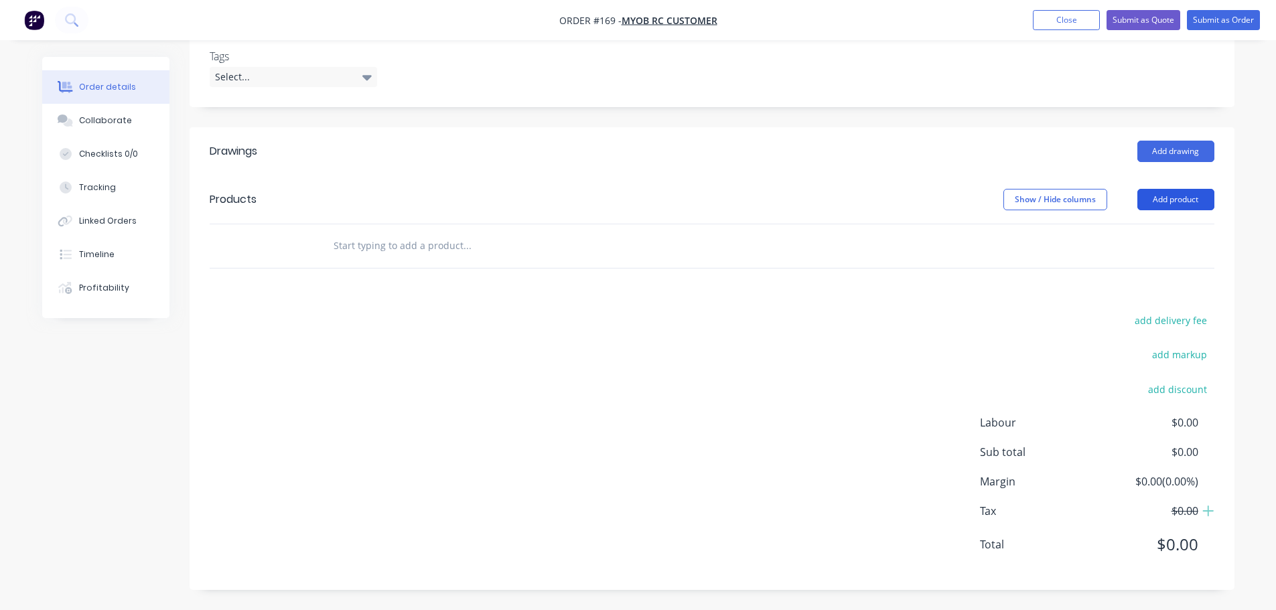
click at [1183, 205] on button "Add product" at bounding box center [1175, 199] width 77 height 21
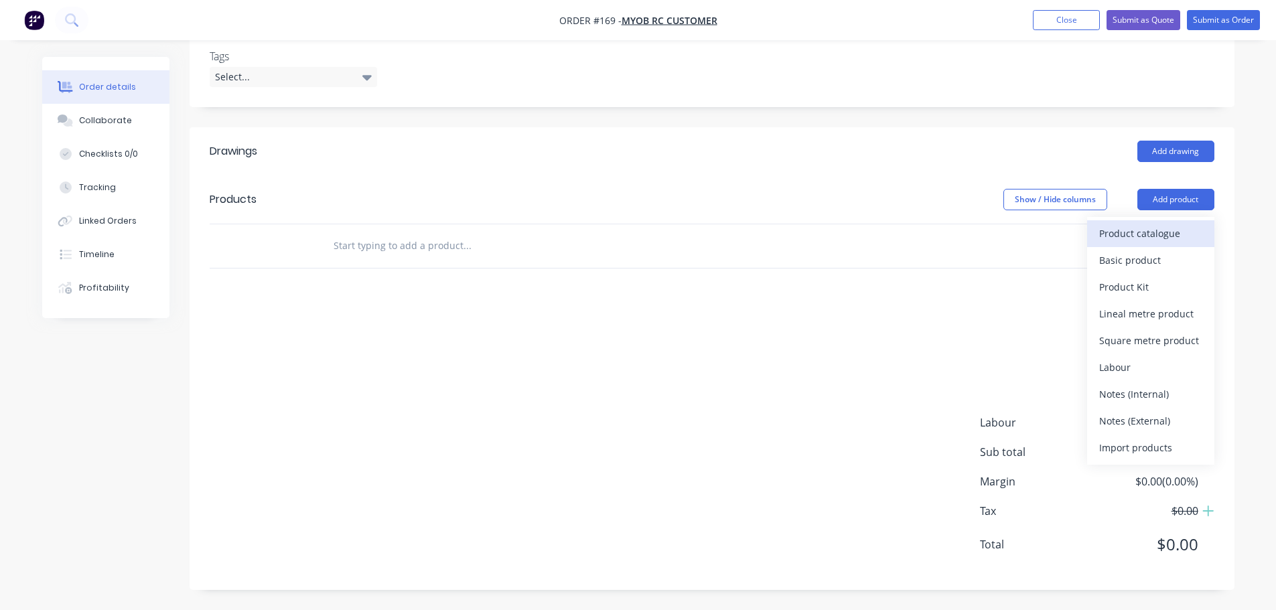
click at [1150, 240] on div "Product catalogue" at bounding box center [1150, 233] width 103 height 19
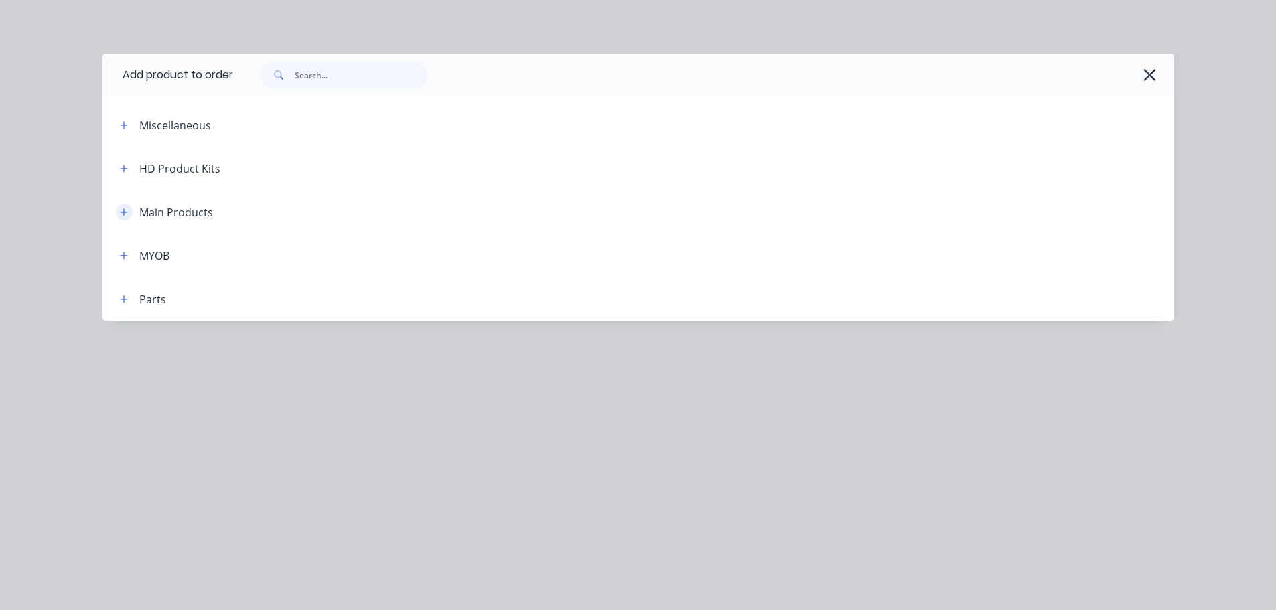
click at [121, 214] on button "button" at bounding box center [124, 212] width 17 height 17
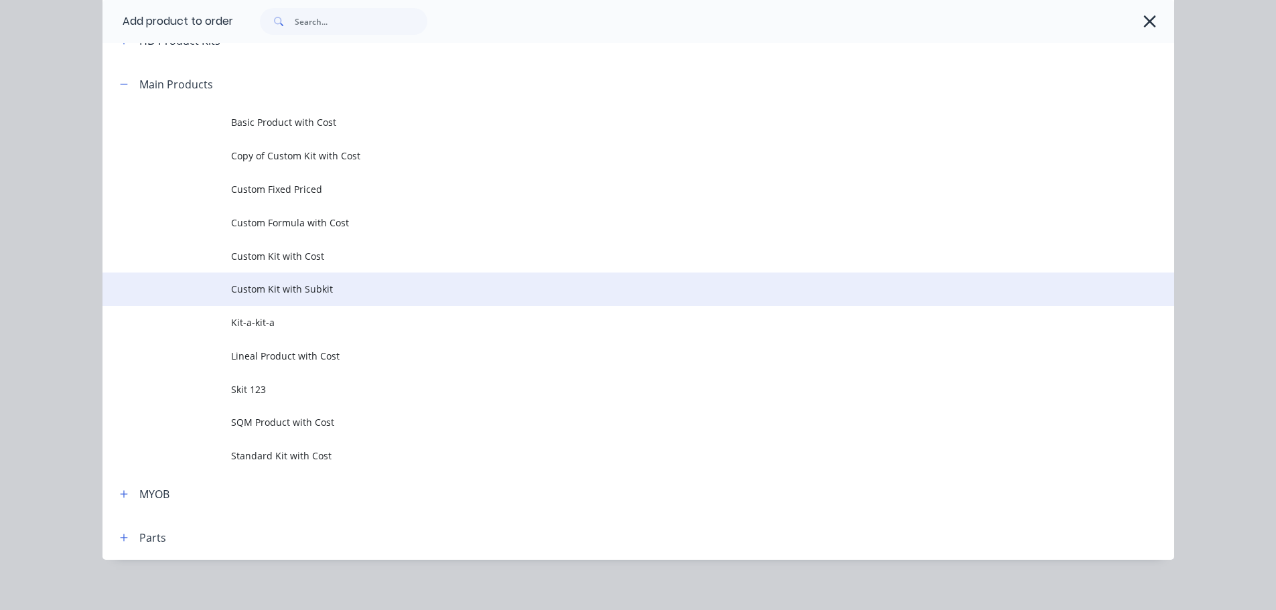
scroll to position [134, 0]
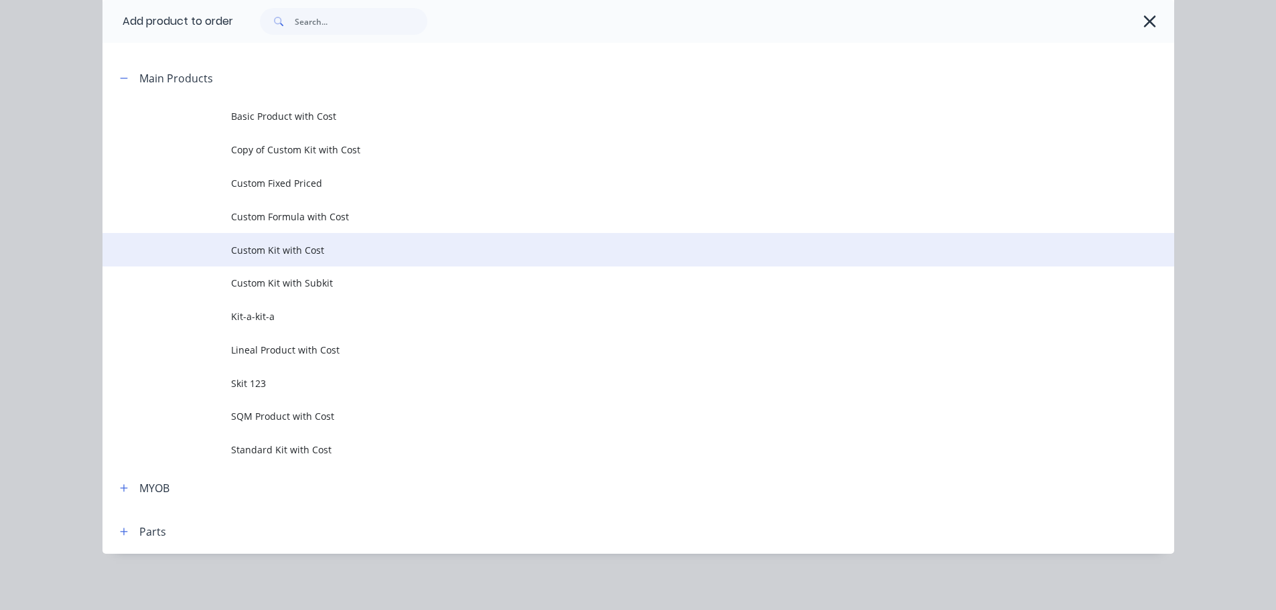
click at [291, 247] on span "Custom Kit with Cost" at bounding box center [608, 250] width 754 height 14
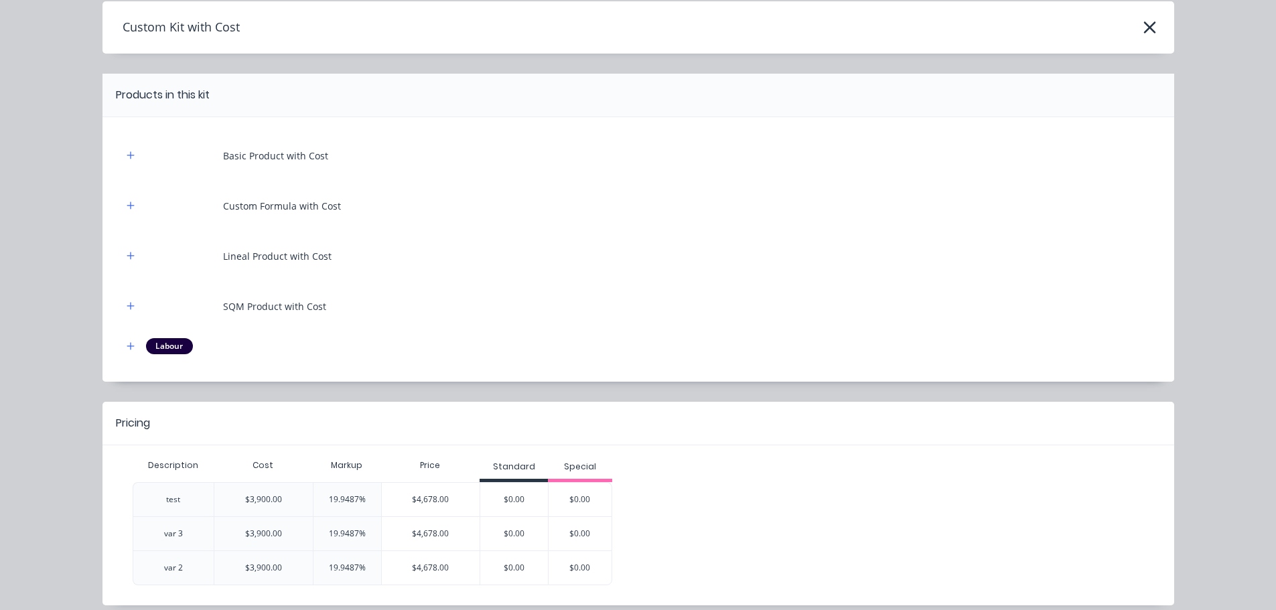
scroll to position [106, 0]
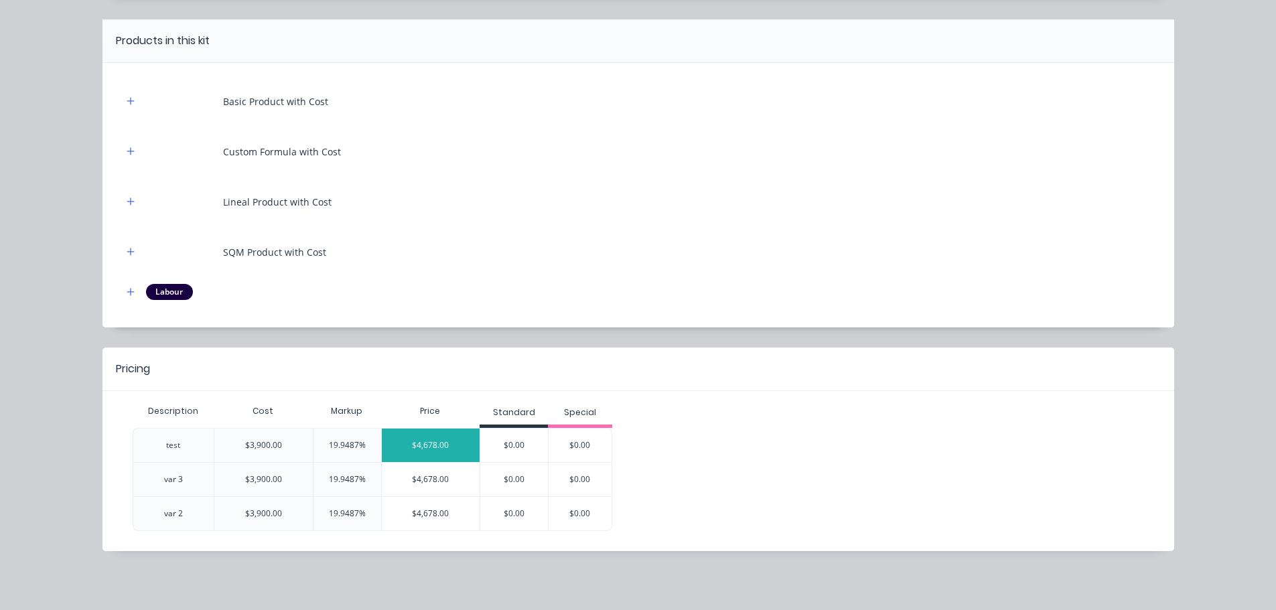
click at [440, 435] on div "$4,678.00" at bounding box center [431, 445] width 98 height 33
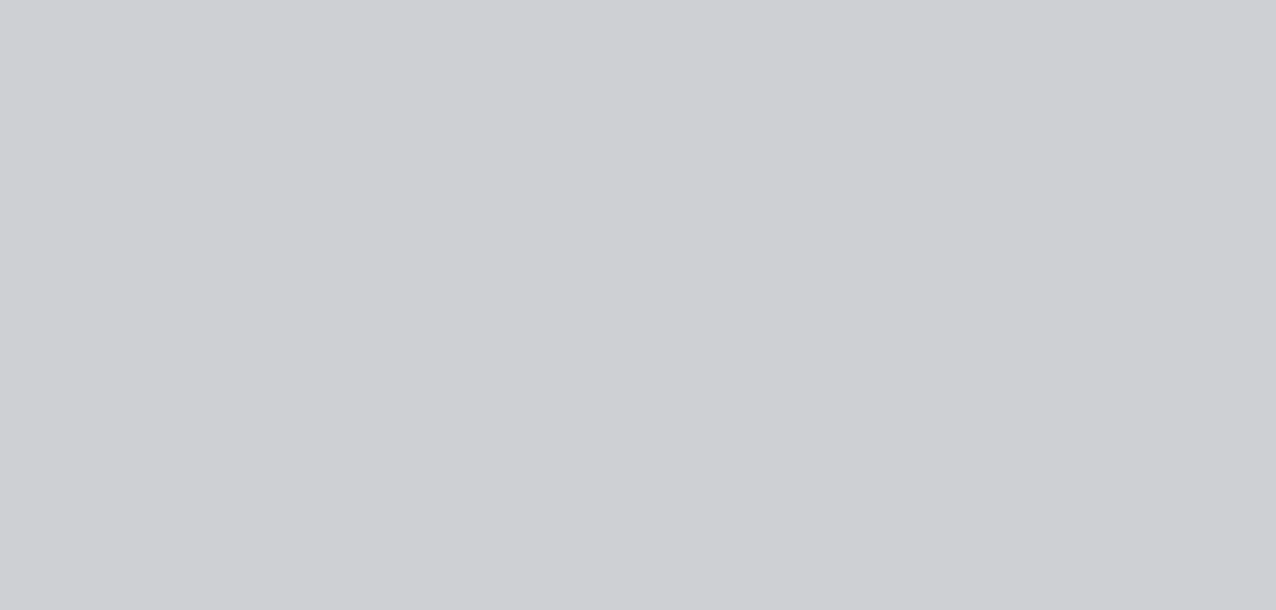
scroll to position [0, 0]
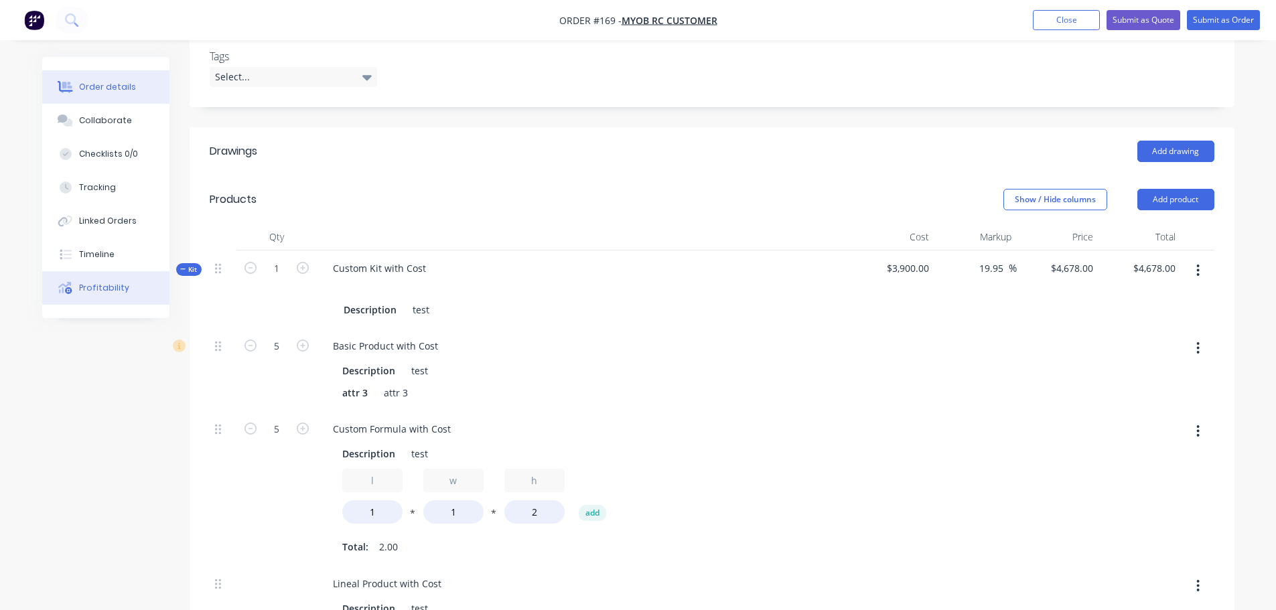
click at [119, 281] on button "Profitability" at bounding box center [105, 287] width 127 height 33
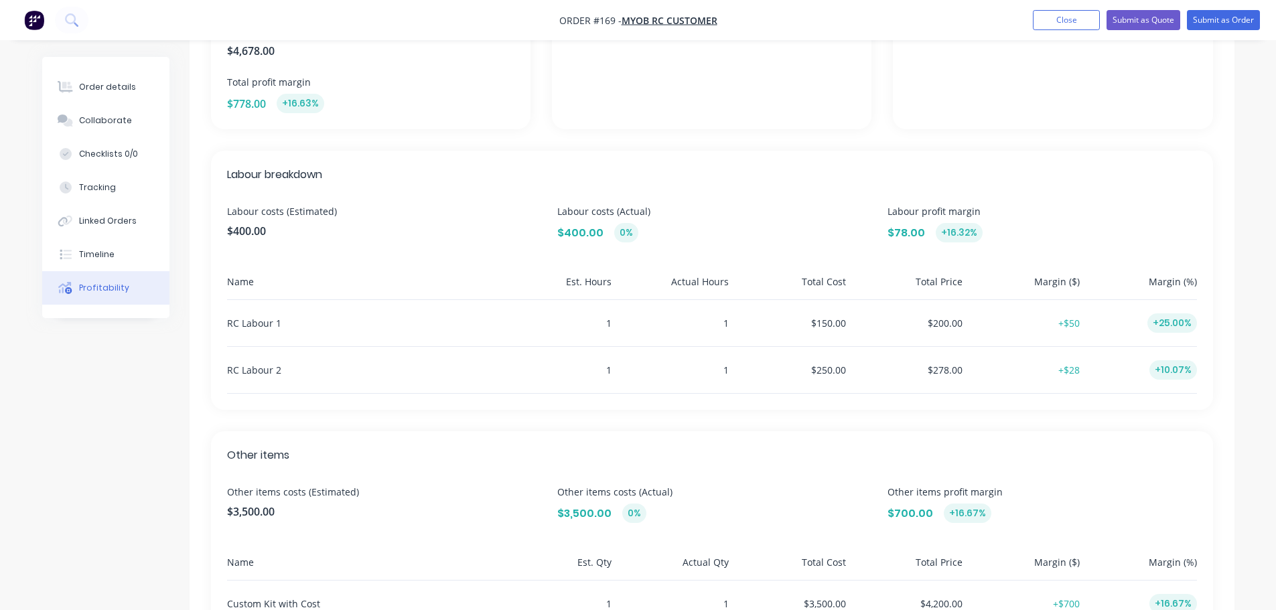
scroll to position [333, 0]
